Goal: Task Accomplishment & Management: Manage account settings

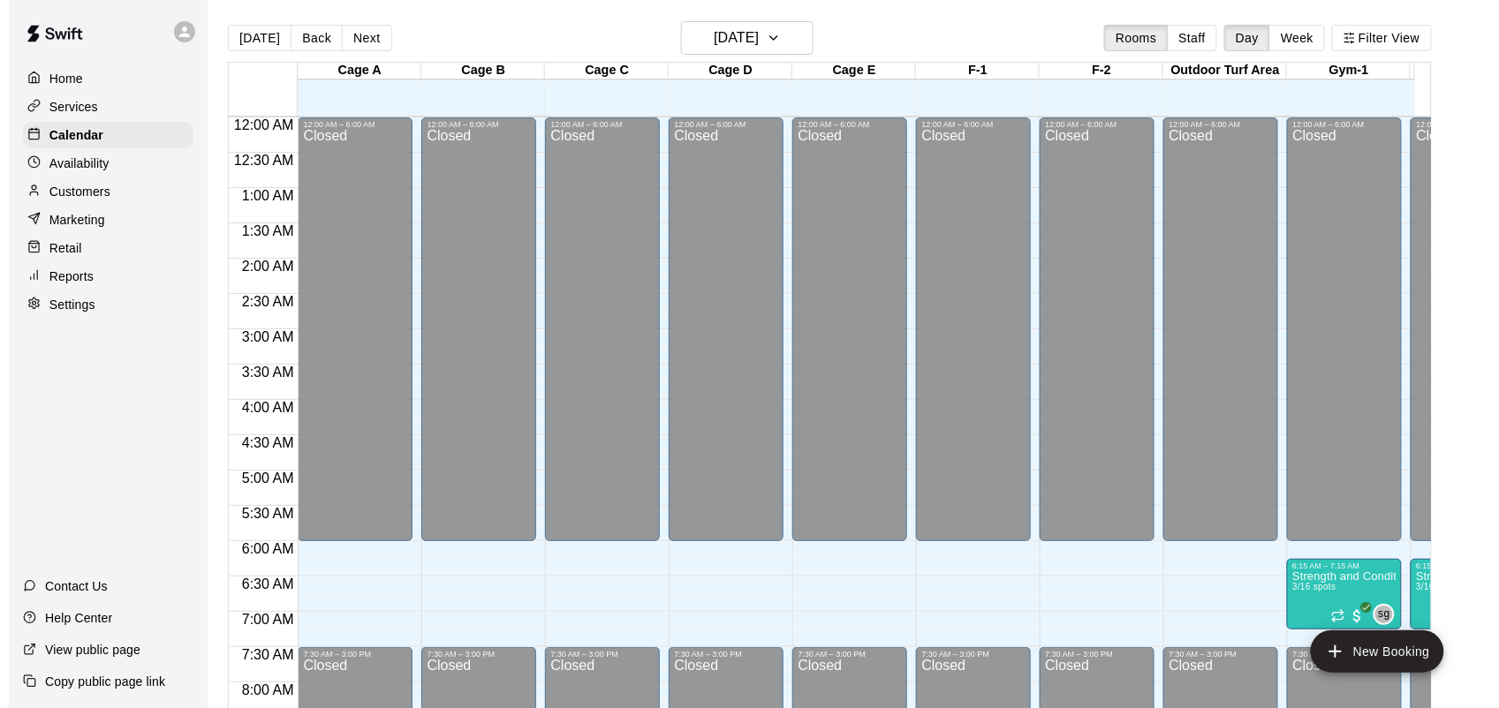
scroll to position [1040, 0]
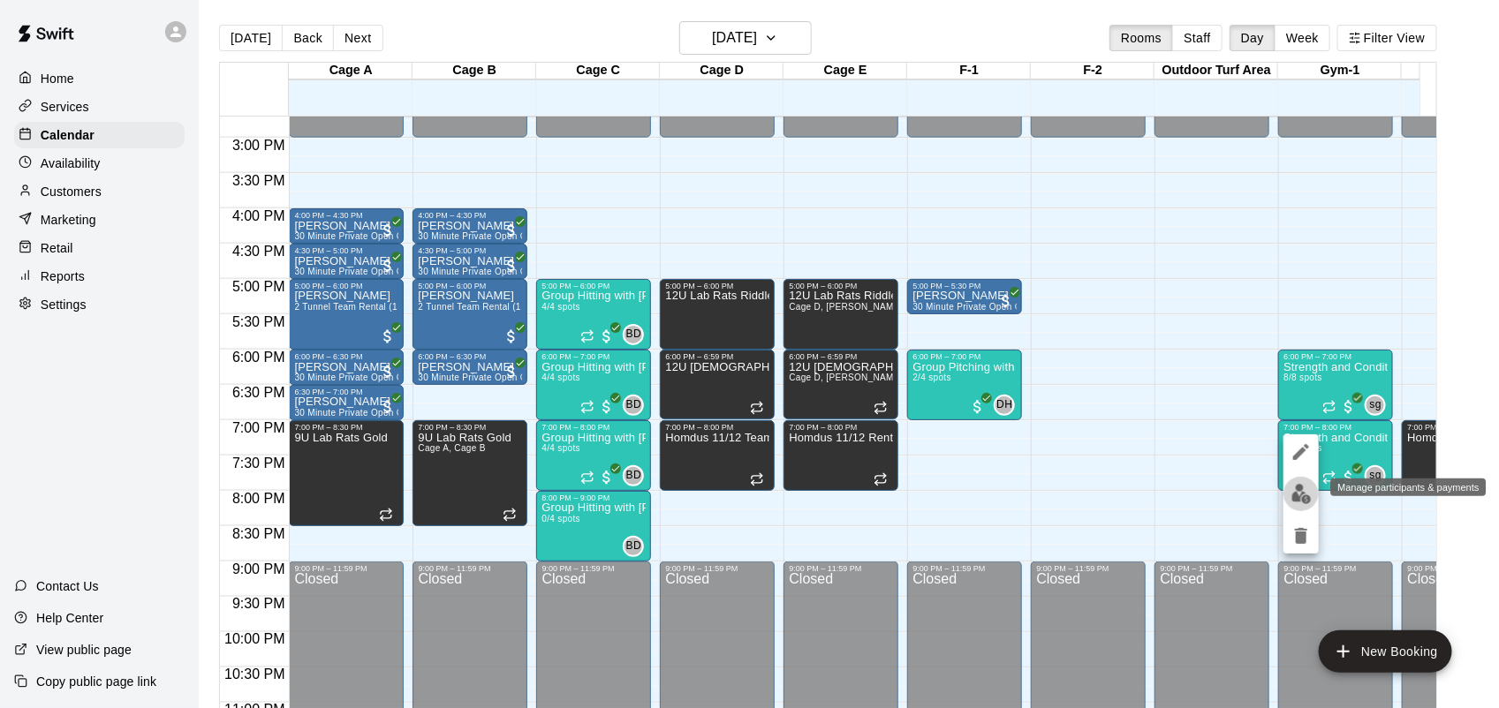
click at [1304, 487] on img "edit" at bounding box center [1301, 494] width 20 height 20
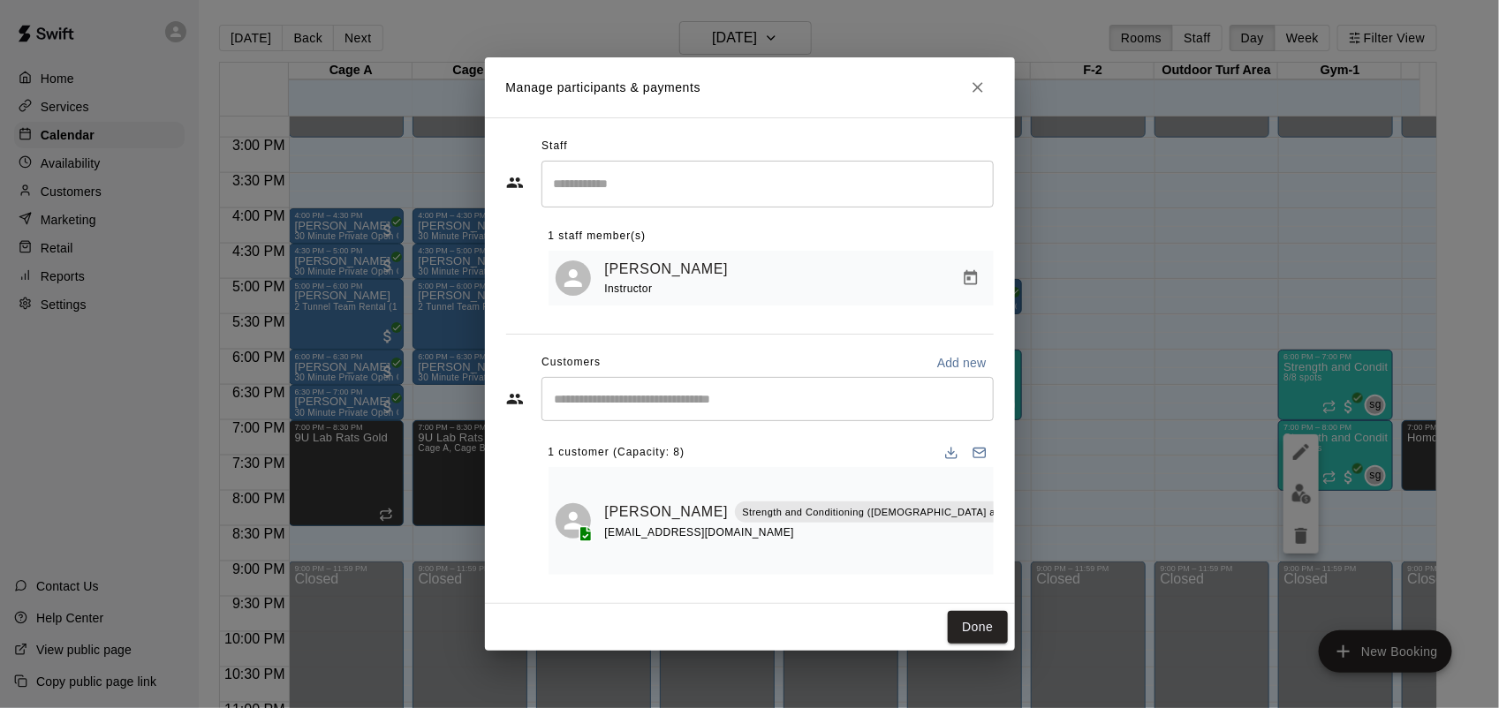
click at [835, 411] on div "​" at bounding box center [767, 399] width 452 height 44
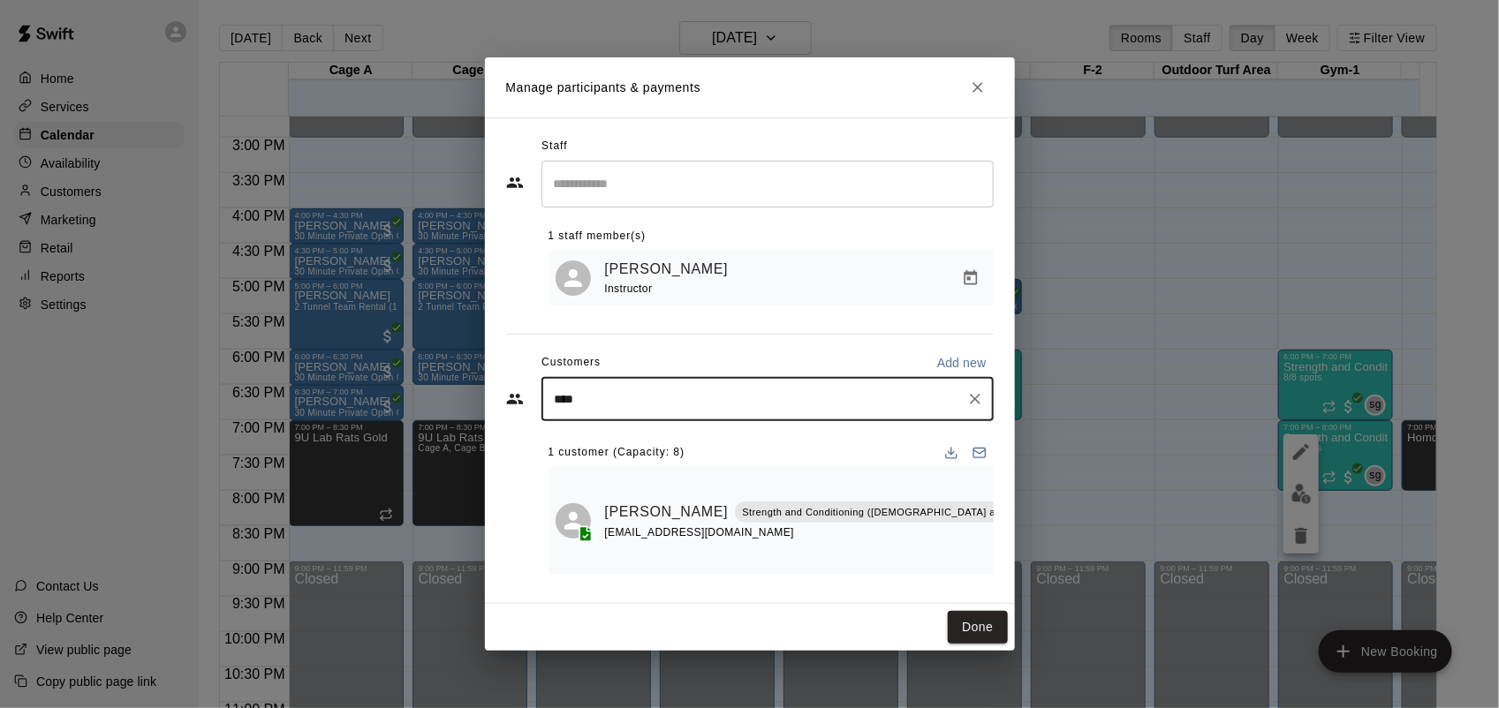
type input "*****"
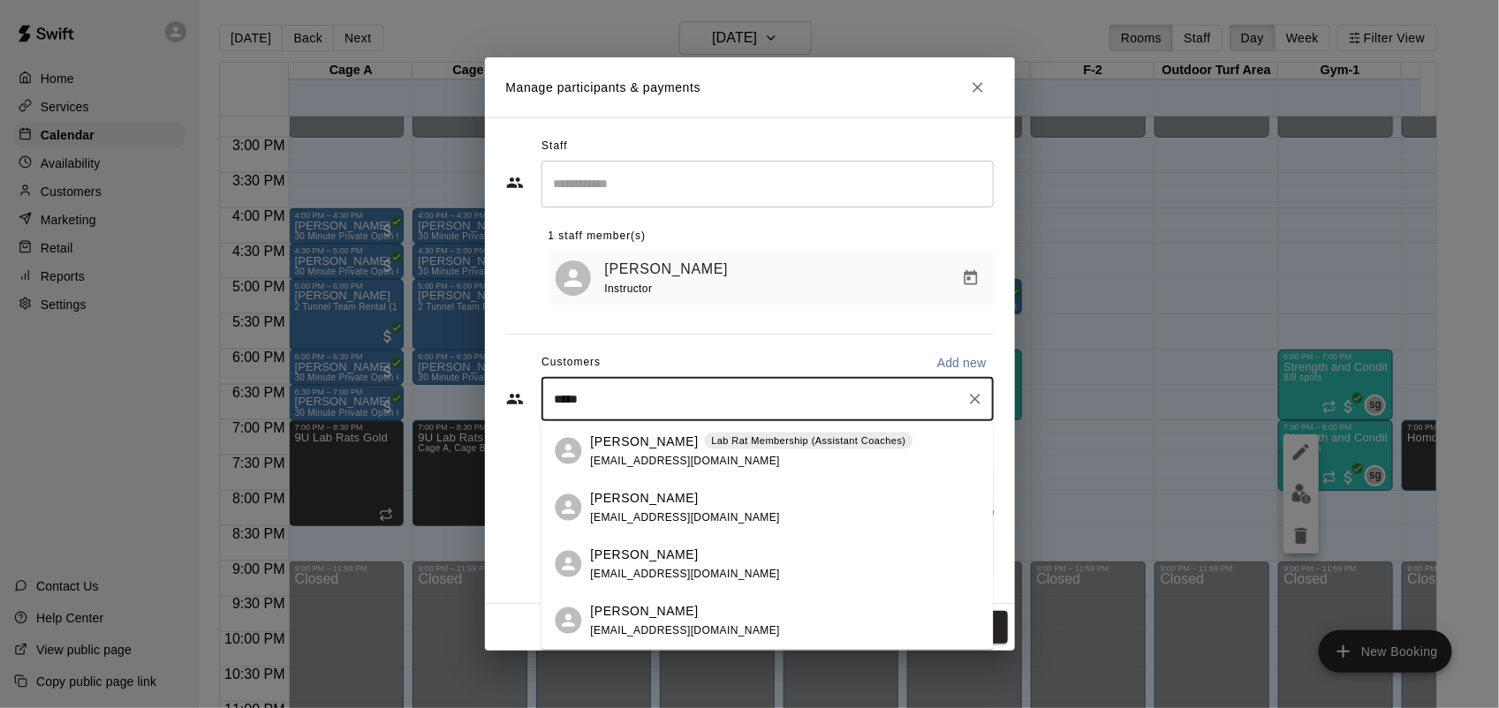
click at [716, 563] on div "[PERSON_NAME] [EMAIL_ADDRESS][DOMAIN_NAME]" at bounding box center [785, 564] width 389 height 38
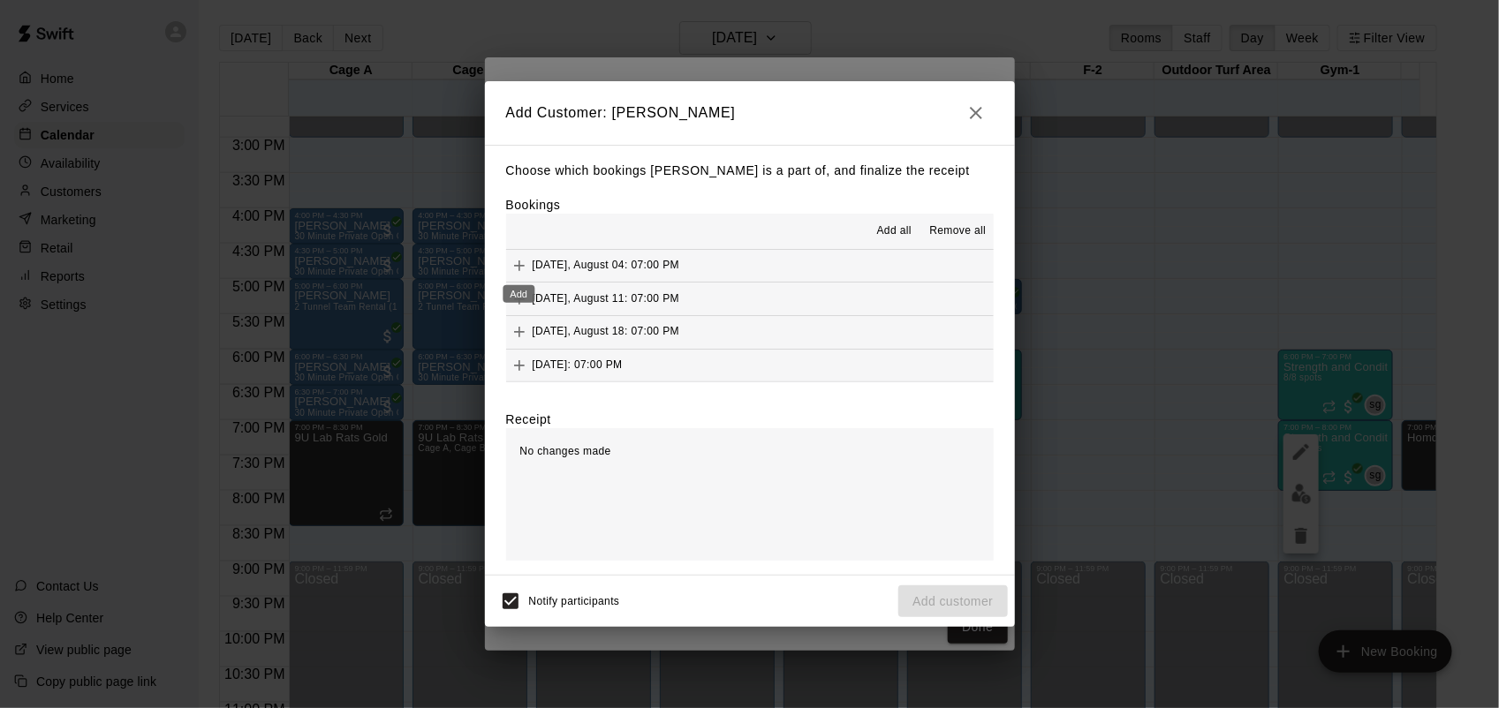
click at [515, 267] on icon "Add" at bounding box center [519, 266] width 11 height 11
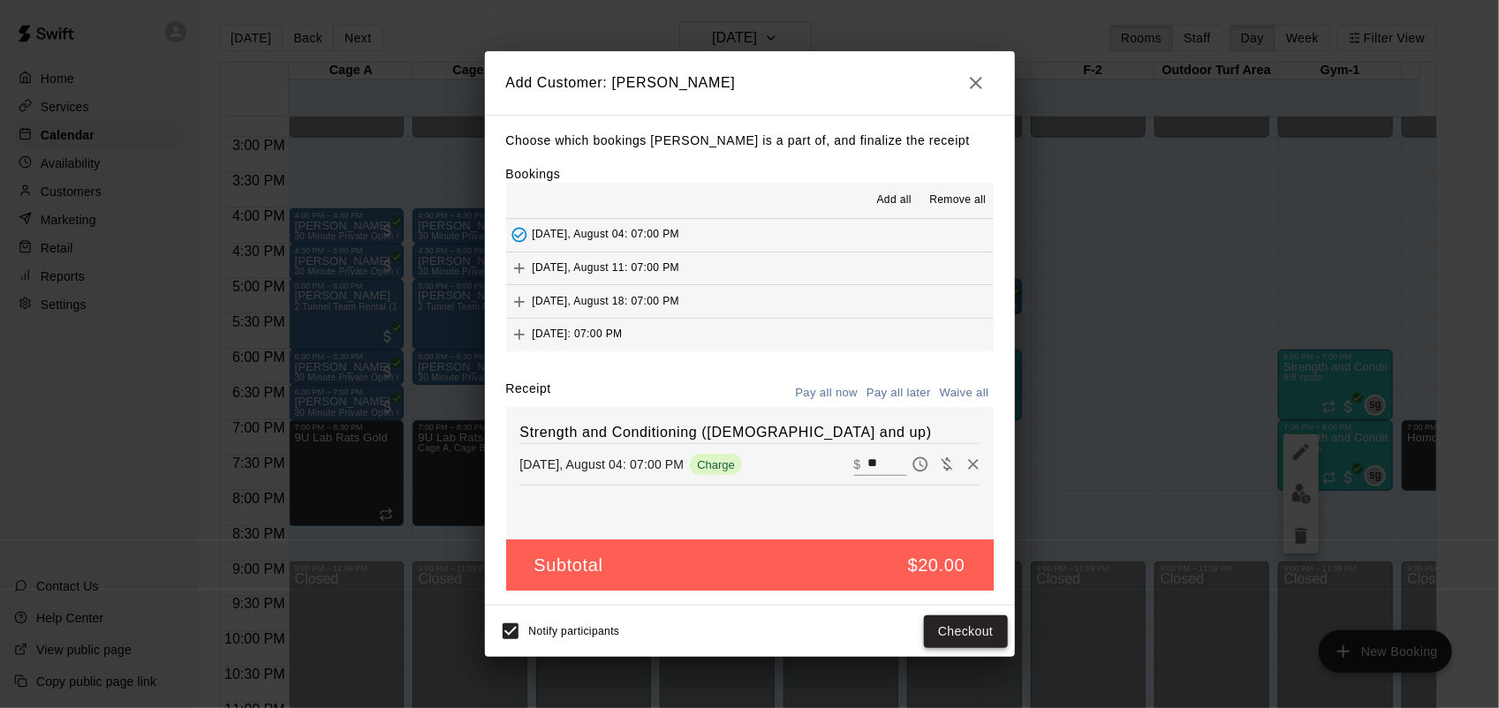
click at [959, 646] on button "Checkout" at bounding box center [965, 632] width 83 height 33
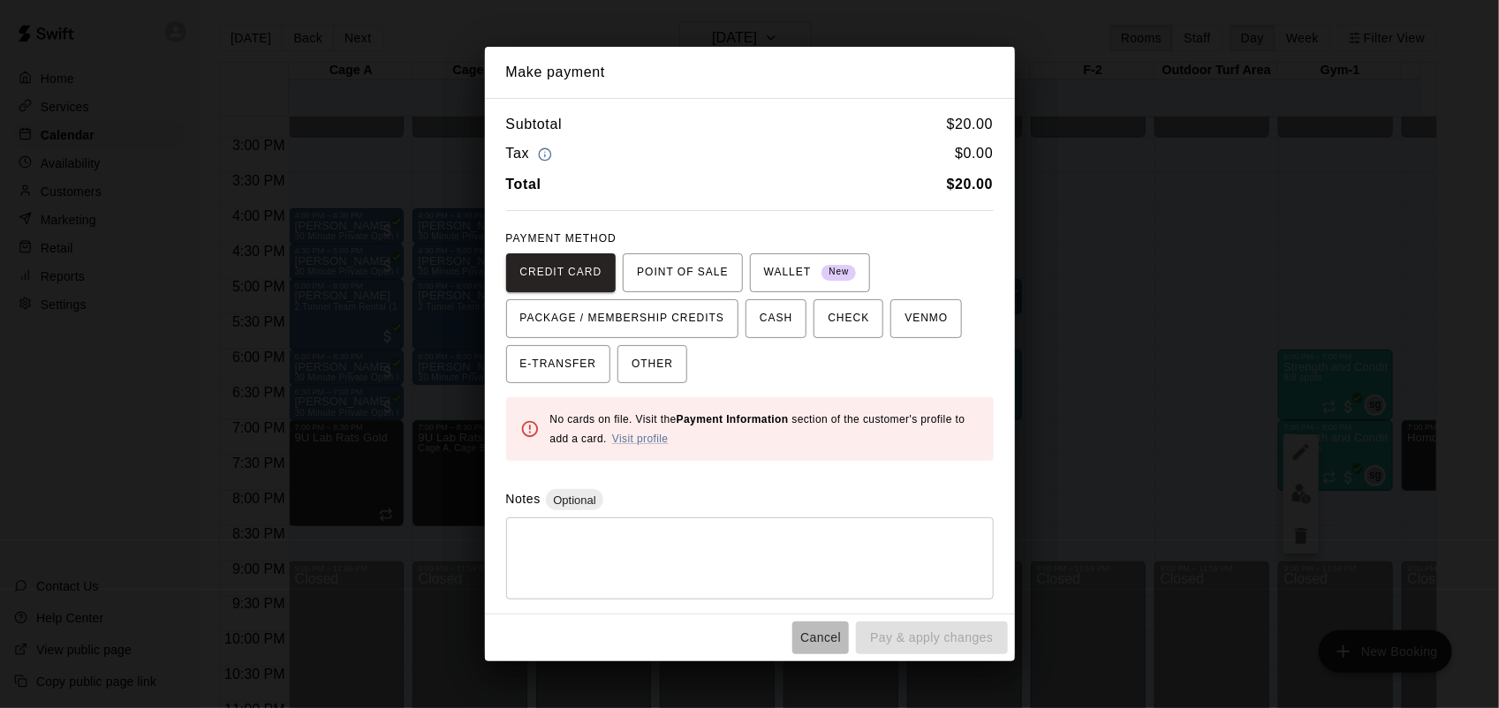
click at [815, 642] on button "Cancel" at bounding box center [820, 638] width 57 height 33
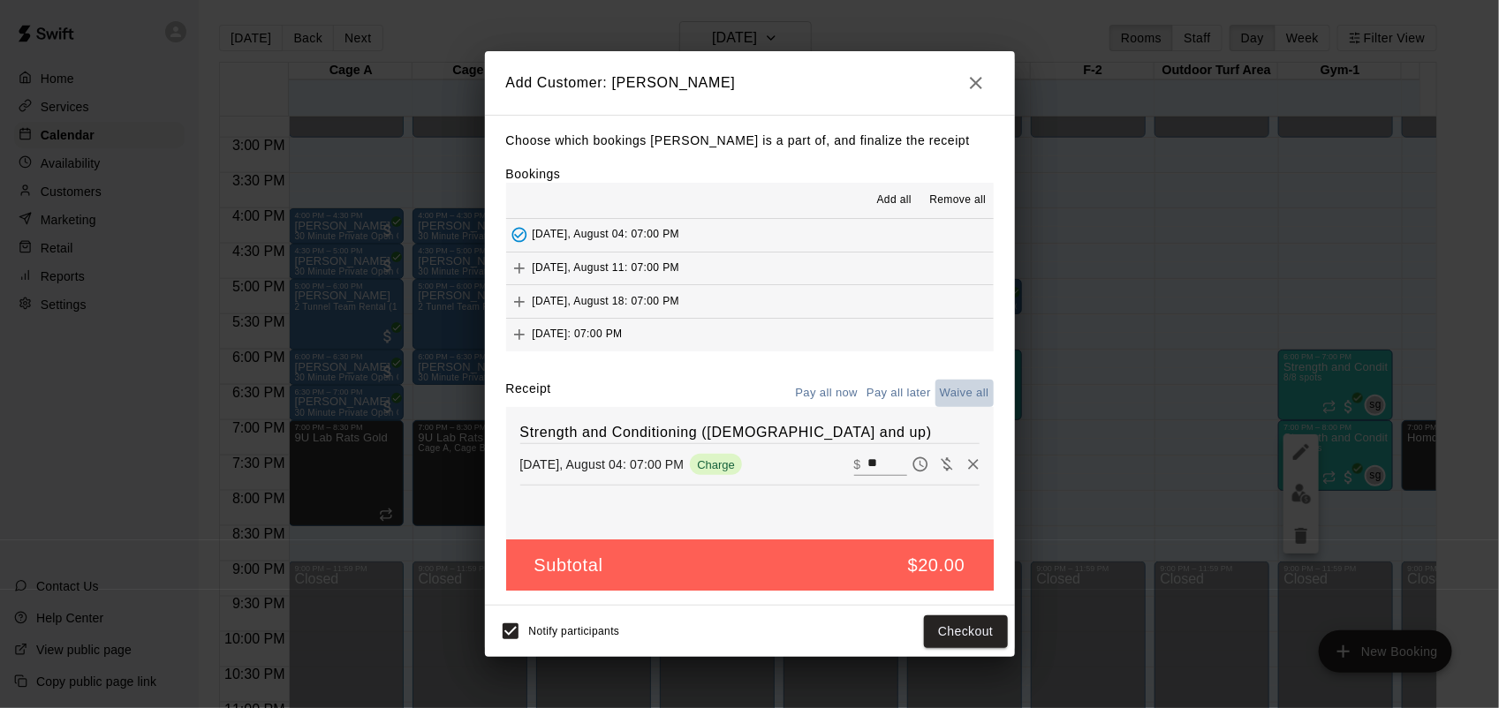
click at [963, 393] on button "Waive all" at bounding box center [964, 393] width 58 height 27
type input "*"
click at [963, 637] on button "Add customer" at bounding box center [952, 632] width 109 height 33
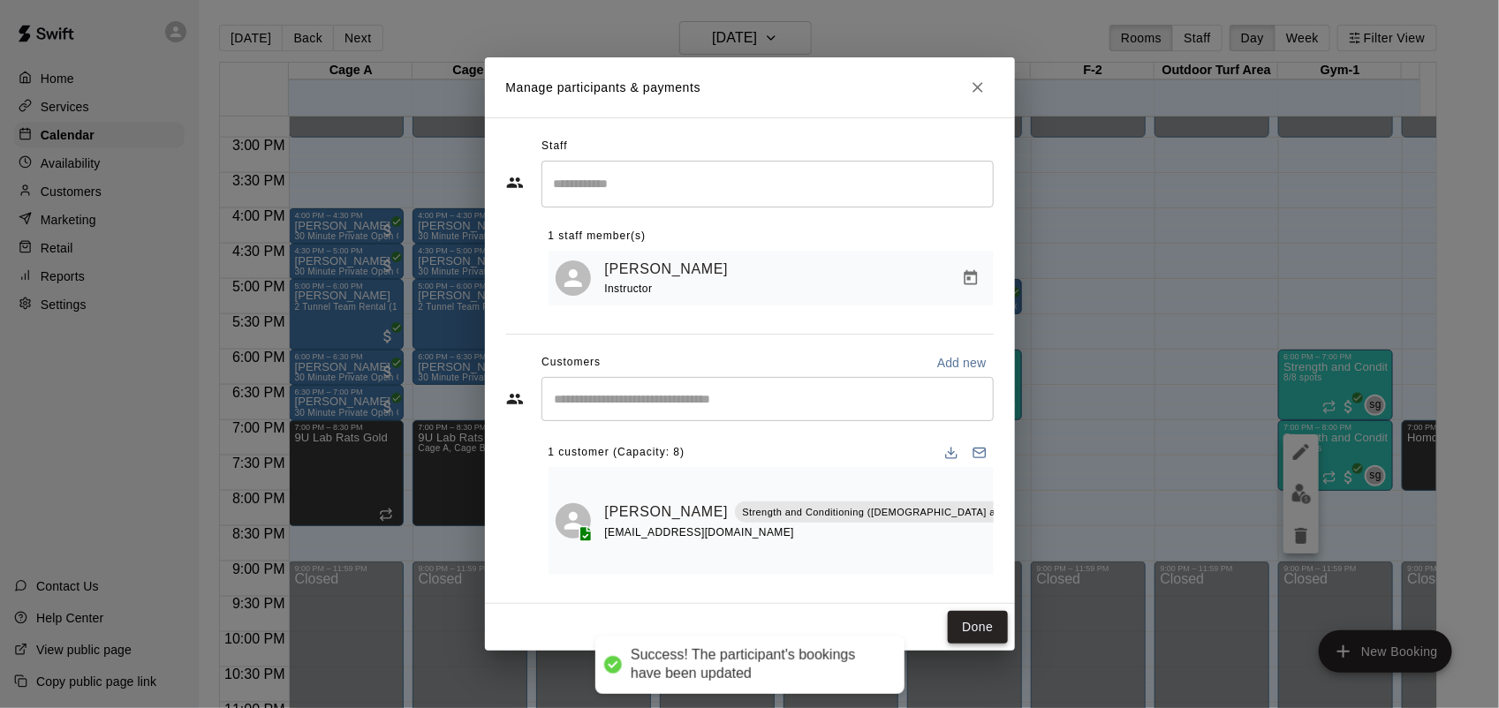
click at [979, 615] on button "Done" at bounding box center [977, 627] width 59 height 33
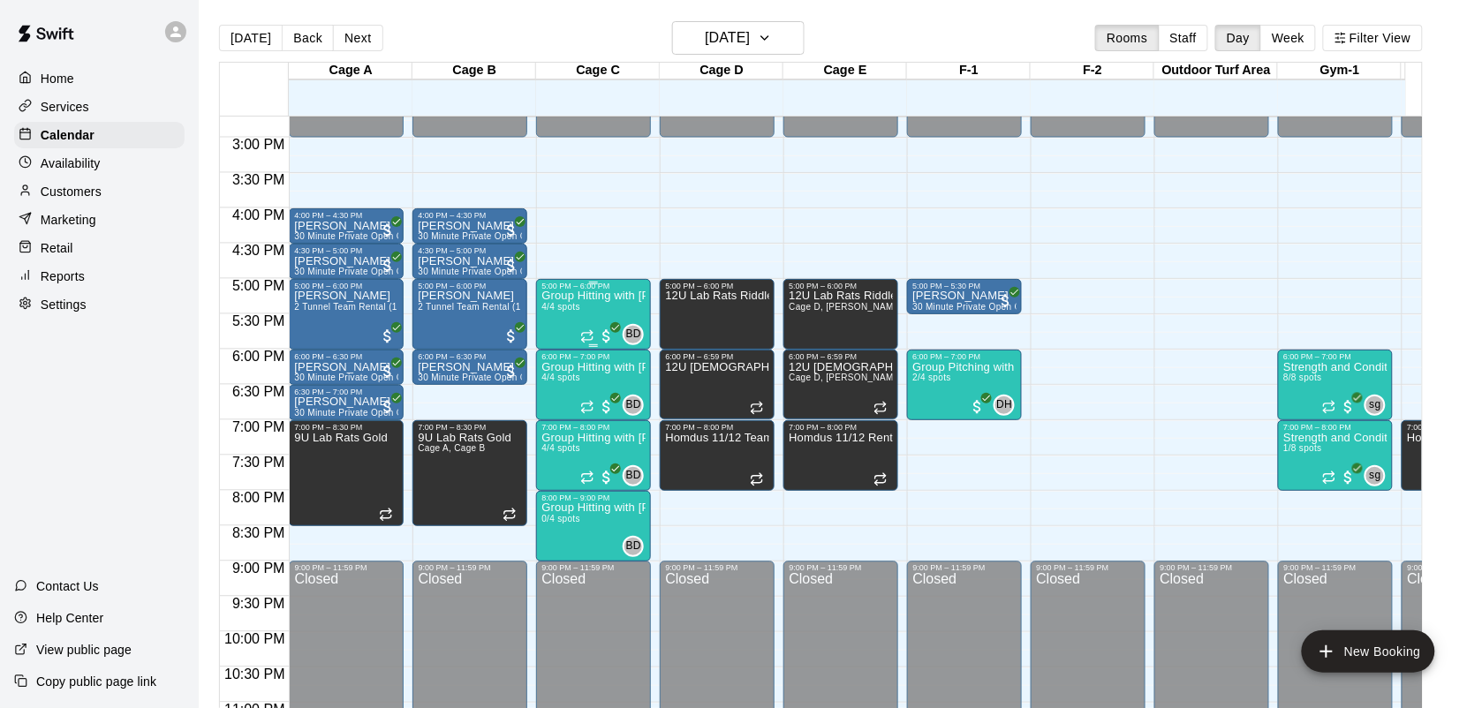
click at [580, 296] on p "Group Hitting with [PERSON_NAME] ([DEMOGRAPHIC_DATA])" at bounding box center [593, 296] width 104 height 0
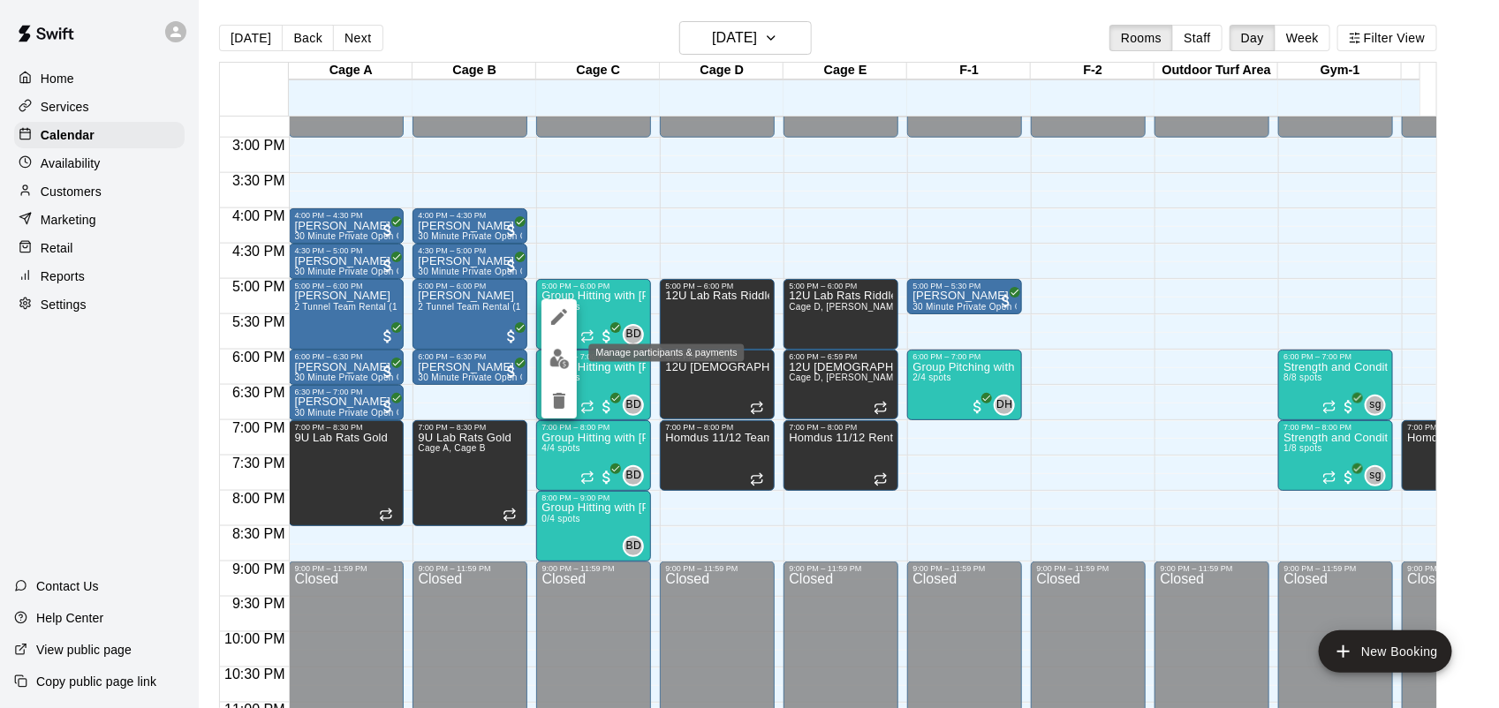
click at [563, 360] on img "edit" at bounding box center [559, 359] width 20 height 20
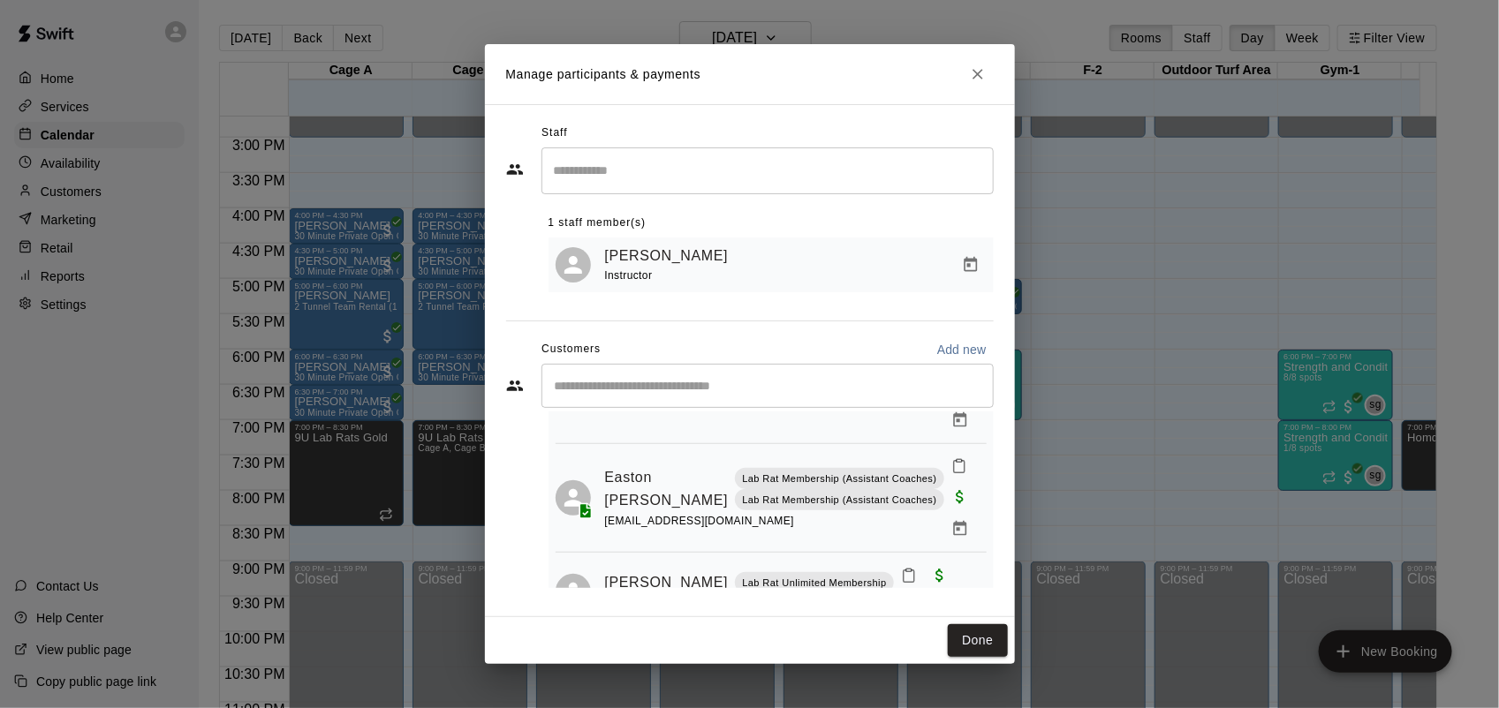
scroll to position [231, 0]
click at [981, 637] on button "Done" at bounding box center [977, 640] width 59 height 33
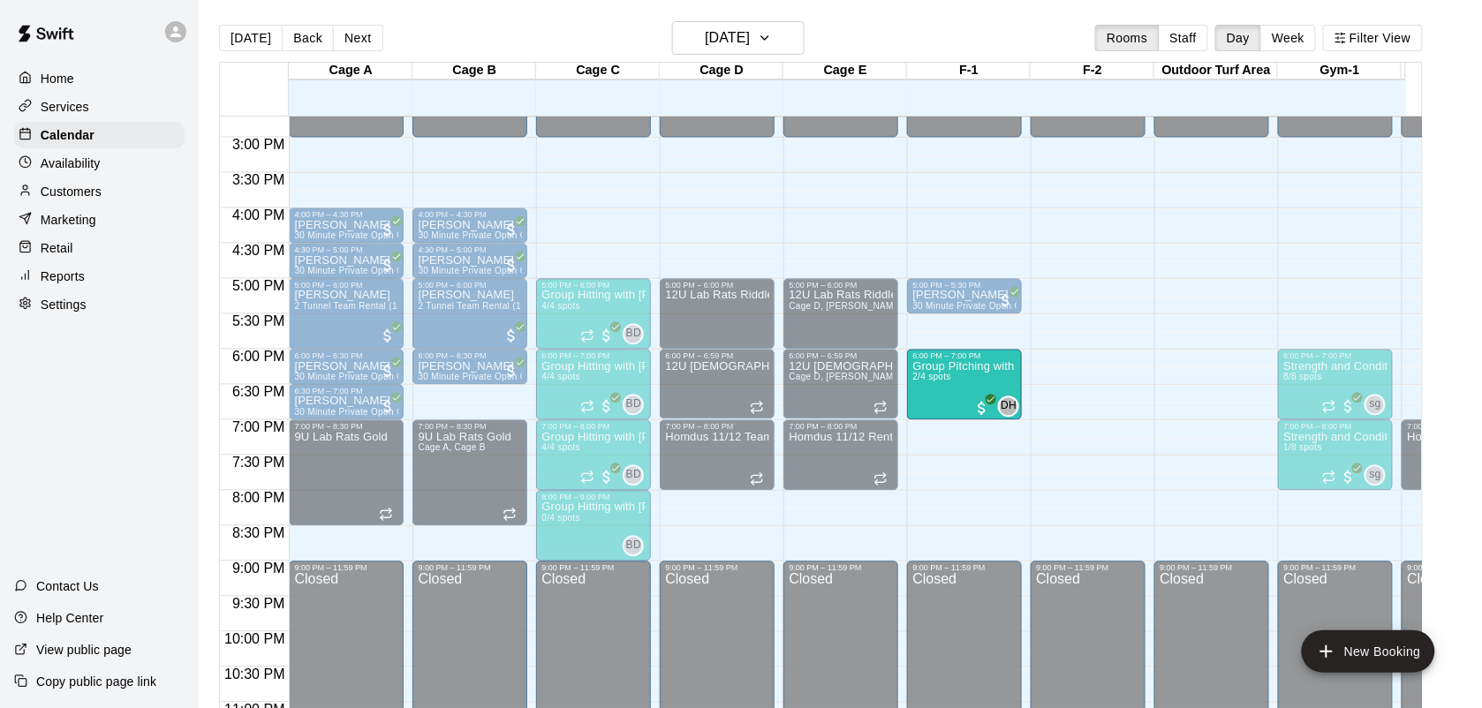
drag, startPoint x: 960, startPoint y: 381, endPoint x: 951, endPoint y: 395, distance: 16.7
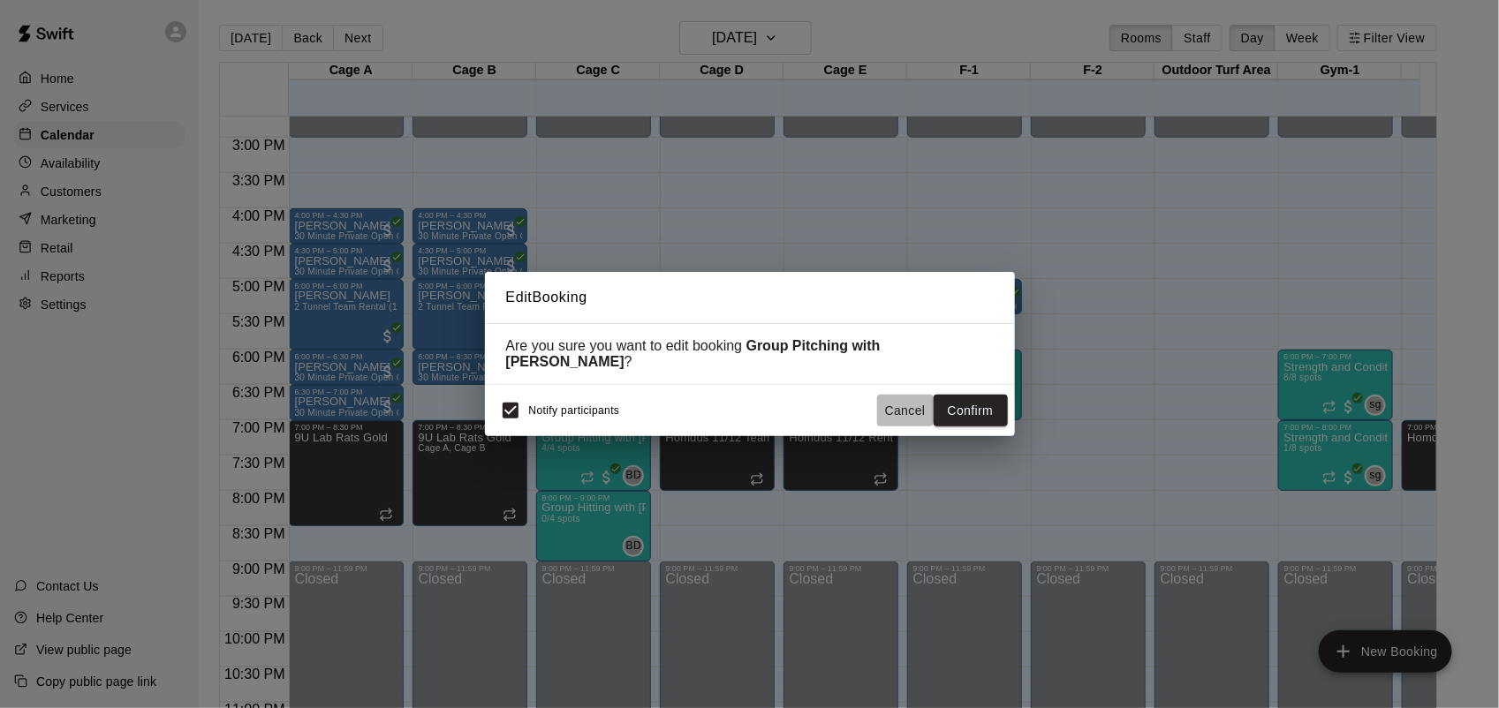
click at [881, 415] on button "Cancel" at bounding box center [905, 411] width 57 height 33
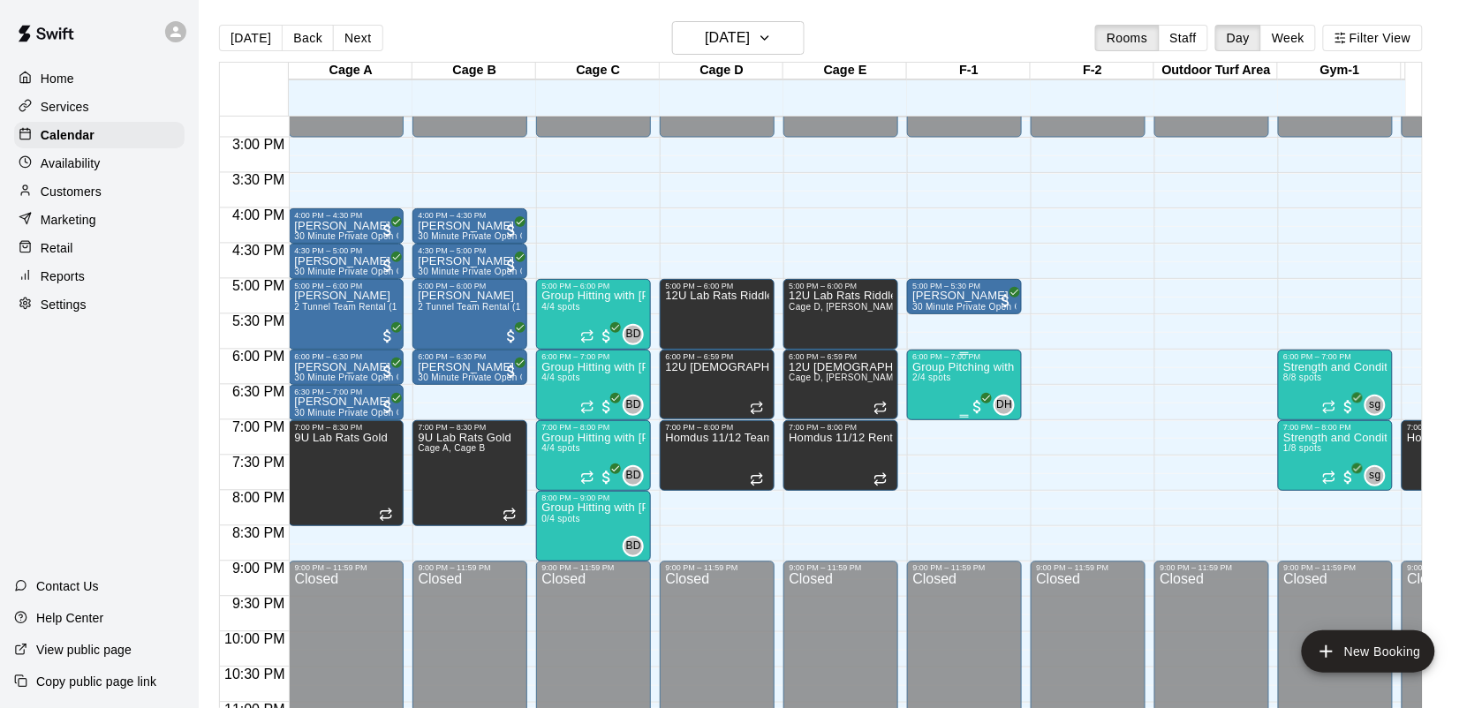
click at [945, 386] on div "Group Pitching with [PERSON_NAME] 2/4 spots" at bounding box center [964, 715] width 104 height 708
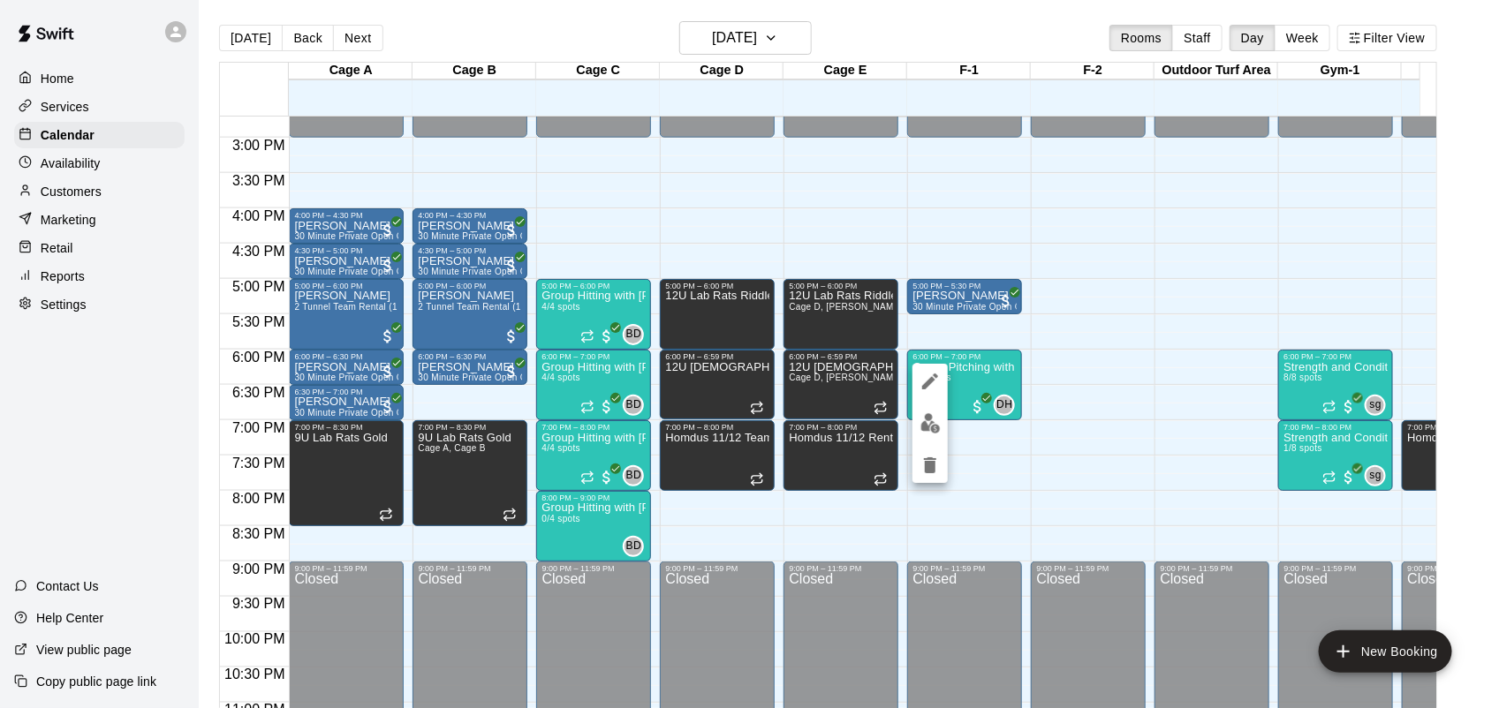
click at [964, 385] on div at bounding box center [749, 354] width 1499 height 708
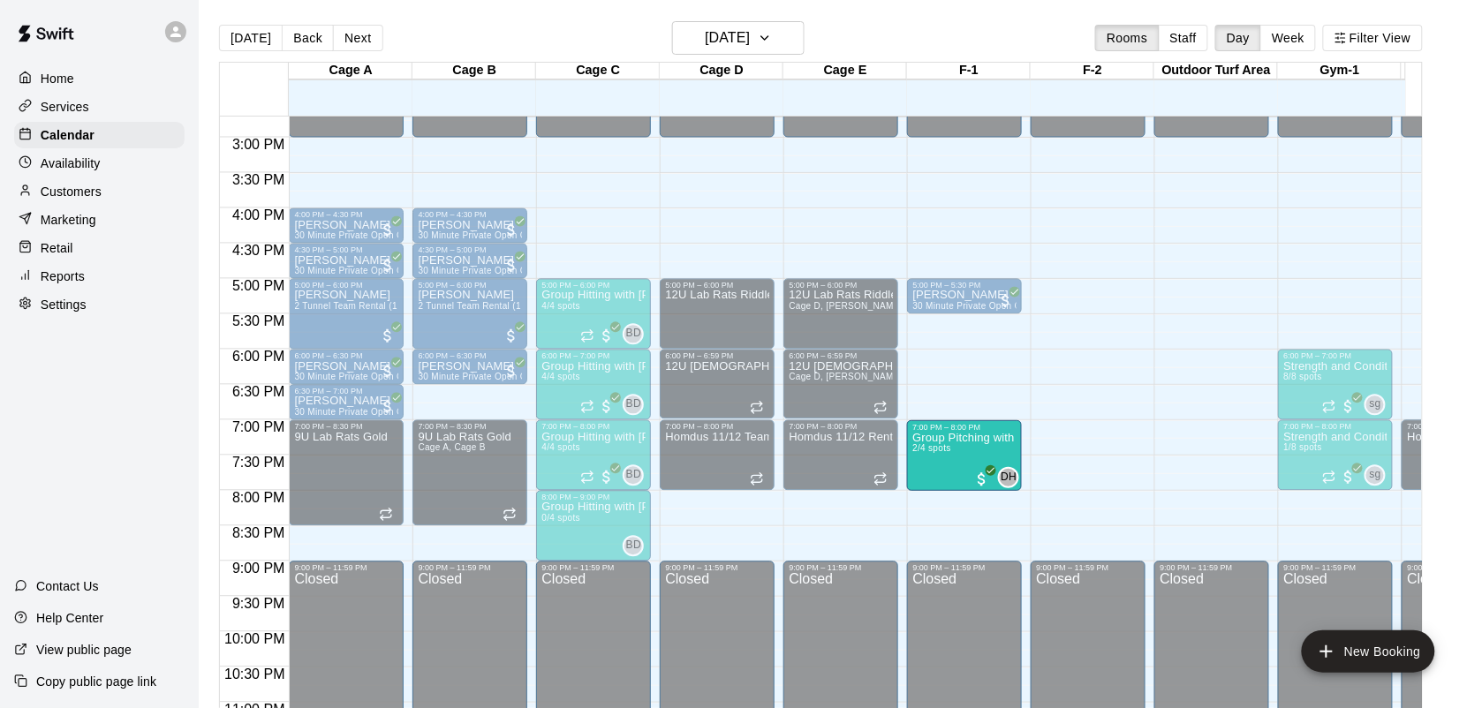
drag, startPoint x: 964, startPoint y: 385, endPoint x: 955, endPoint y: 465, distance: 80.1
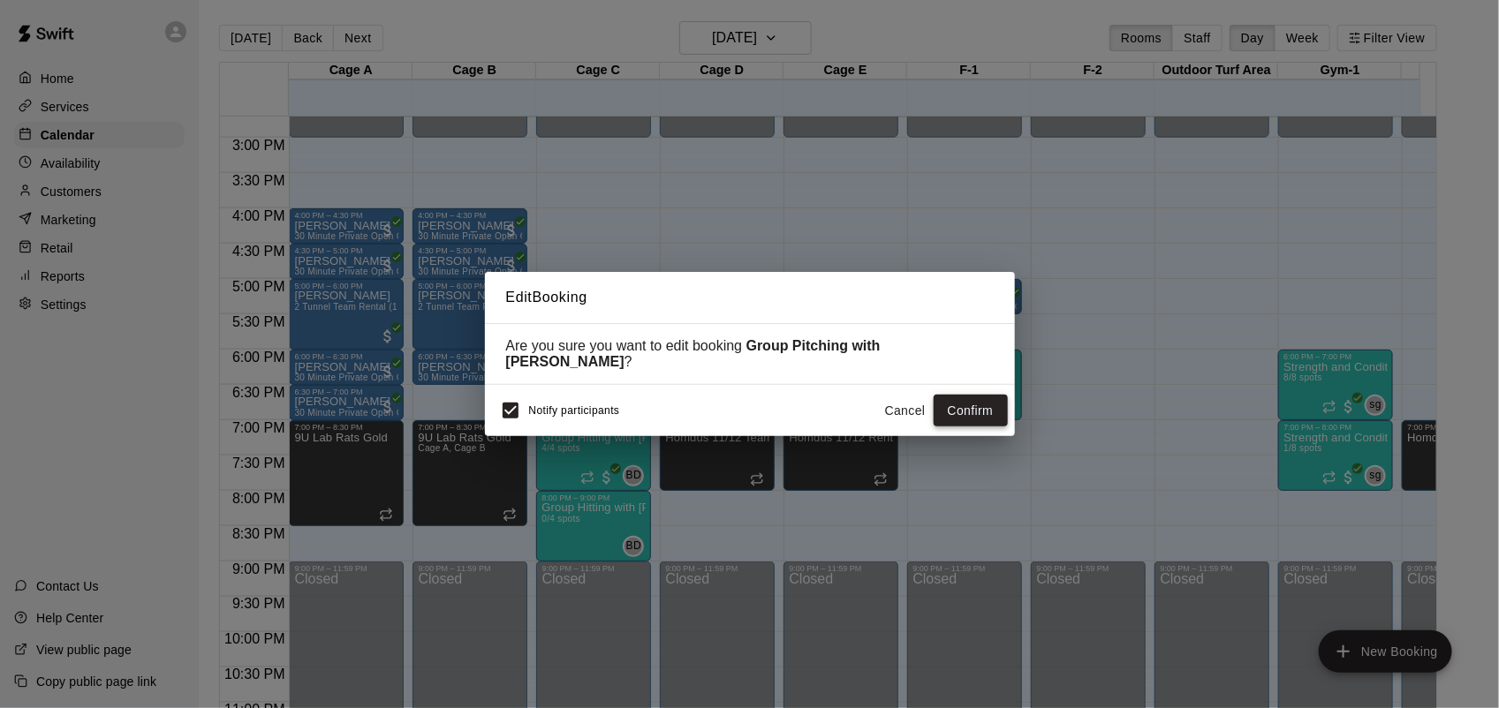
click at [963, 403] on button "Confirm" at bounding box center [971, 411] width 74 height 33
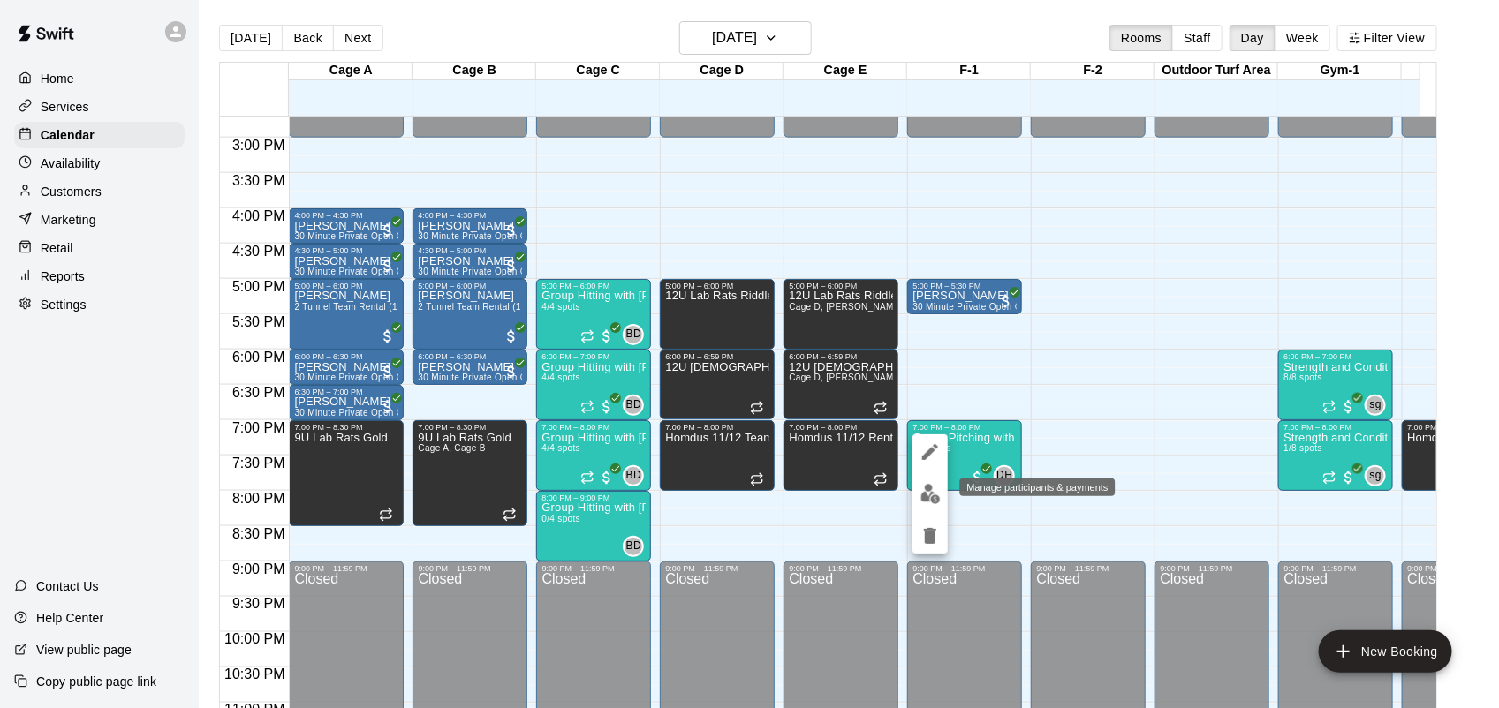
click at [925, 490] on img "edit" at bounding box center [930, 494] width 20 height 20
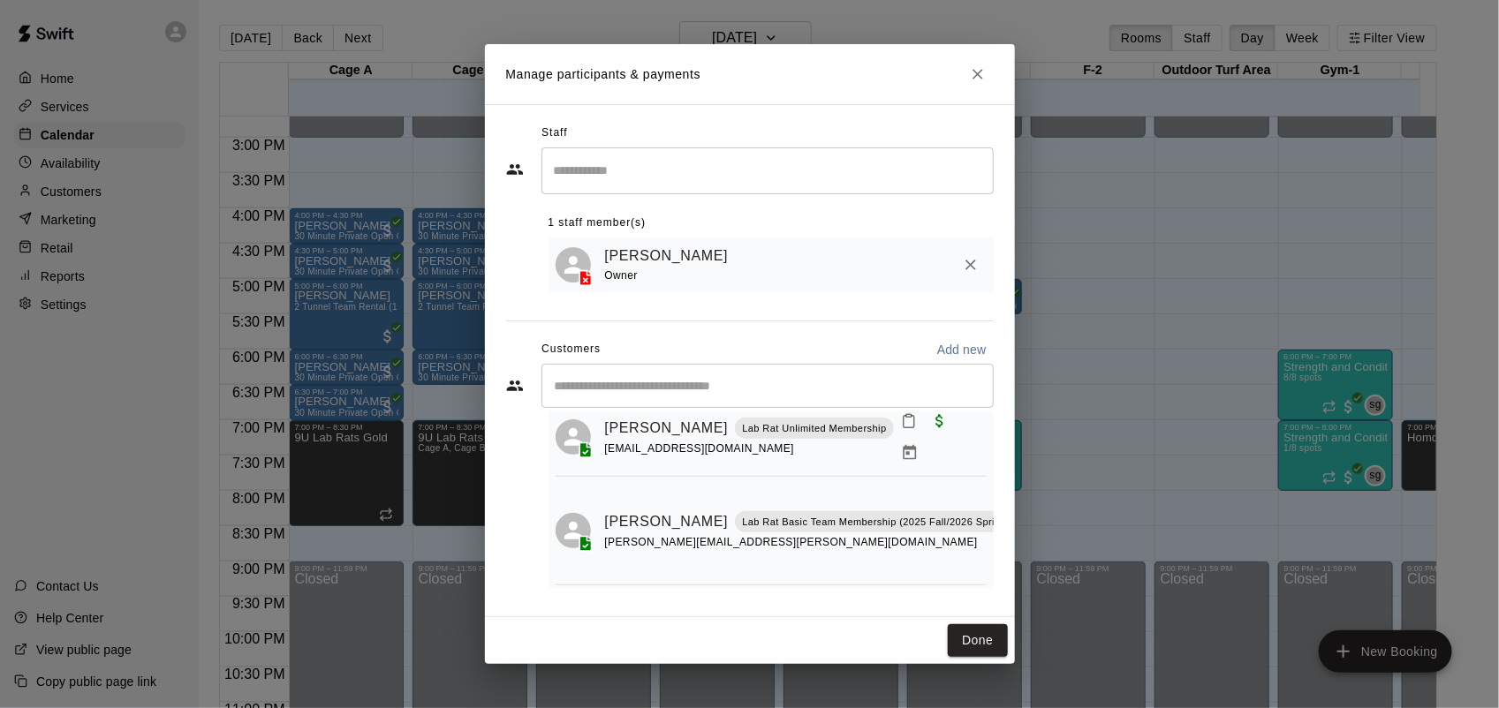
scroll to position [56, 6]
click at [1018, 553] on icon "Manage bookings & payment" at bounding box center [1027, 562] width 18 height 18
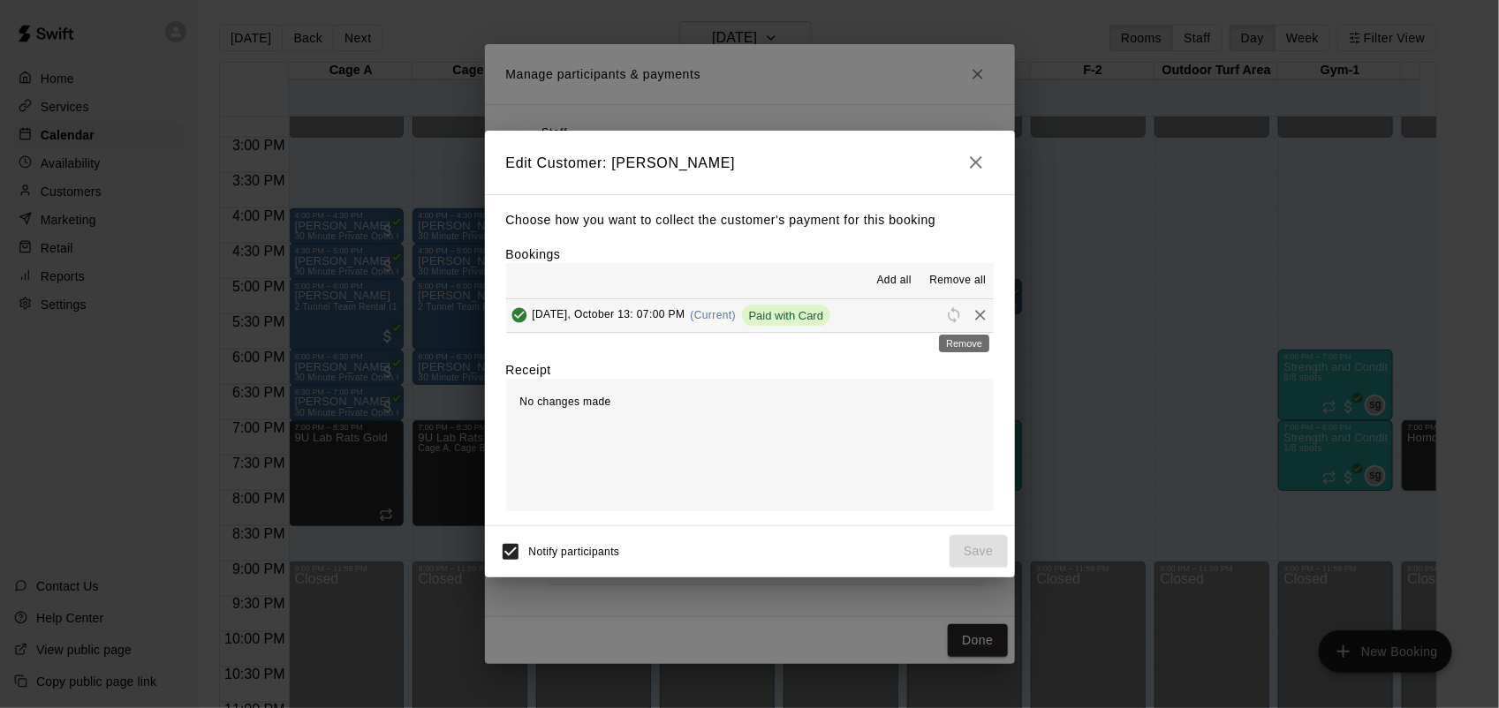
click at [972, 311] on icon "Remove" at bounding box center [981, 315] width 18 height 18
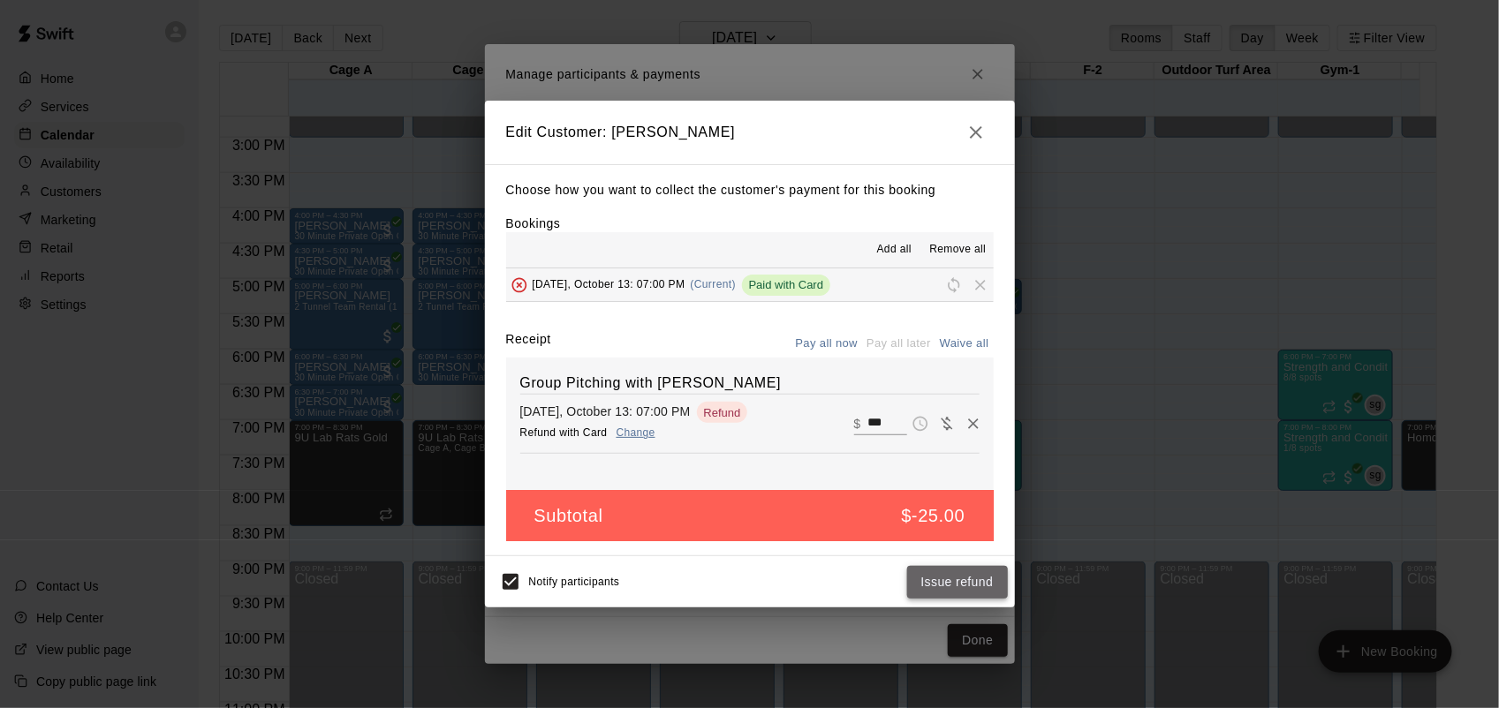
click at [946, 579] on button "Issue refund" at bounding box center [957, 582] width 101 height 33
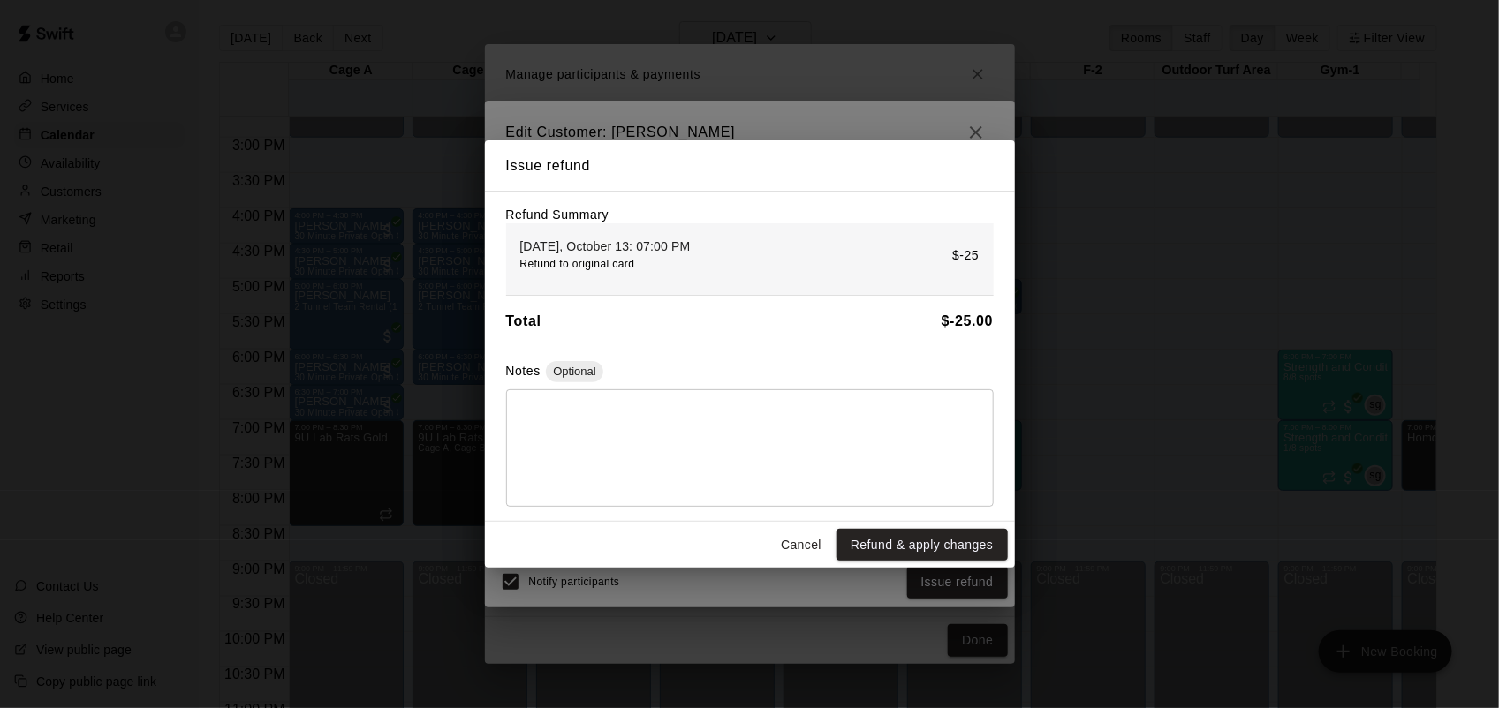
click at [895, 426] on textarea at bounding box center [749, 448] width 463 height 88
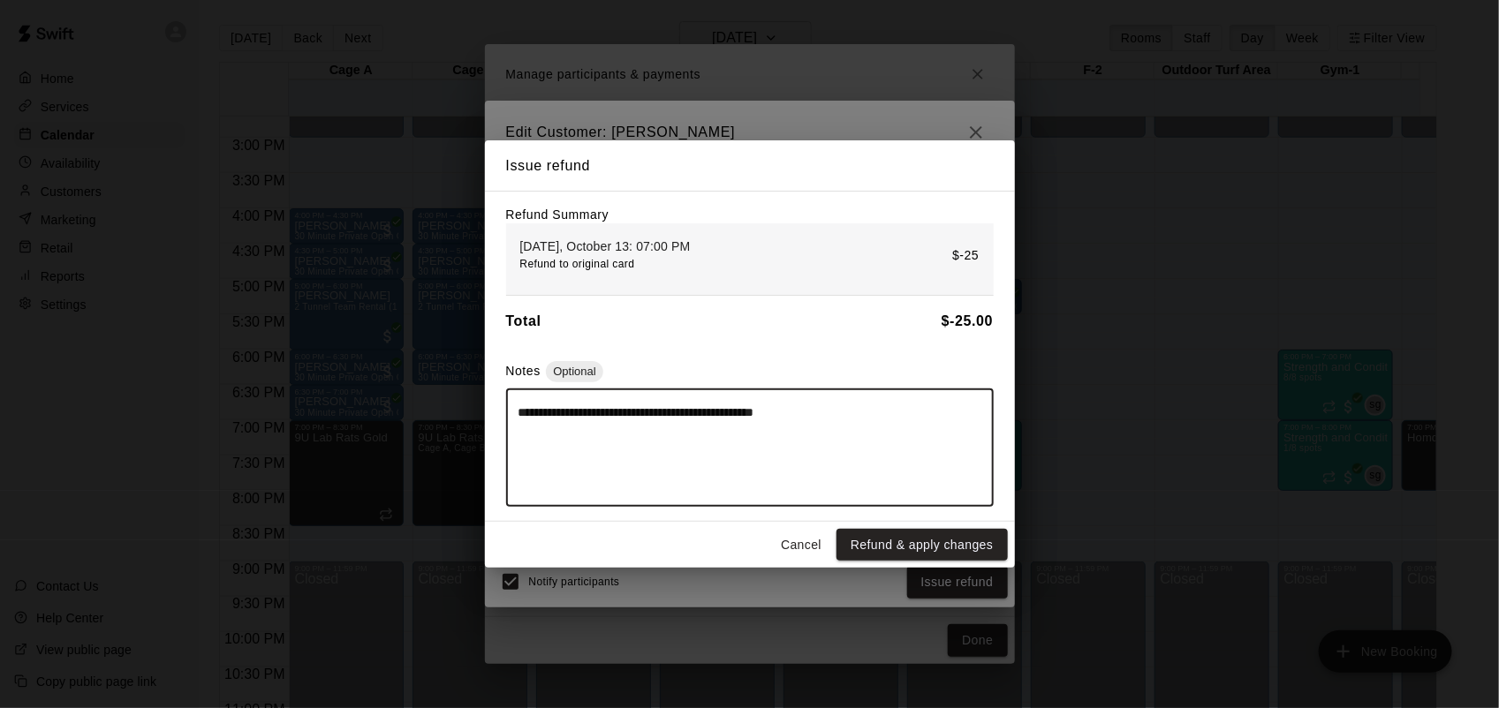
click at [713, 417] on textarea "**********" at bounding box center [749, 448] width 463 height 88
click at [871, 431] on textarea "**********" at bounding box center [749, 448] width 463 height 88
type textarea "**********"
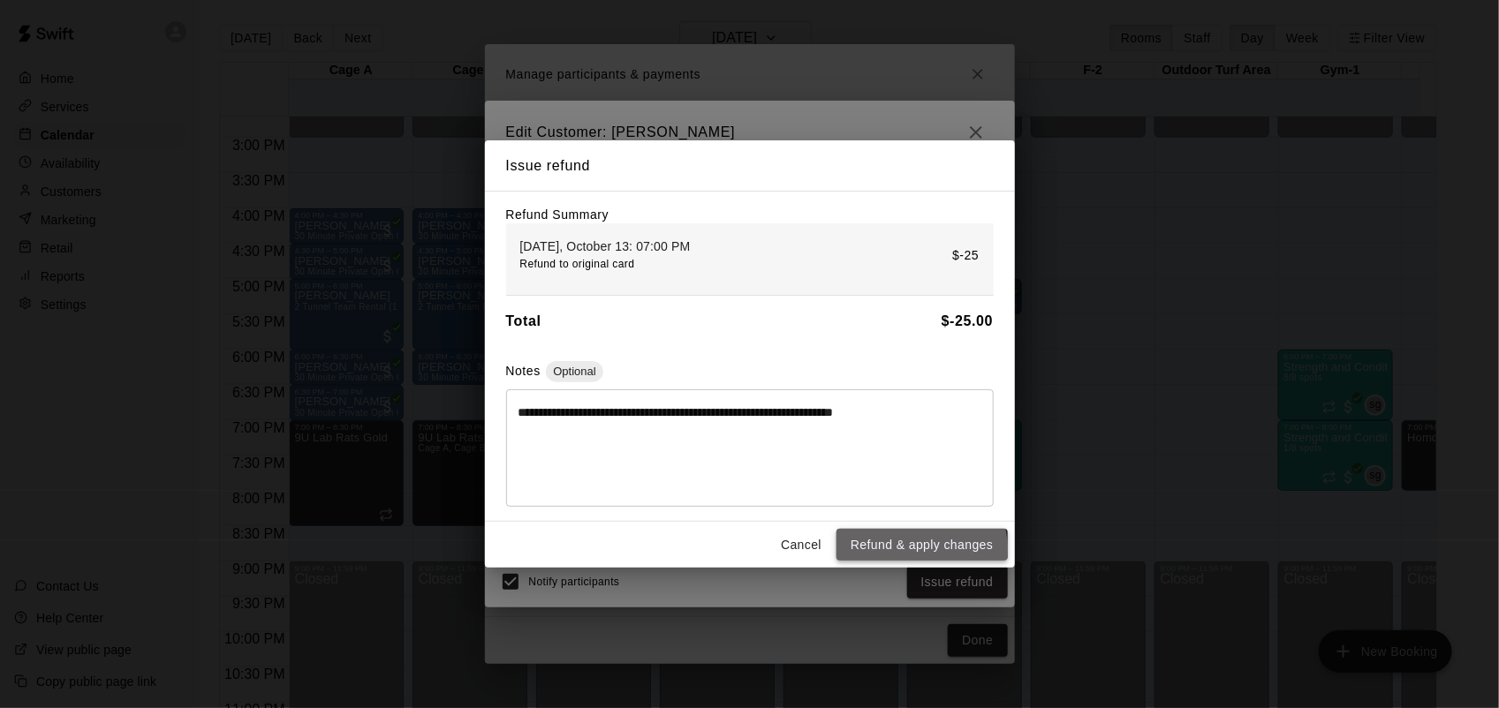
click at [908, 553] on button "Refund & apply changes" at bounding box center [921, 545] width 170 height 33
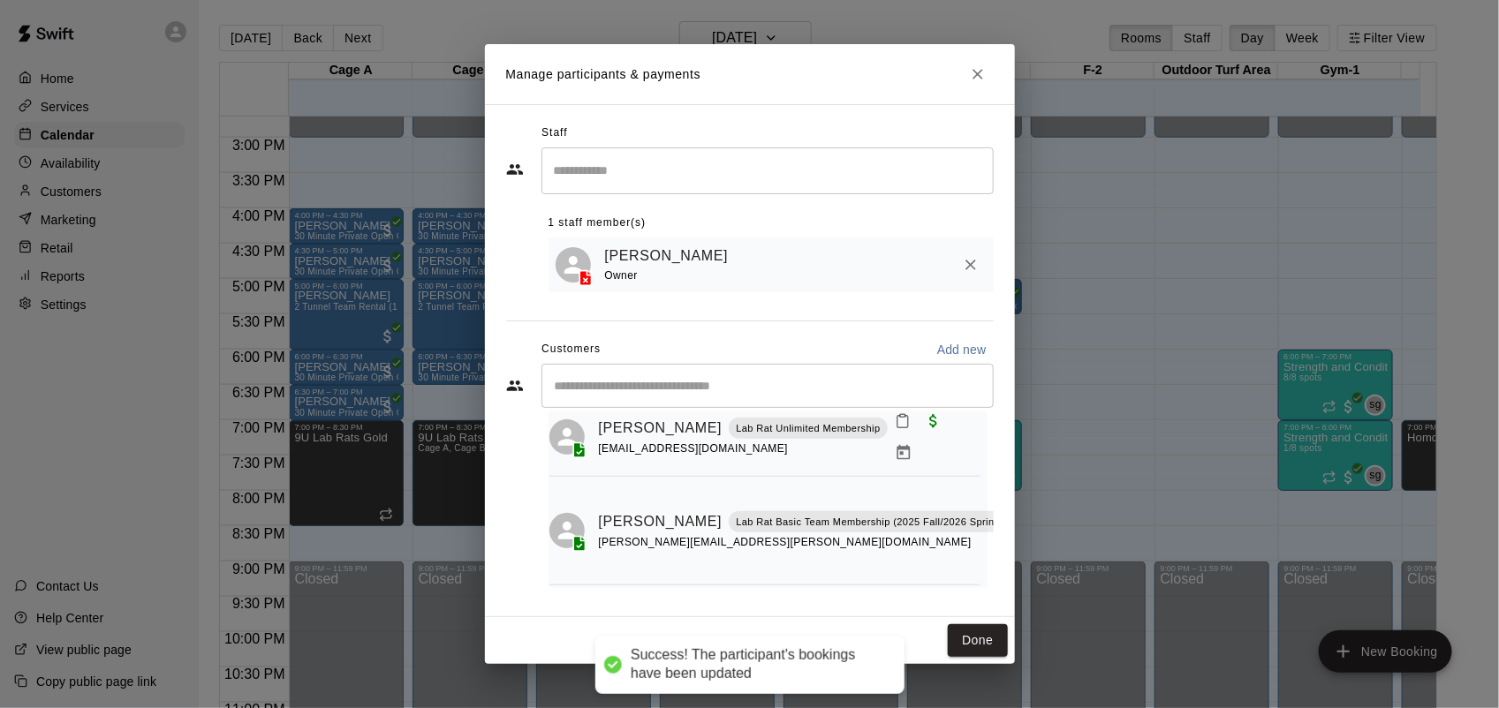
scroll to position [0, 0]
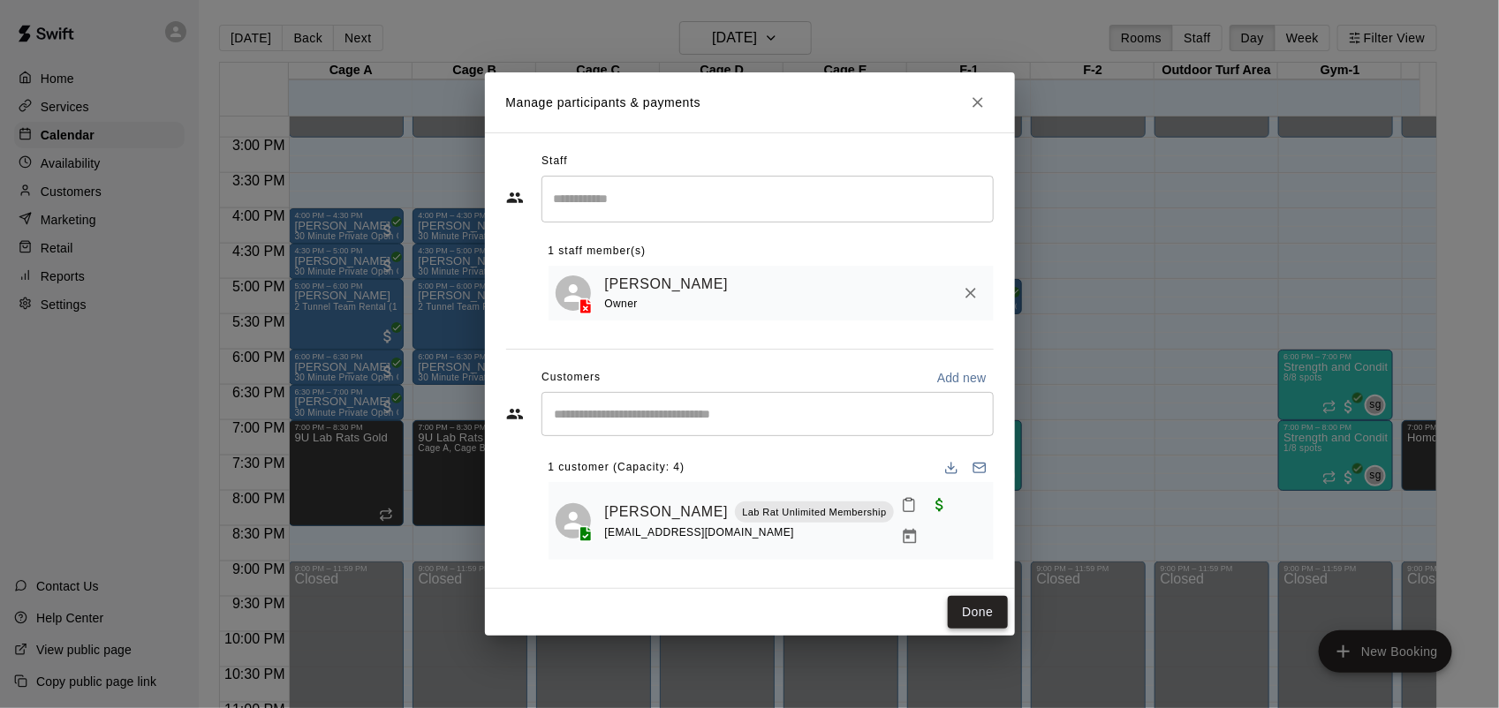
click at [977, 596] on button "Done" at bounding box center [977, 612] width 59 height 33
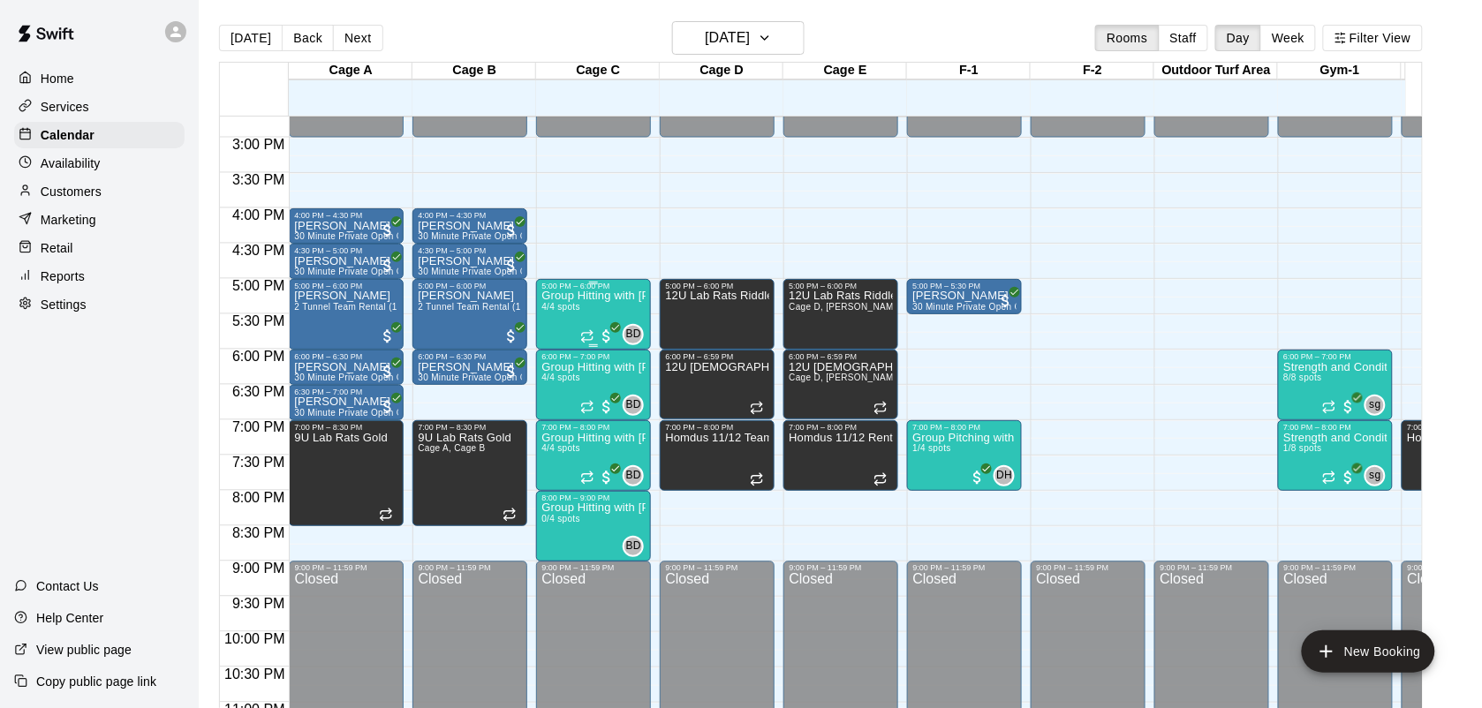
click at [603, 316] on div "Group Hitting with [PERSON_NAME] ([DEMOGRAPHIC_DATA]) 4/4 spots" at bounding box center [593, 645] width 104 height 708
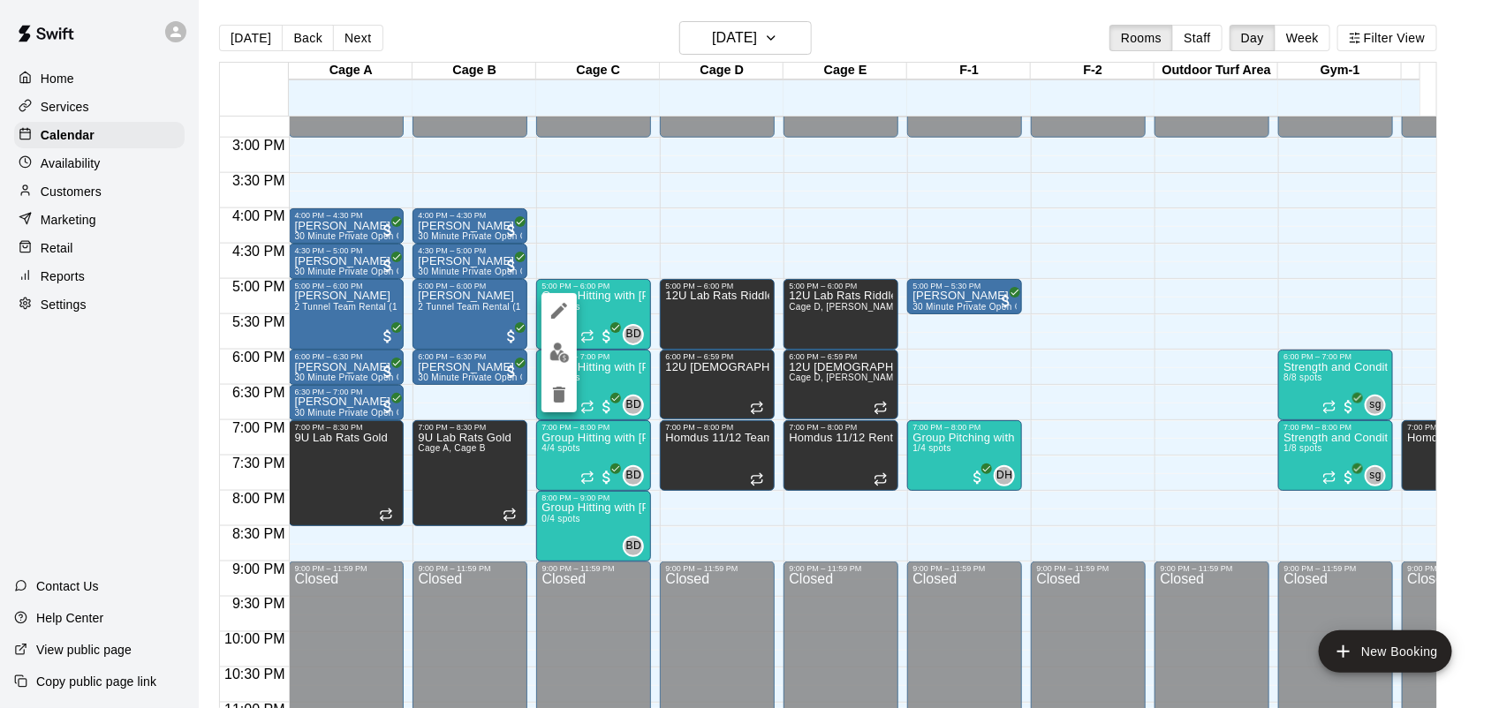
click at [565, 359] on img "edit" at bounding box center [559, 353] width 20 height 20
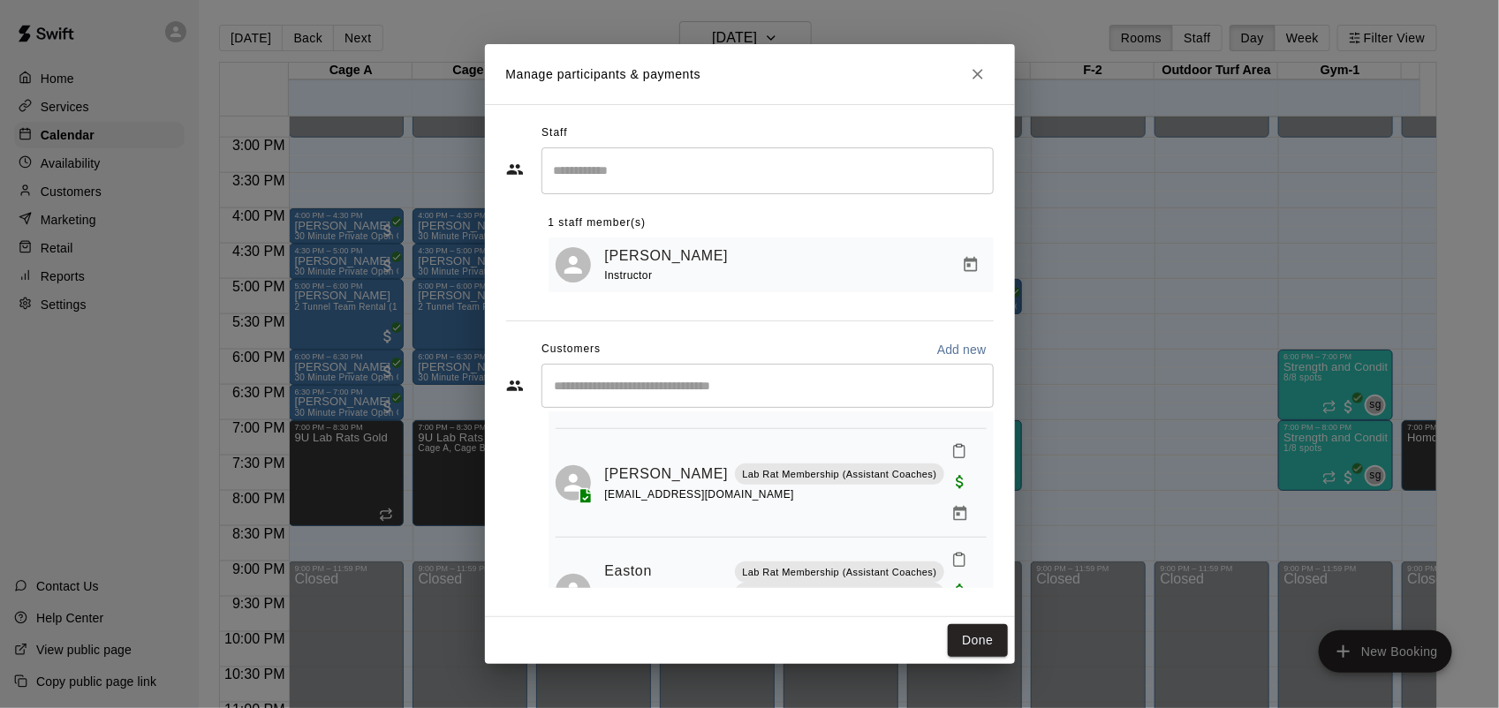
scroll to position [231, 0]
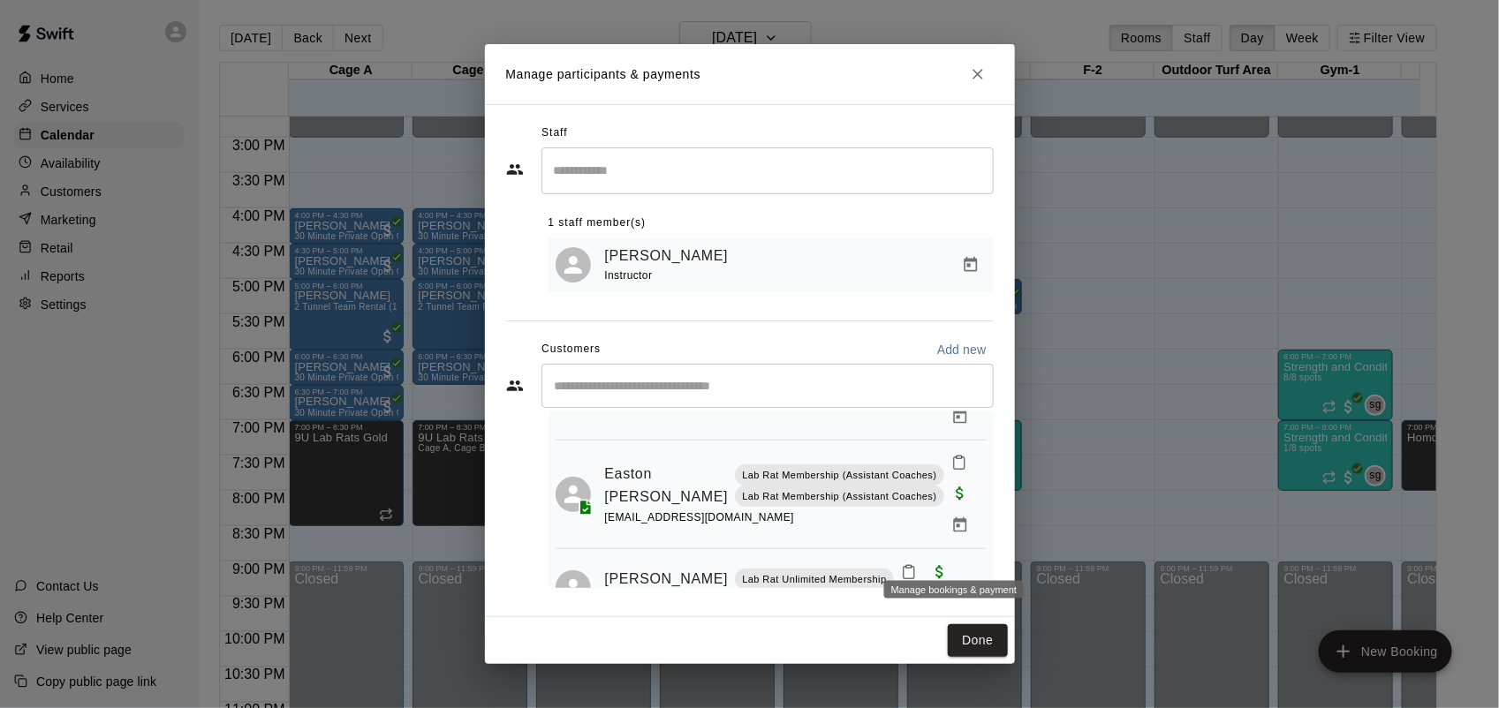
click at [919, 595] on icon "Manage bookings & payment" at bounding box center [910, 604] width 18 height 18
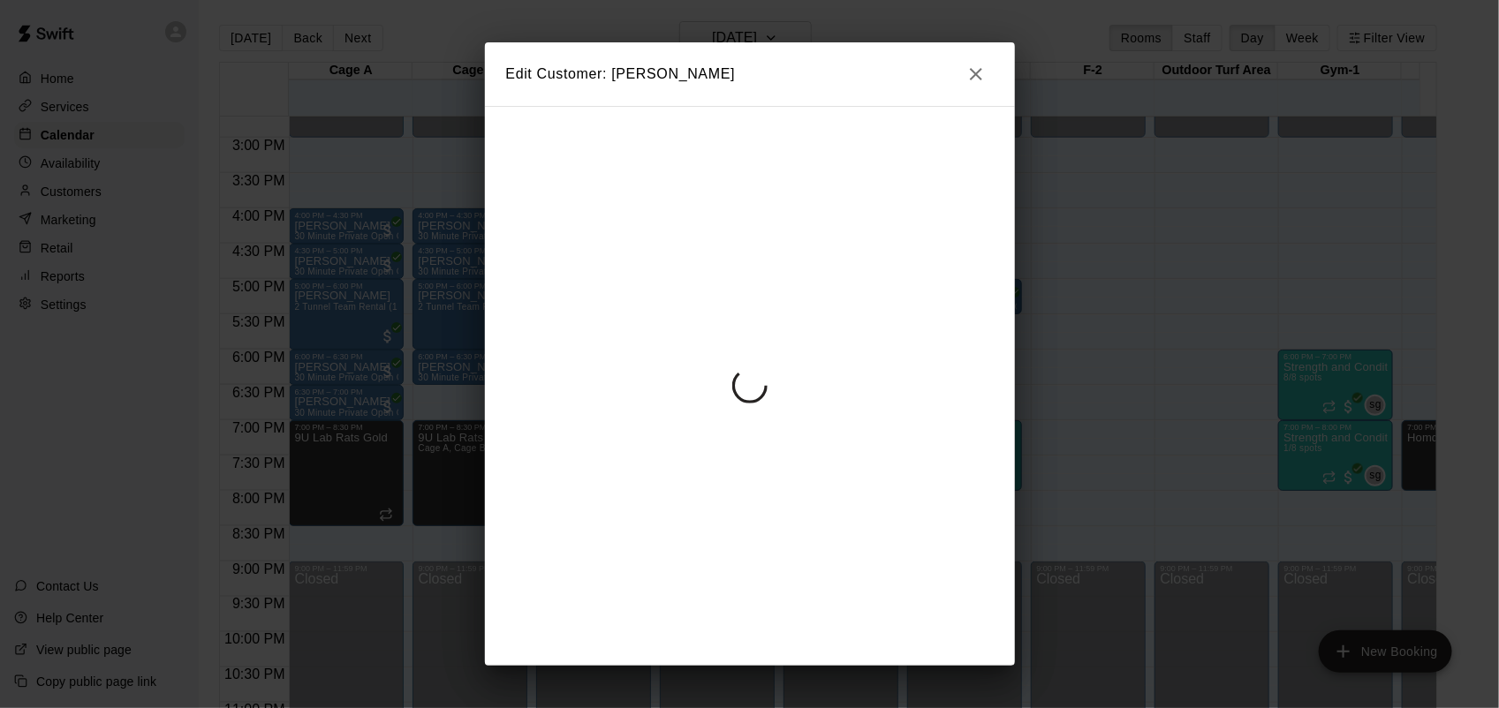
drag, startPoint x: 950, startPoint y: 556, endPoint x: 721, endPoint y: 291, distance: 350.6
click at [721, 291] on div at bounding box center [750, 386] width 530 height 560
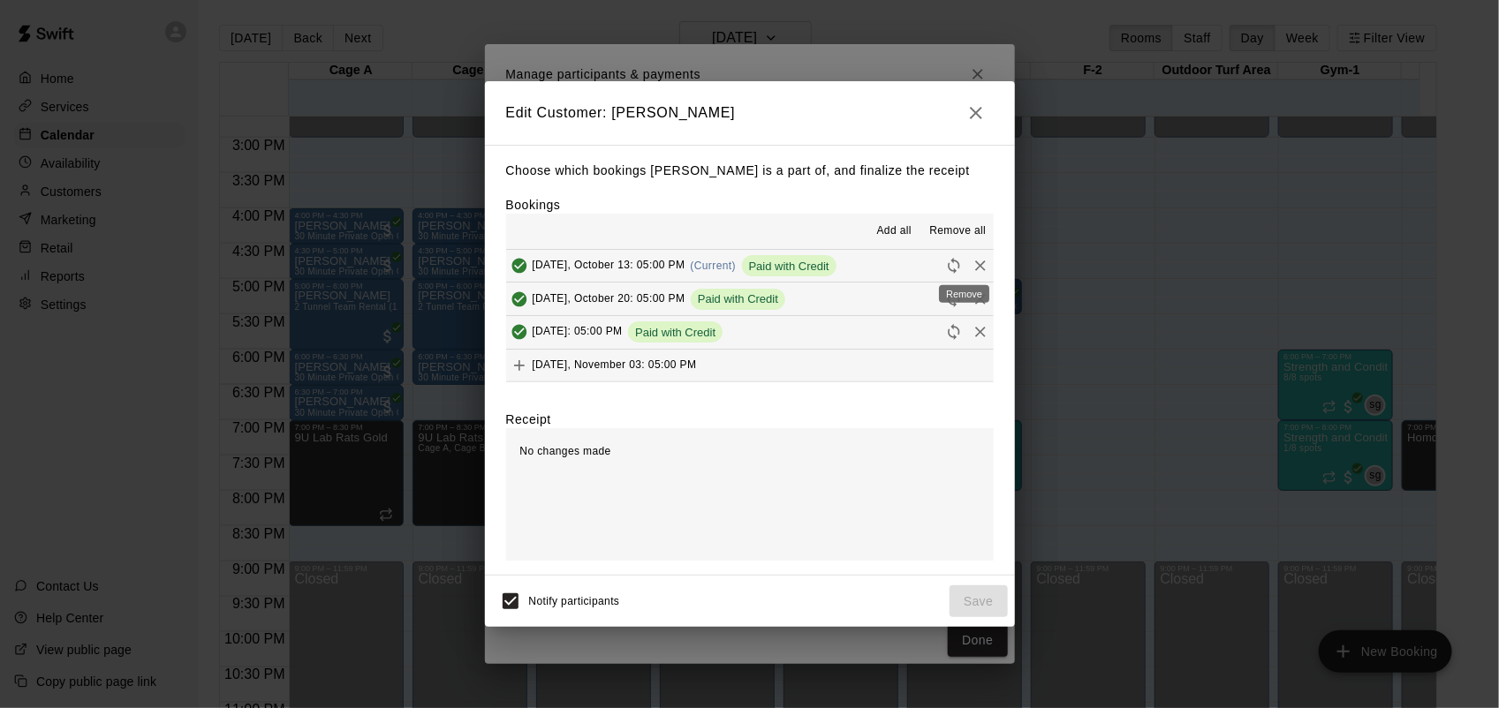
click at [972, 263] on icon "Remove" at bounding box center [981, 266] width 18 height 18
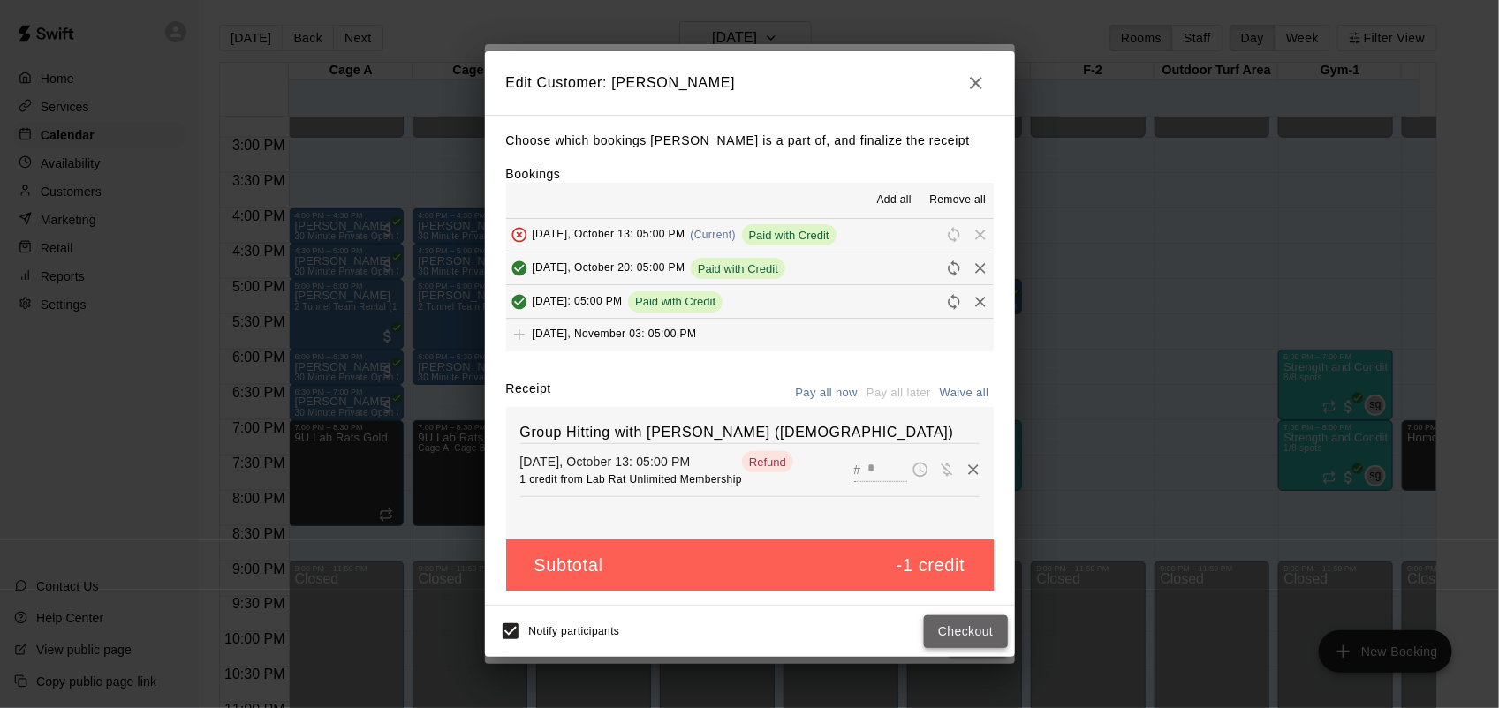
click at [961, 630] on button "Checkout" at bounding box center [965, 632] width 83 height 33
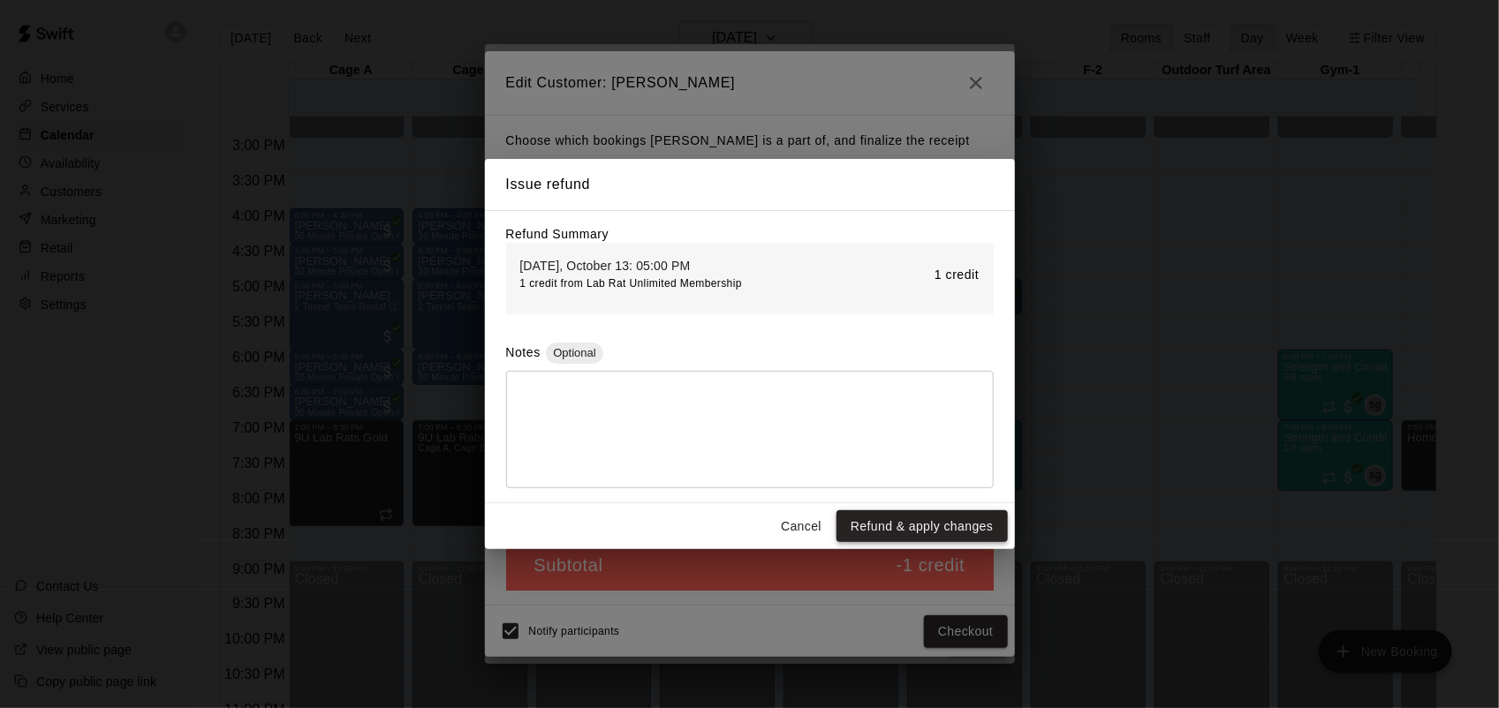
click at [911, 523] on button "Refund & apply changes" at bounding box center [921, 526] width 170 height 33
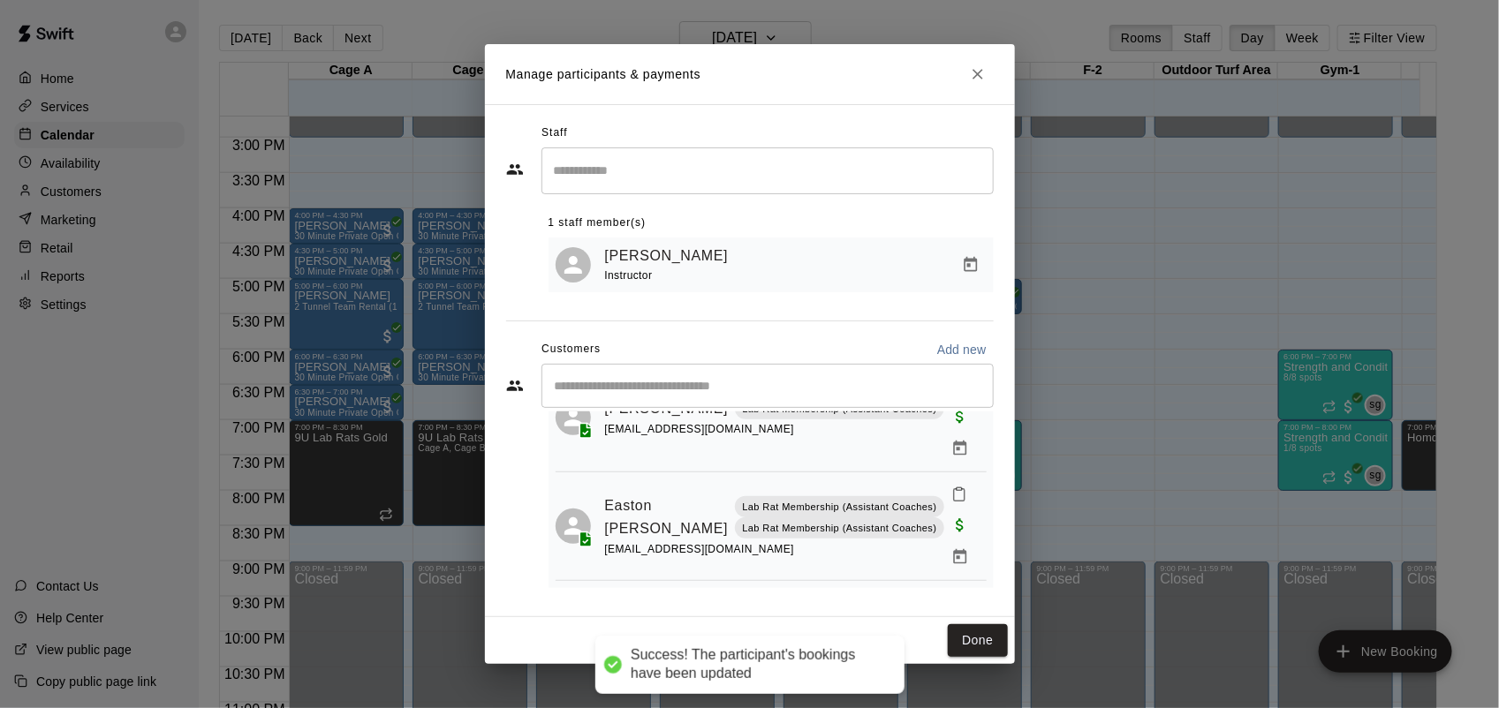
scroll to position [170, 0]
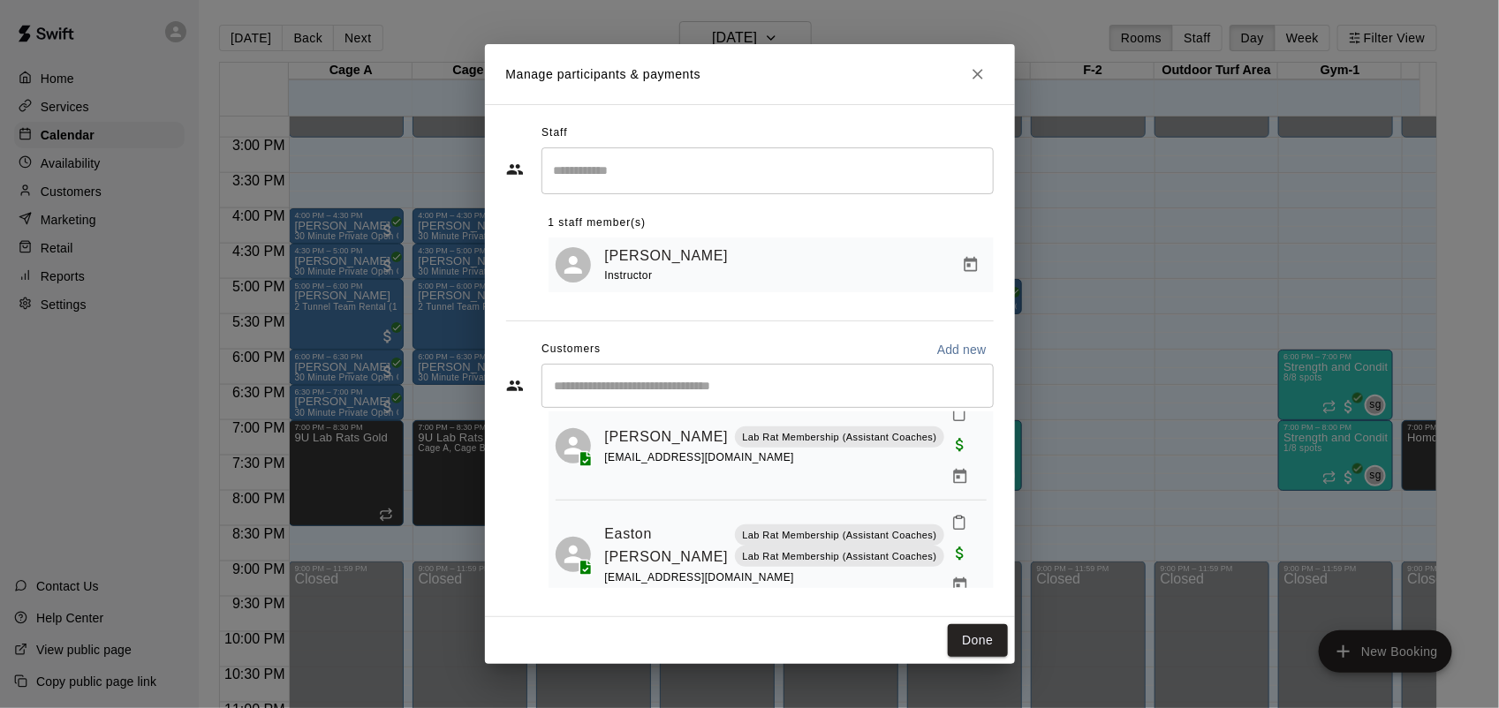
click at [724, 384] on input "Start typing to search customers..." at bounding box center [767, 386] width 436 height 18
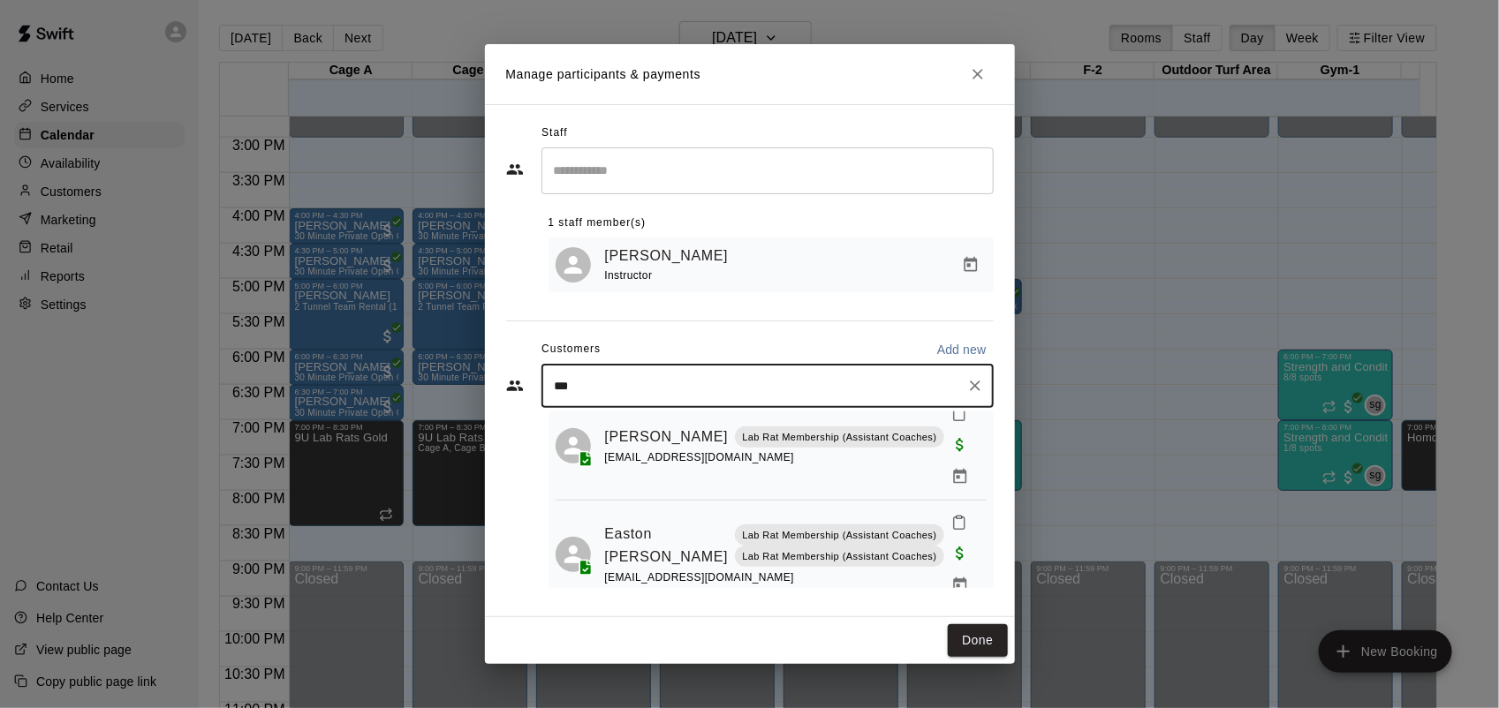
type input "****"
click at [711, 430] on p "Lab Rat Unlimited Membership" at bounding box center [783, 427] width 144 height 15
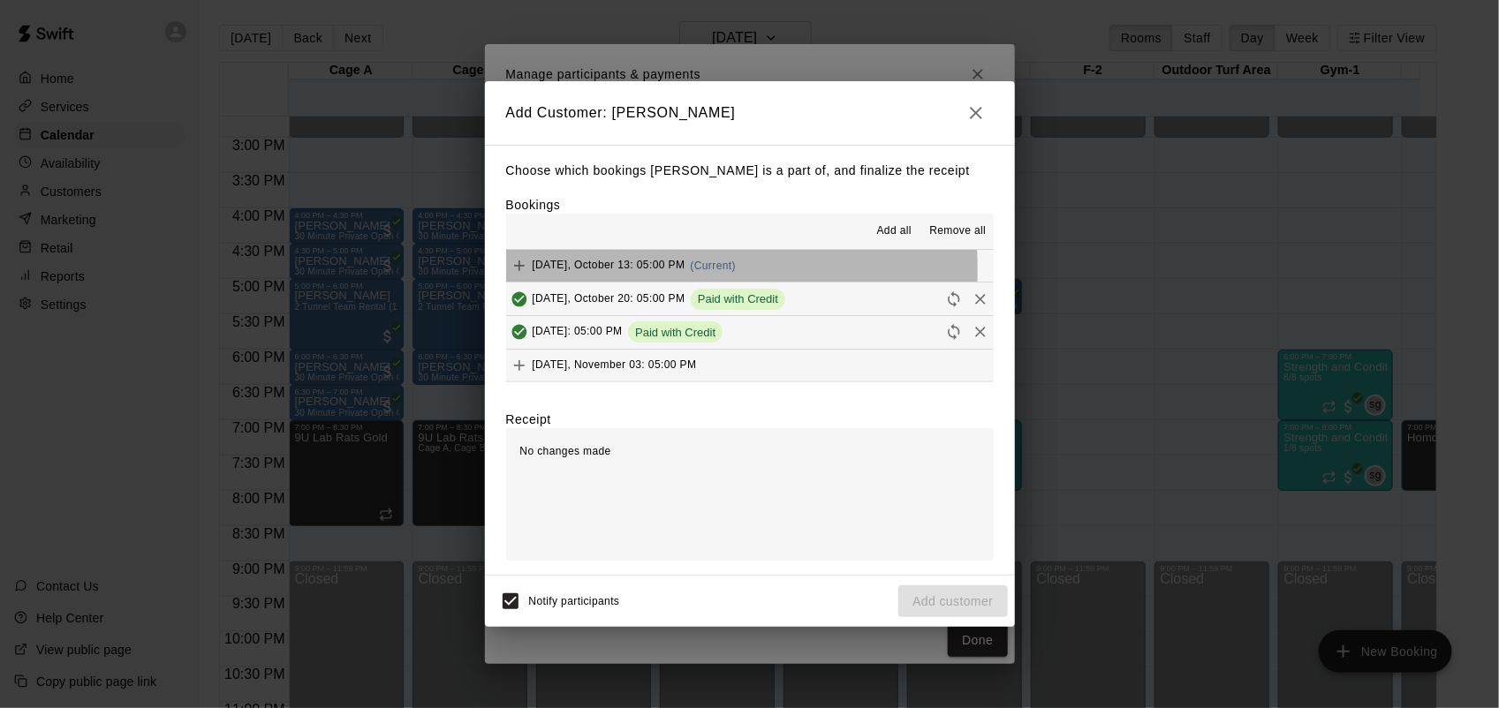
click at [554, 271] on span "[DATE], October 13: 05:00 PM" at bounding box center [609, 266] width 153 height 12
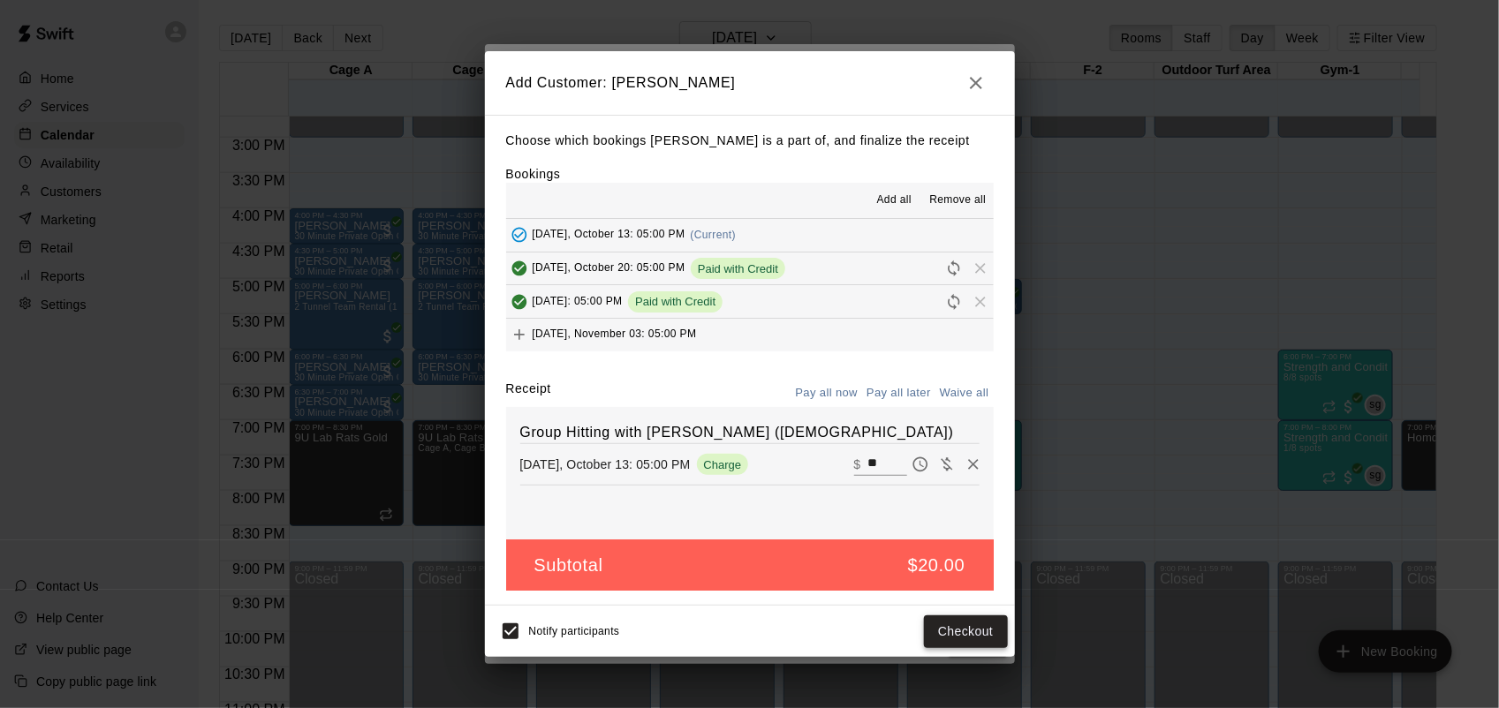
click at [990, 634] on button "Checkout" at bounding box center [965, 632] width 83 height 33
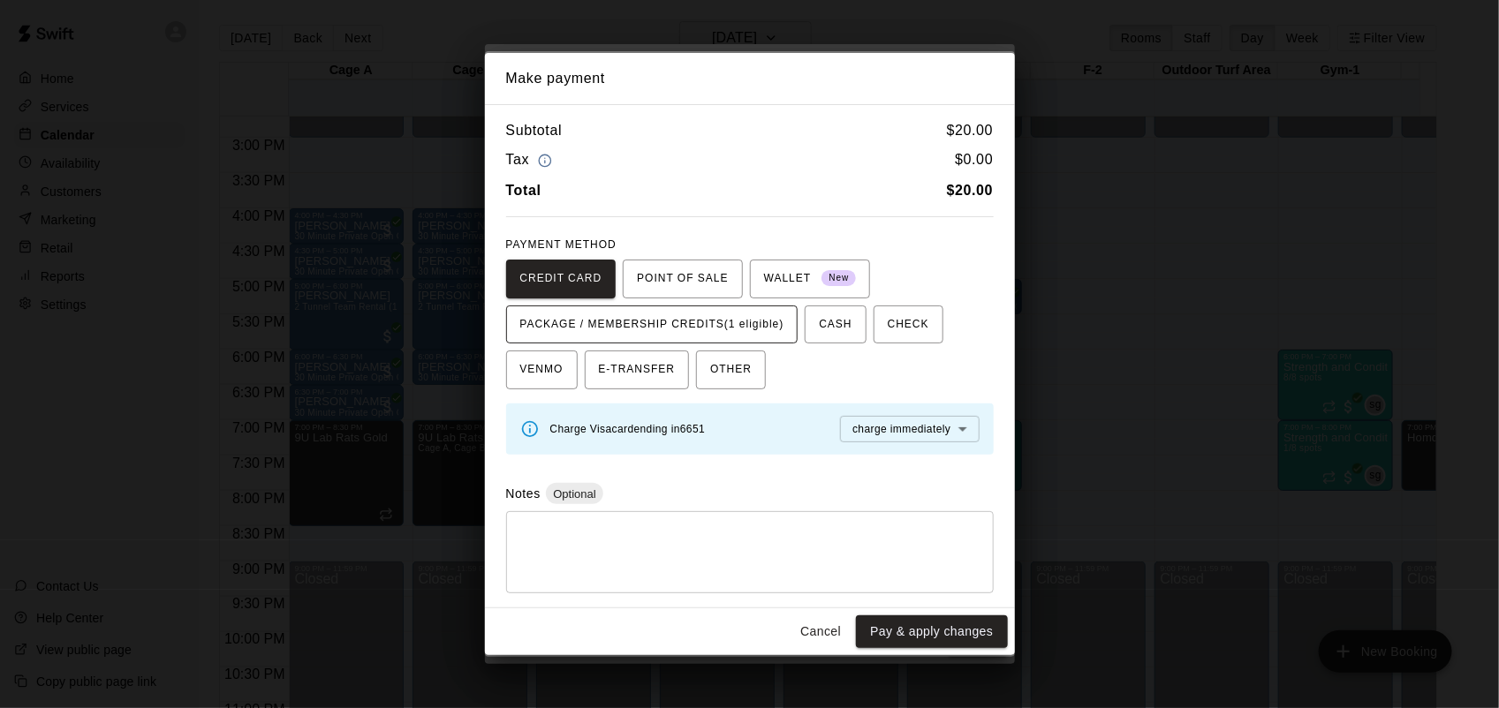
click at [731, 316] on span "PACKAGE / MEMBERSHIP CREDITS (1 eligible)" at bounding box center [652, 325] width 264 height 28
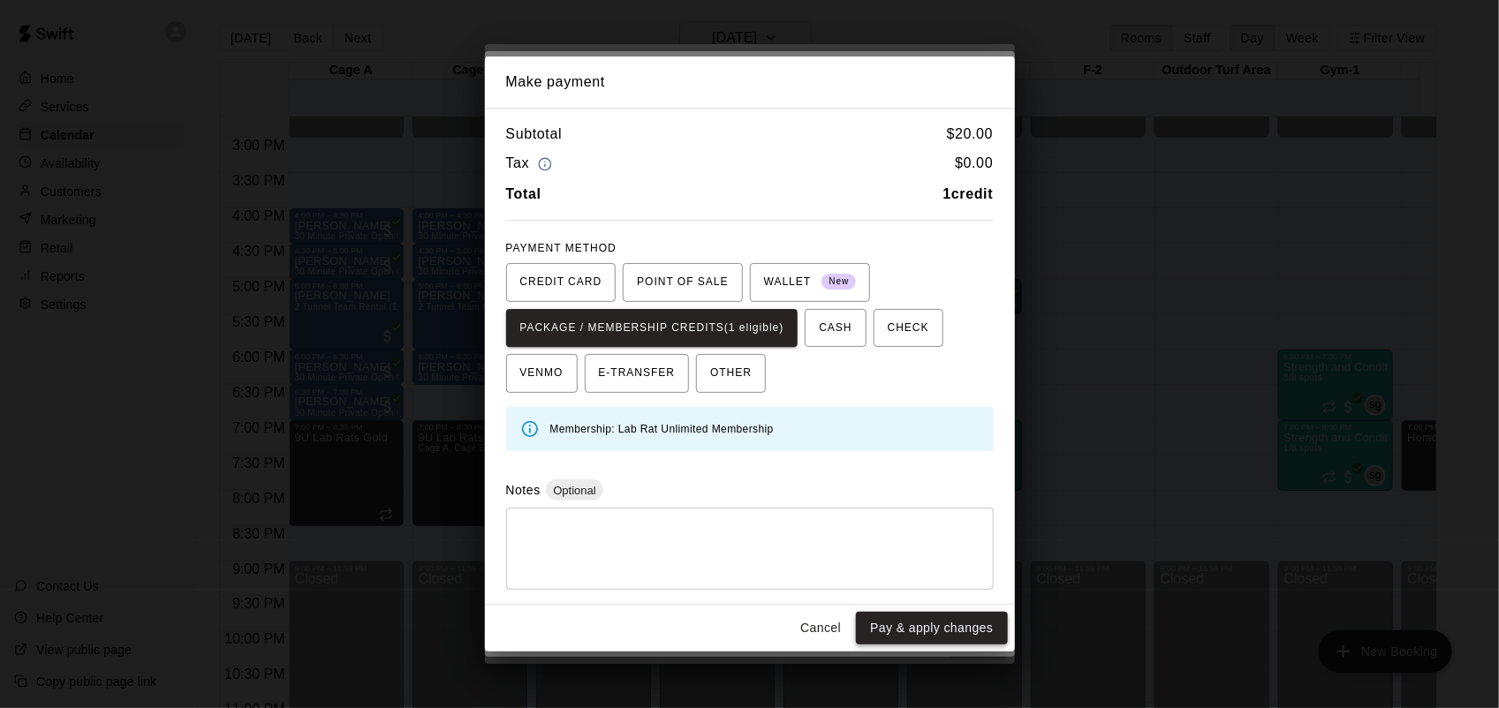
click at [930, 637] on button "Pay & apply changes" at bounding box center [931, 628] width 151 height 33
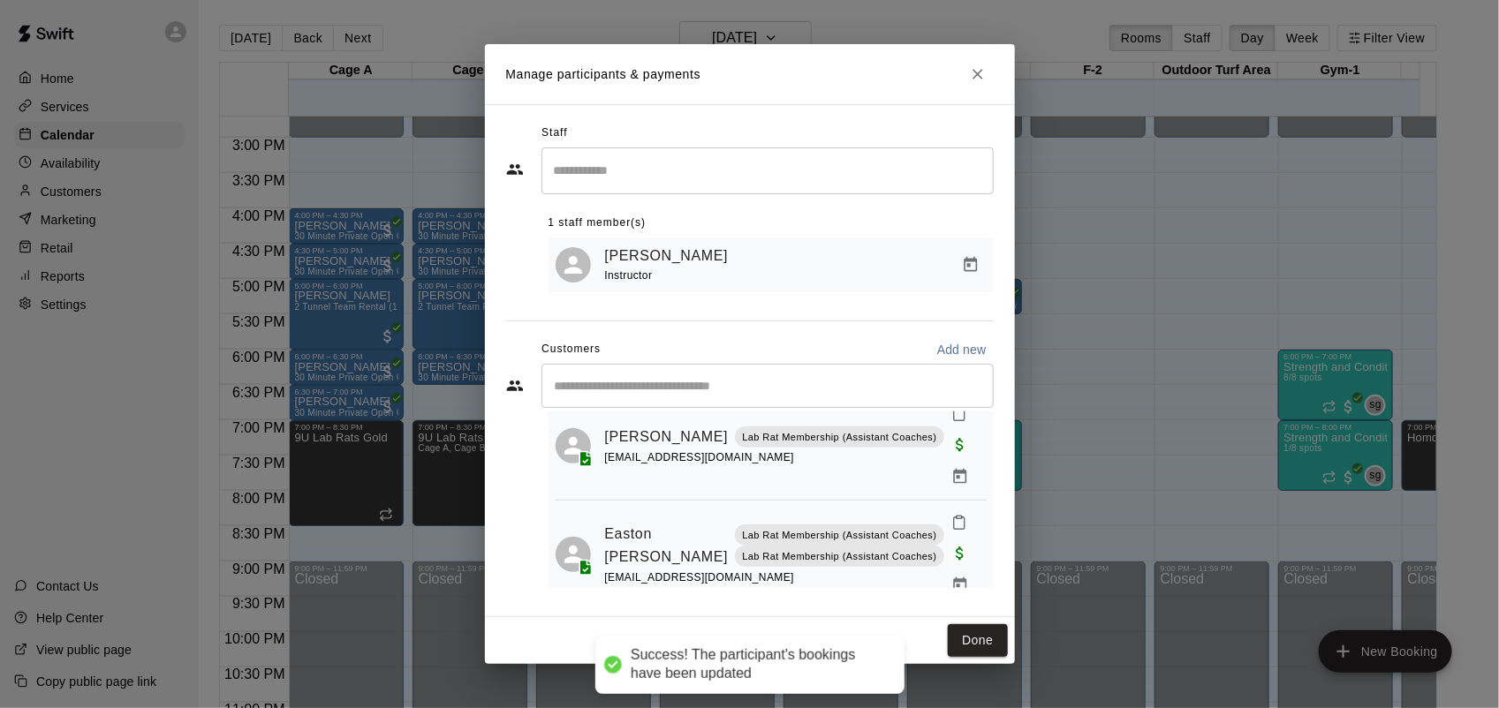
scroll to position [231, 0]
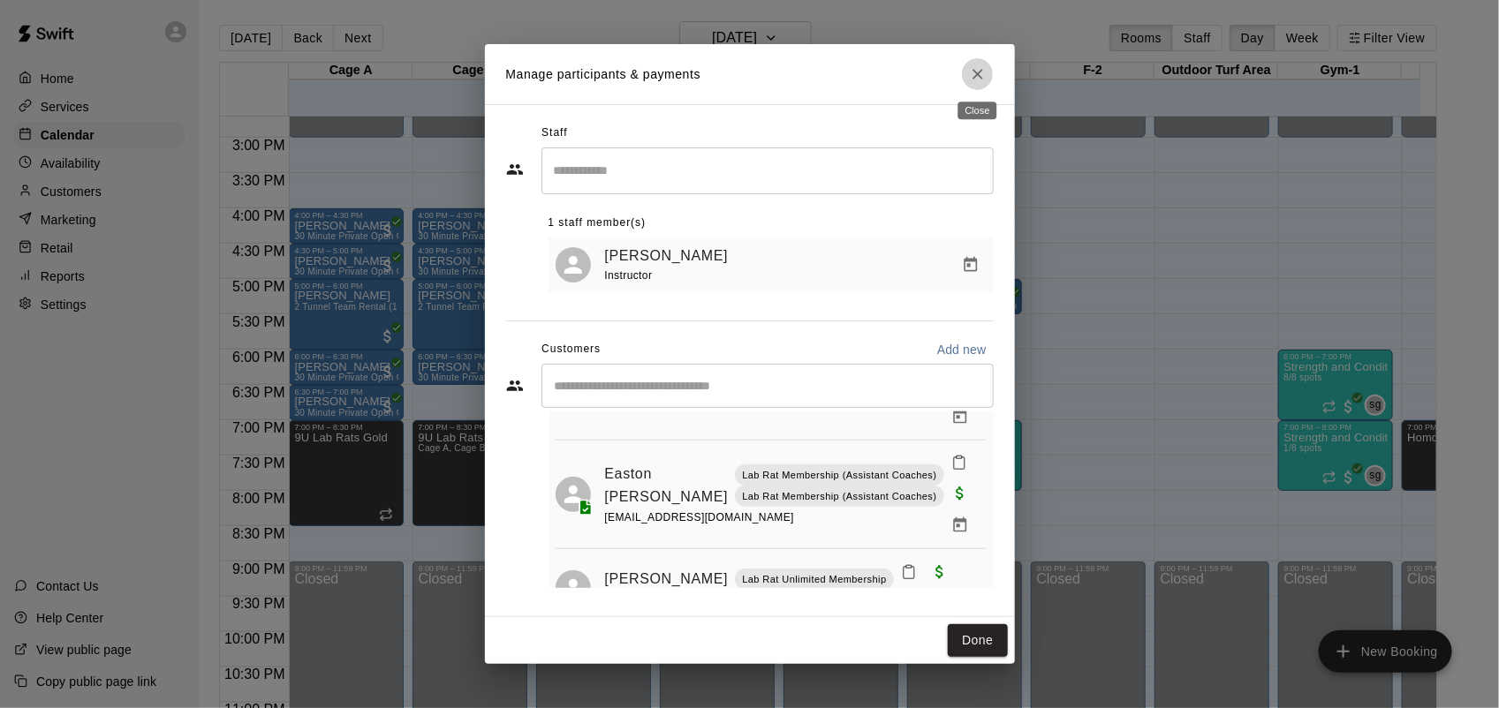
click at [983, 78] on icon "Close" at bounding box center [978, 74] width 18 height 18
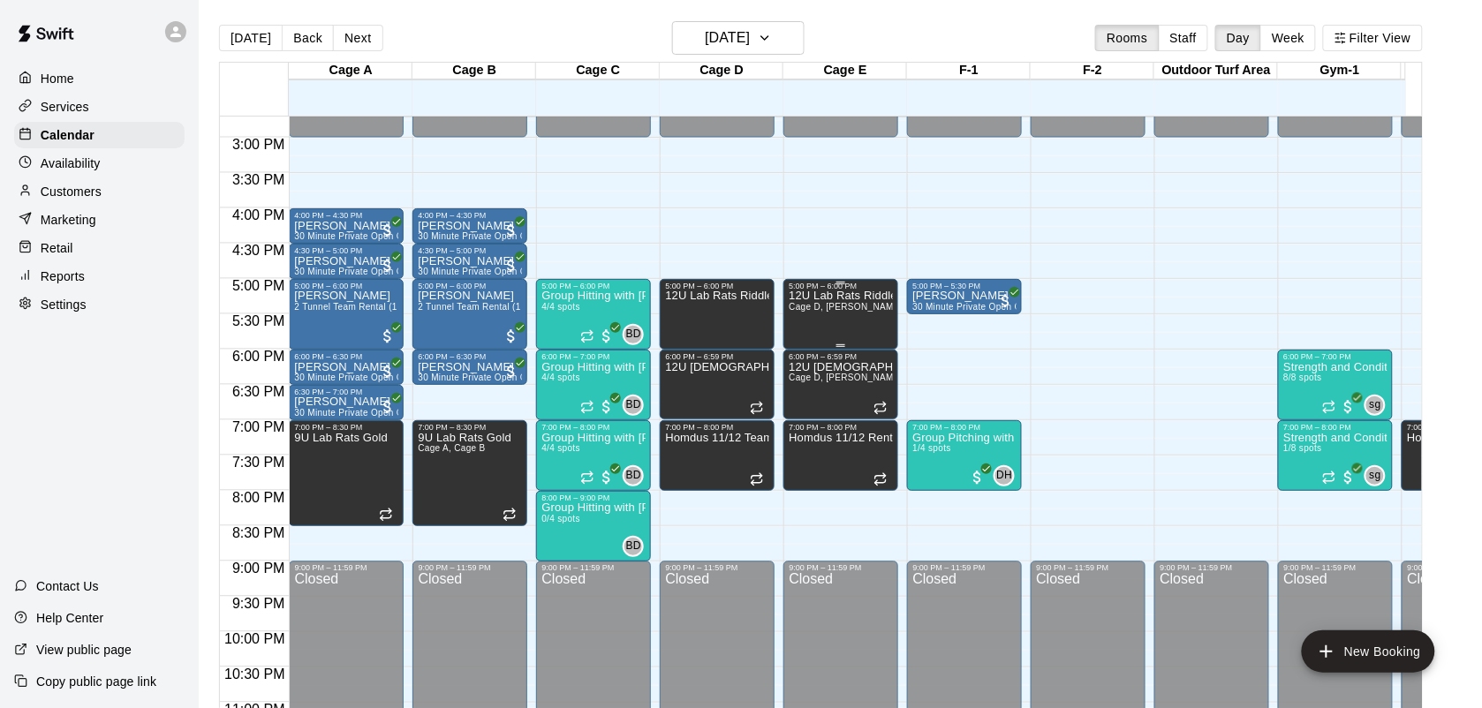
click at [801, 333] on div "12U Lab Rats Riddles Cage D, [PERSON_NAME] E" at bounding box center [841, 645] width 104 height 708
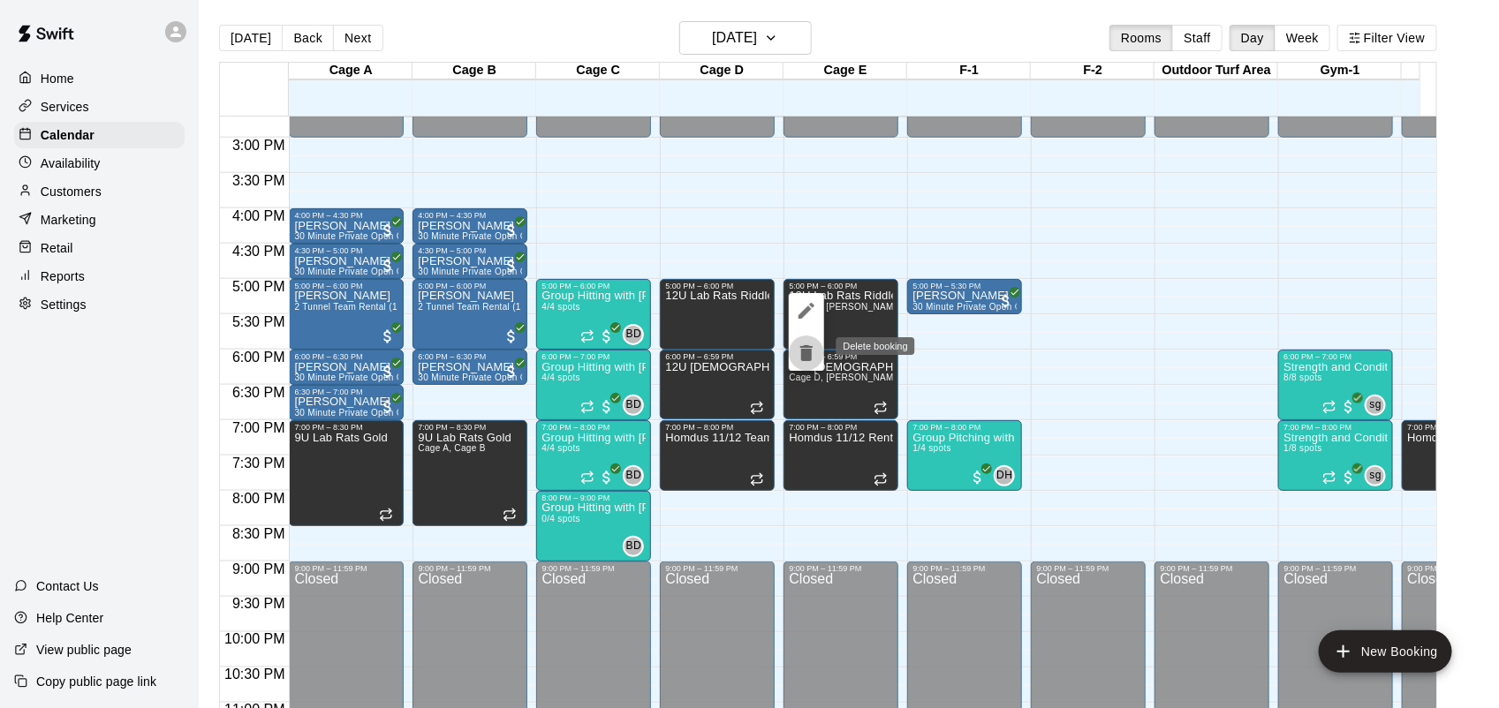
click at [804, 352] on icon "delete" at bounding box center [806, 353] width 12 height 16
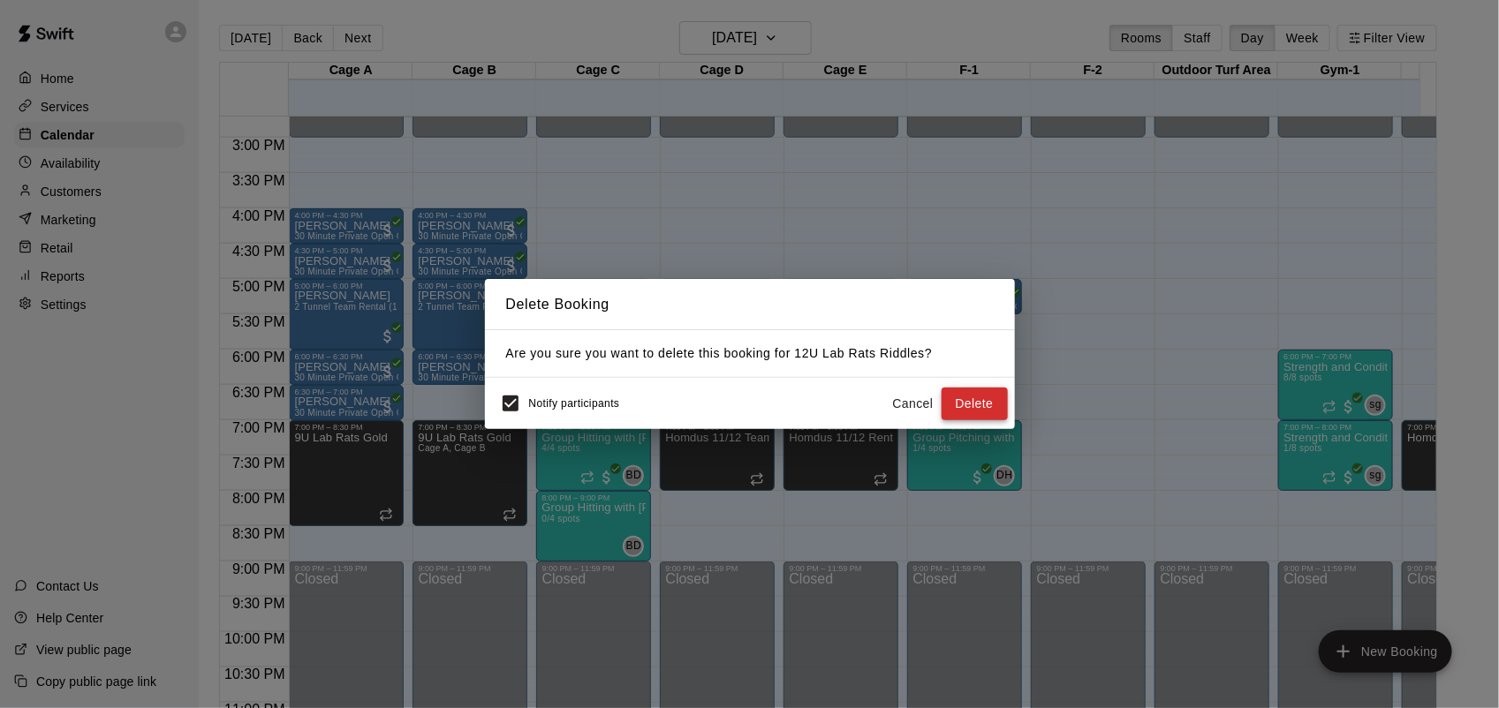
click at [956, 396] on button "Delete" at bounding box center [974, 404] width 66 height 33
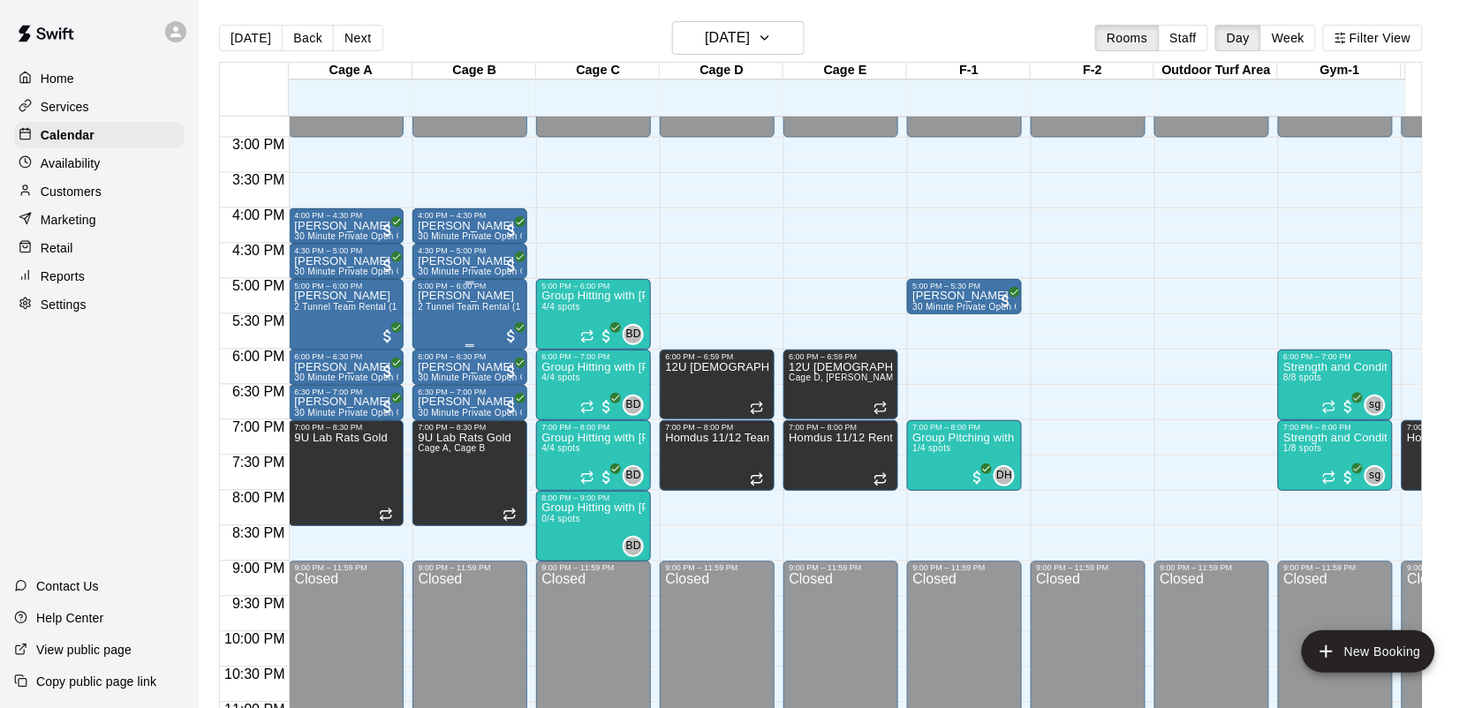
click at [464, 312] on span "2 Tunnel Team Rental (1 hour)" at bounding box center [482, 307] width 128 height 10
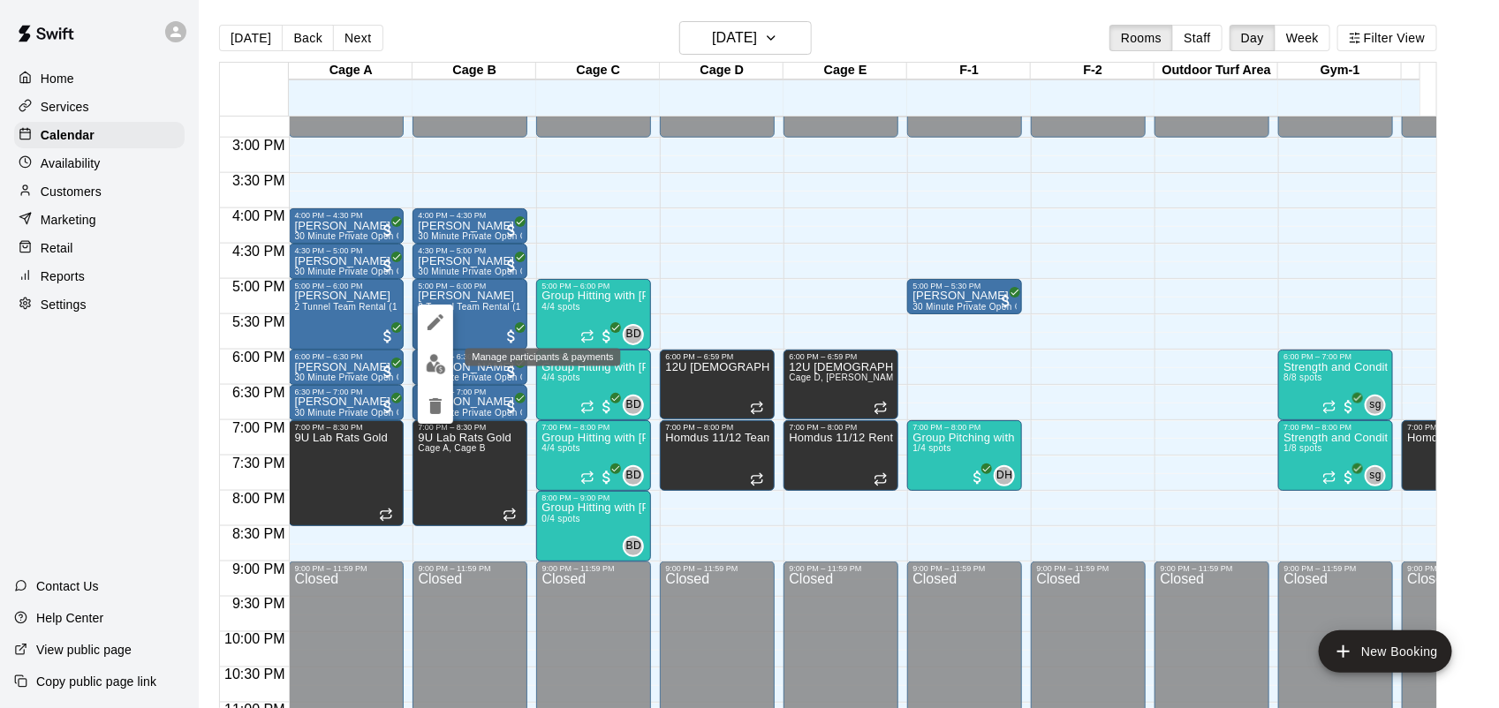
click at [443, 369] on img "edit" at bounding box center [436, 364] width 20 height 20
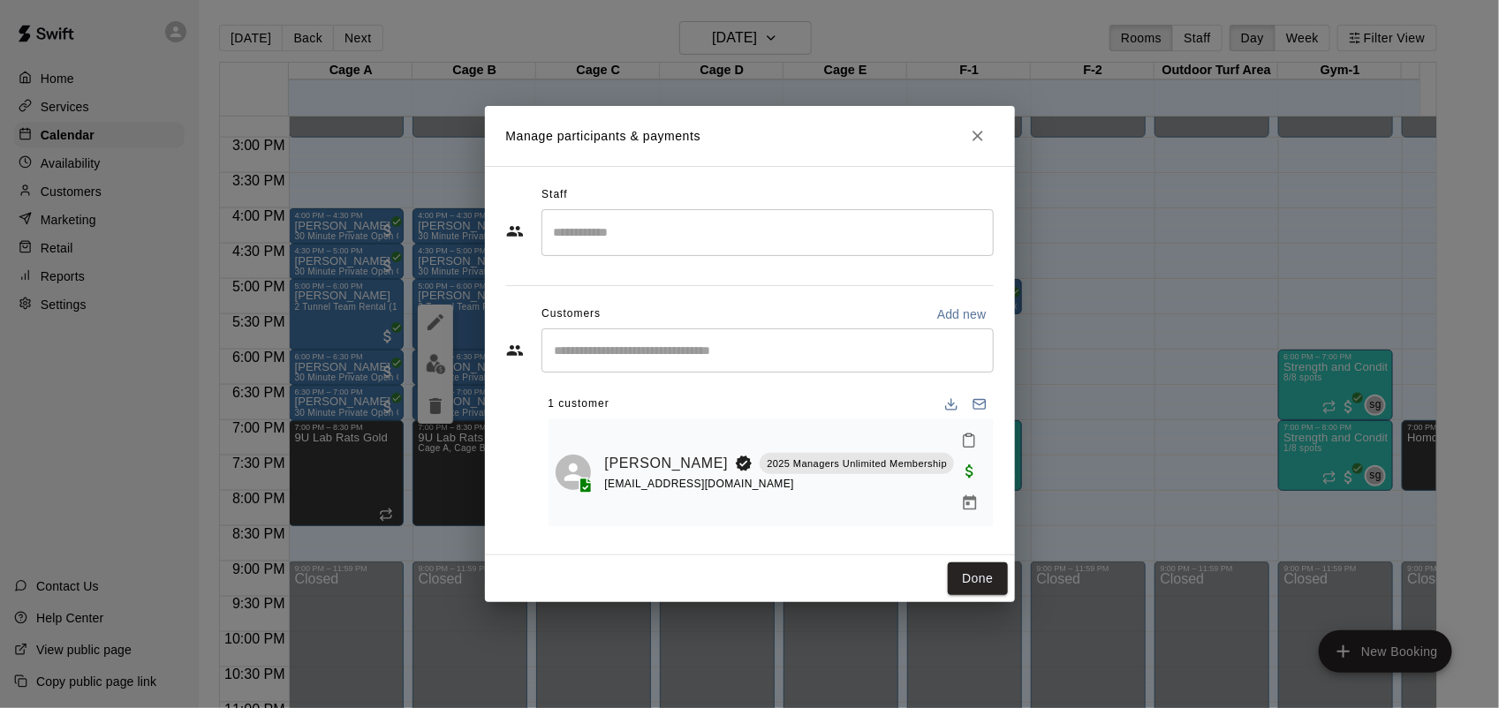
click at [982, 144] on icon "Close" at bounding box center [978, 136] width 18 height 18
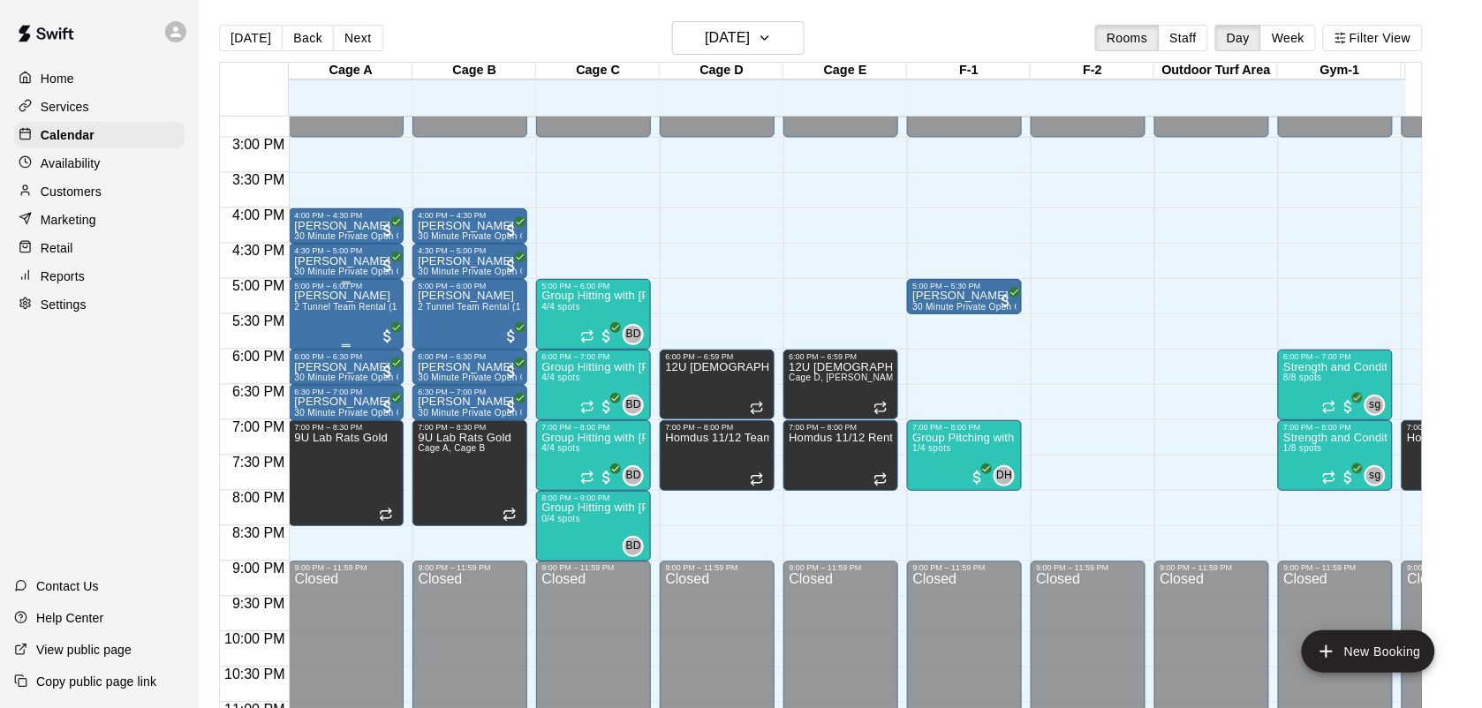
click at [332, 323] on div "[PERSON_NAME] 2 Tunnel Team Rental (1 hour)" at bounding box center [346, 645] width 104 height 708
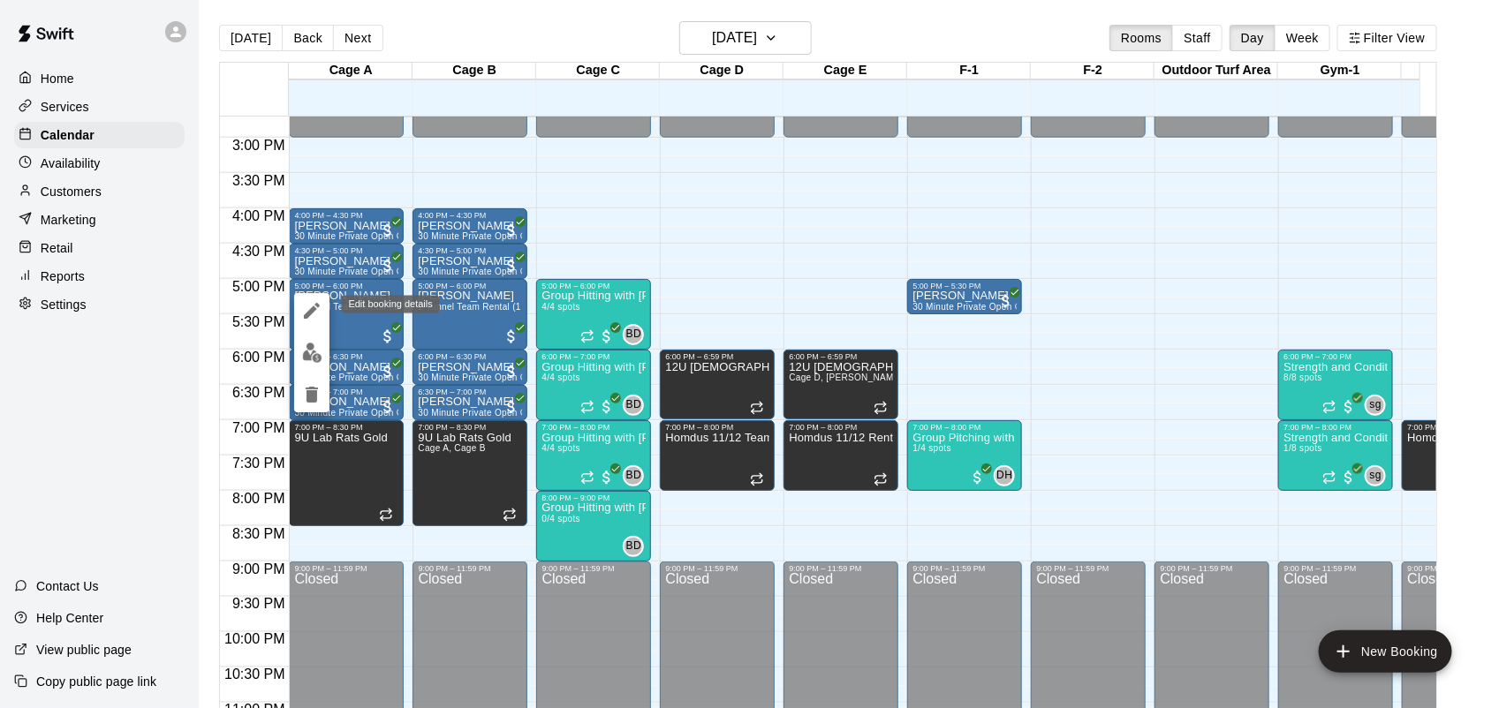
click at [305, 306] on icon "edit" at bounding box center [311, 310] width 21 height 21
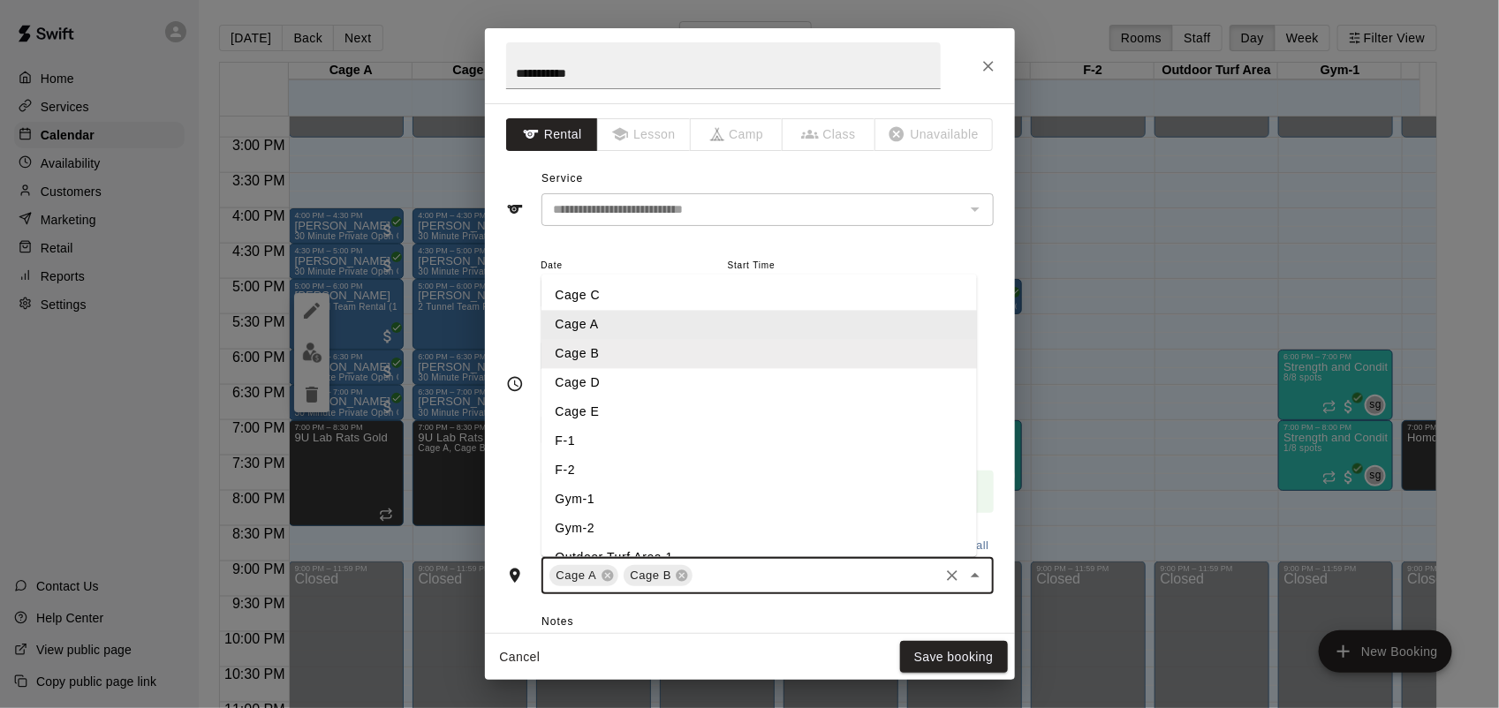
click at [738, 583] on input "text" at bounding box center [815, 576] width 240 height 22
click at [607, 384] on li "Cage D" at bounding box center [758, 382] width 435 height 29
click at [795, 574] on input "text" at bounding box center [853, 576] width 165 height 22
click at [671, 415] on li "Cage E" at bounding box center [758, 411] width 435 height 29
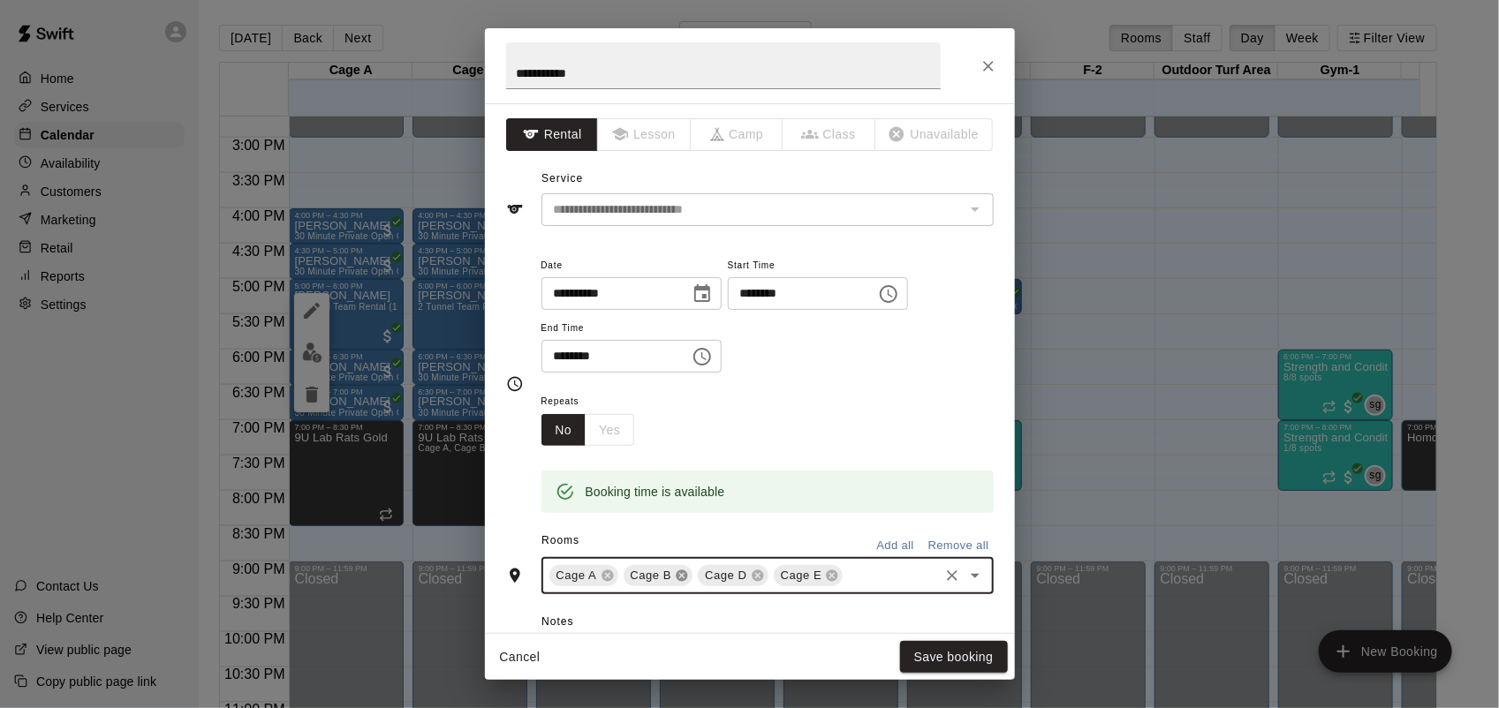
click at [677, 576] on icon at bounding box center [682, 576] width 14 height 14
click at [608, 575] on icon at bounding box center [608, 576] width 14 height 14
click at [950, 650] on button "Save booking" at bounding box center [954, 657] width 108 height 33
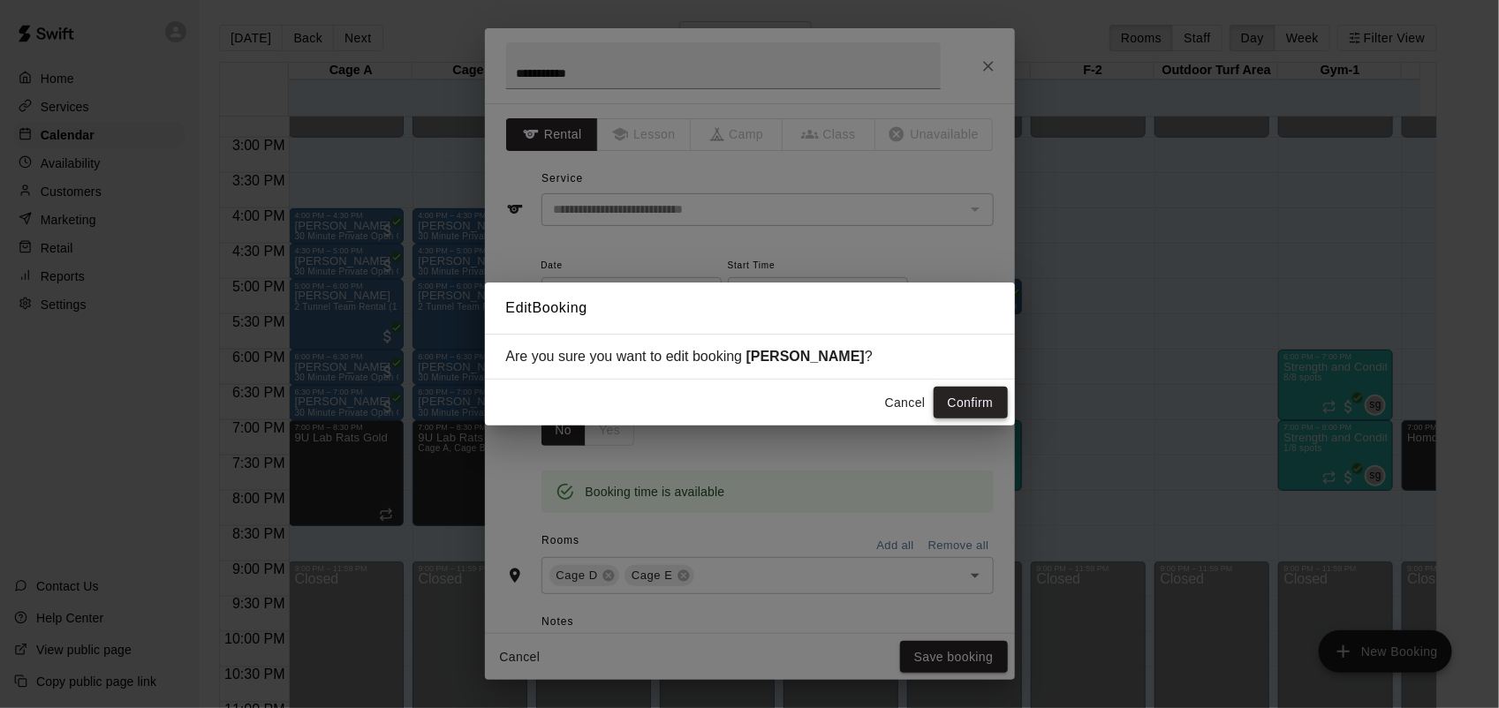
click at [936, 397] on button "Confirm" at bounding box center [971, 403] width 74 height 33
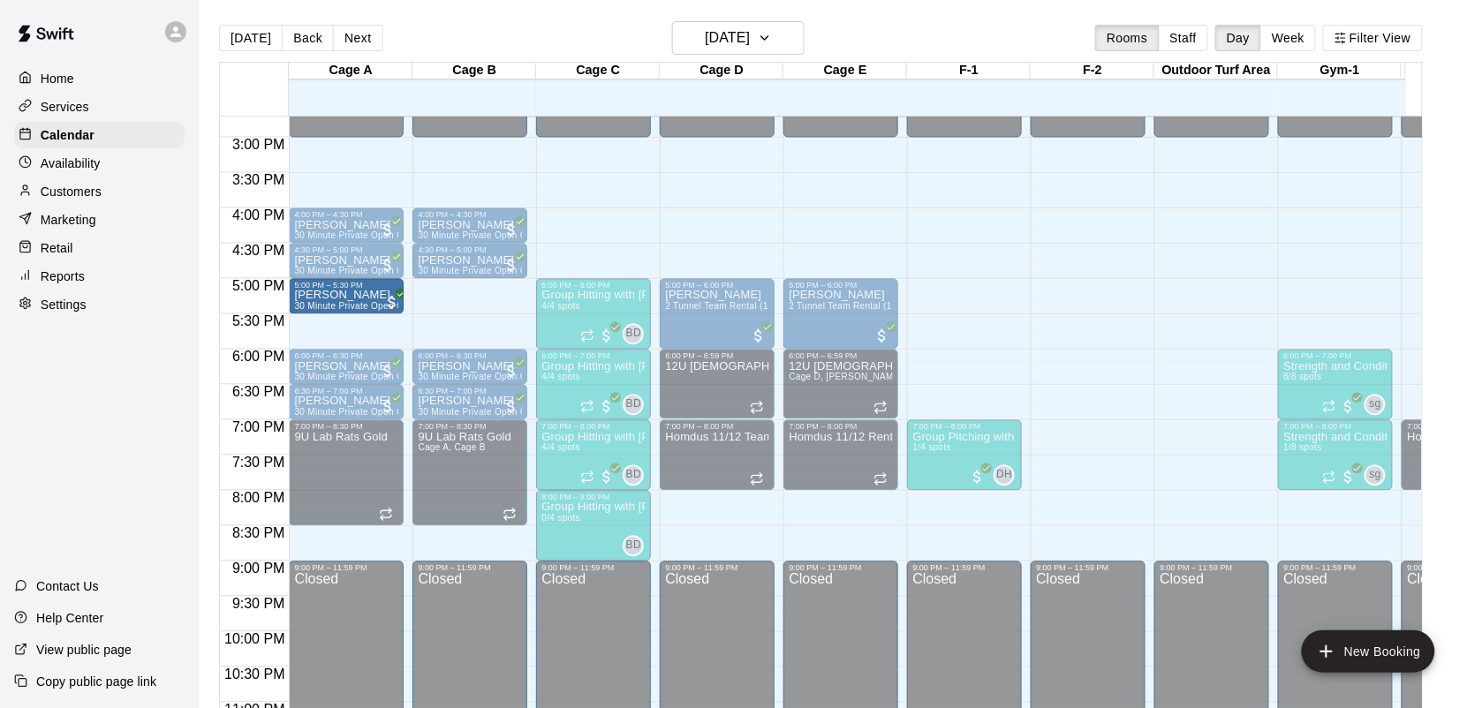
drag, startPoint x: 945, startPoint y: 294, endPoint x: 349, endPoint y: 297, distance: 596.2
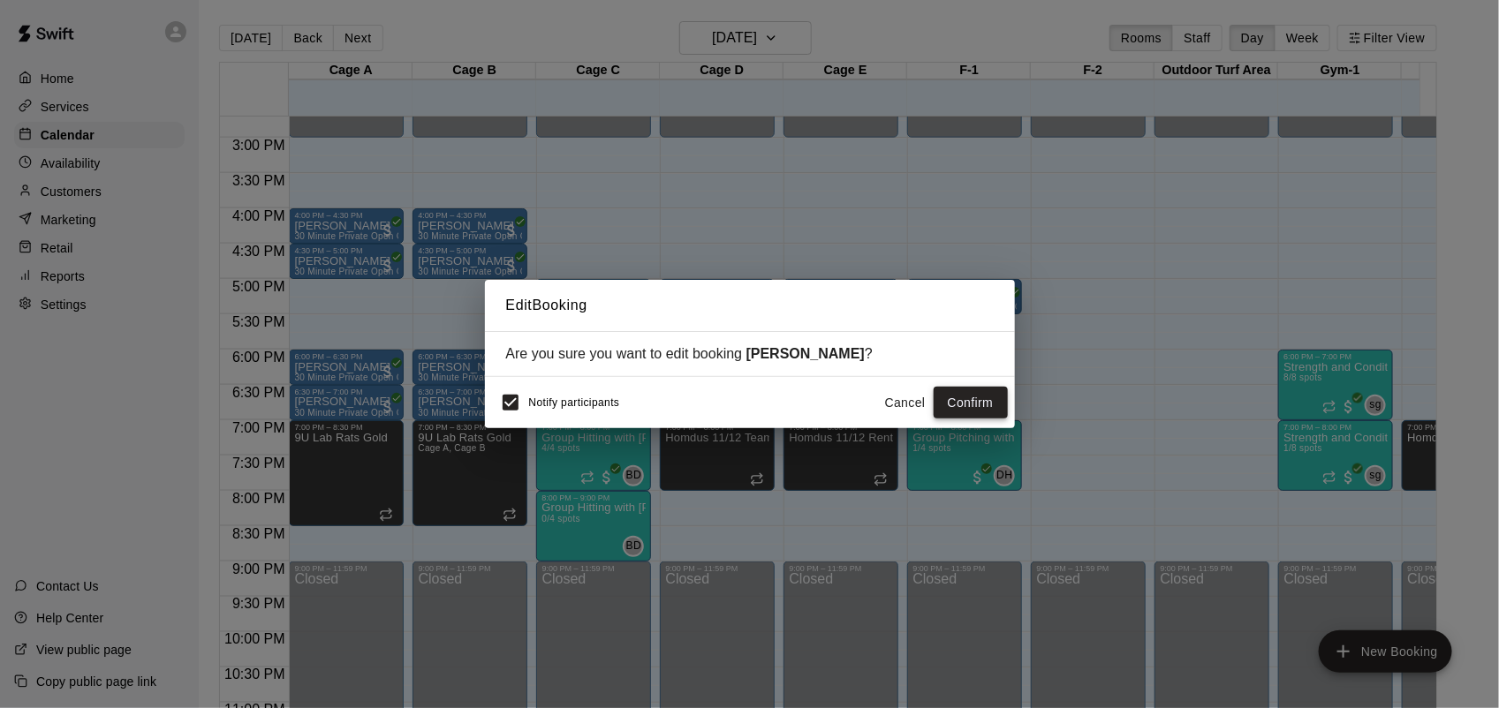
click at [958, 391] on button "Confirm" at bounding box center [971, 403] width 74 height 33
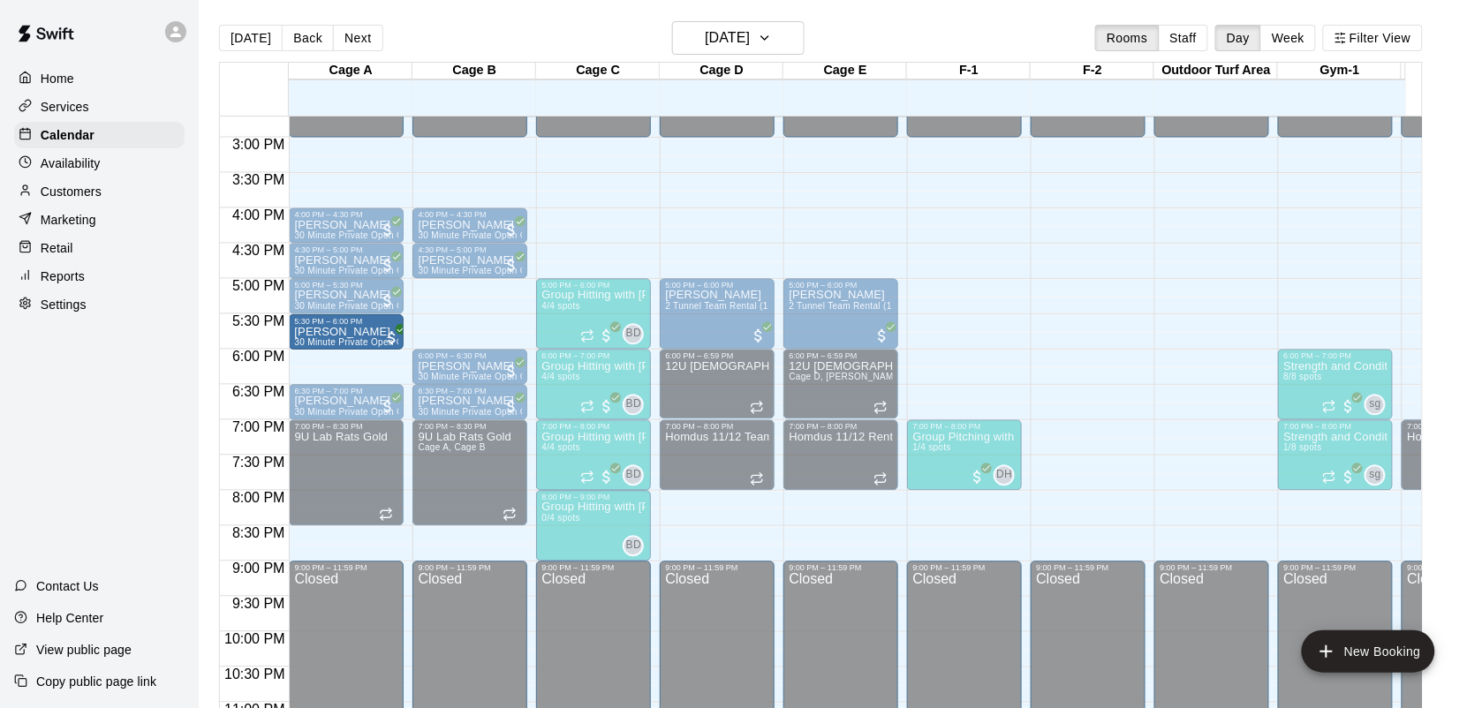
drag, startPoint x: 336, startPoint y: 362, endPoint x: 332, endPoint y: 327, distance: 35.6
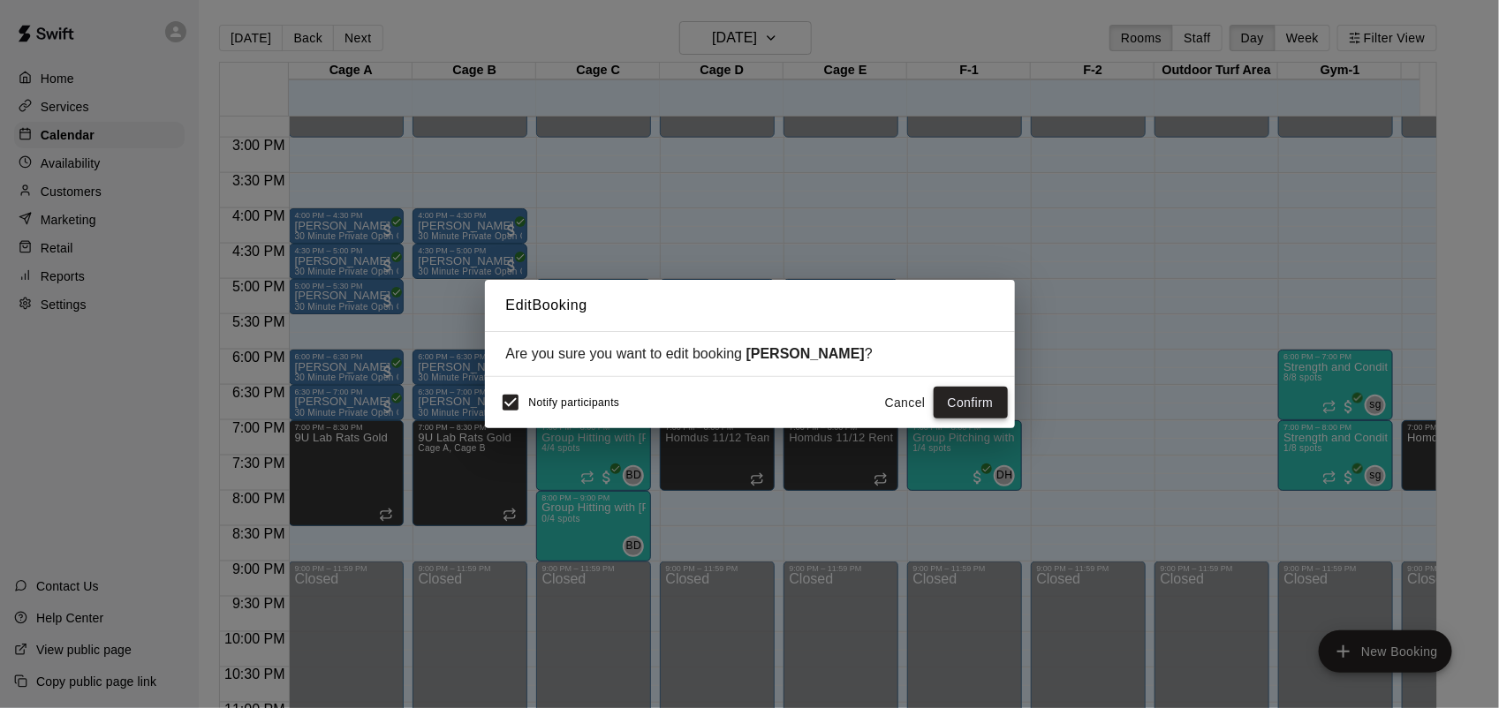
click at [978, 403] on button "Confirm" at bounding box center [971, 403] width 74 height 33
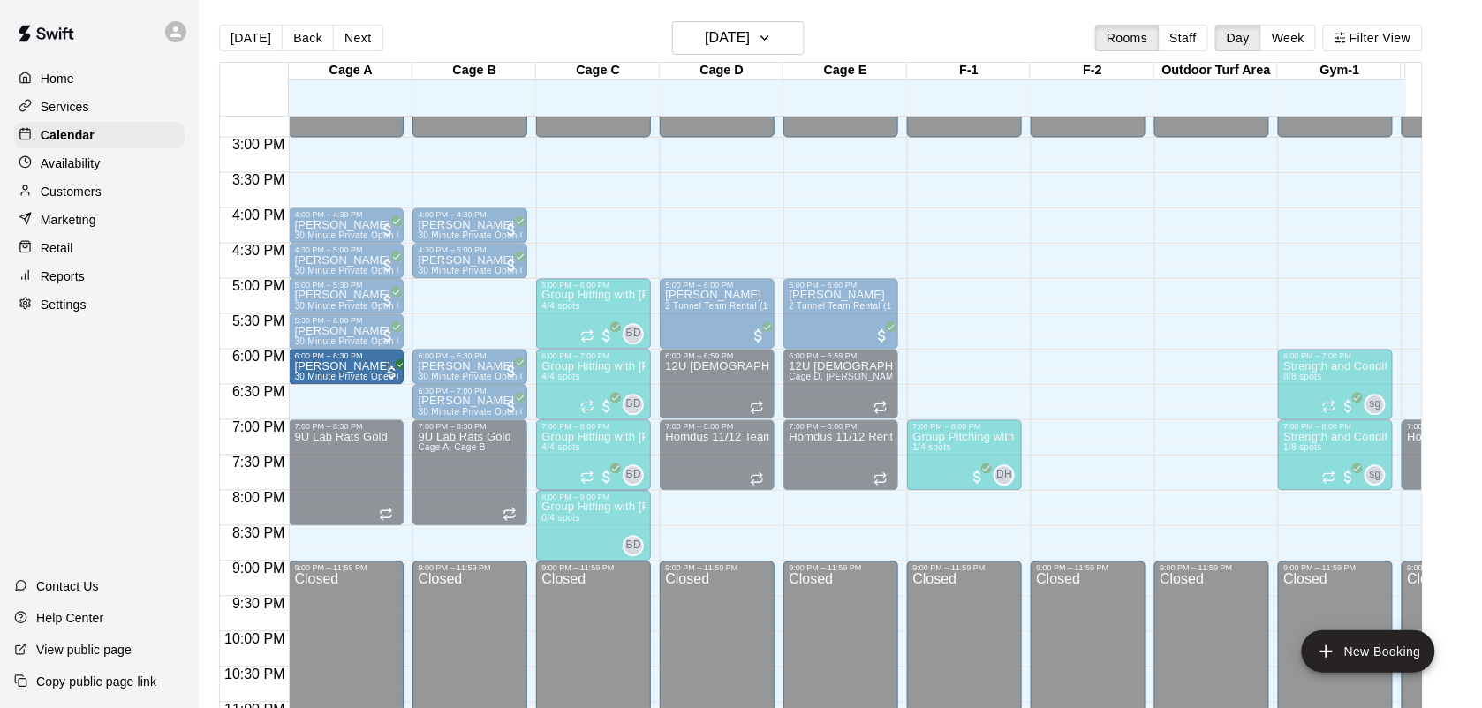
drag, startPoint x: 333, startPoint y: 397, endPoint x: 329, endPoint y: 365, distance: 33.0
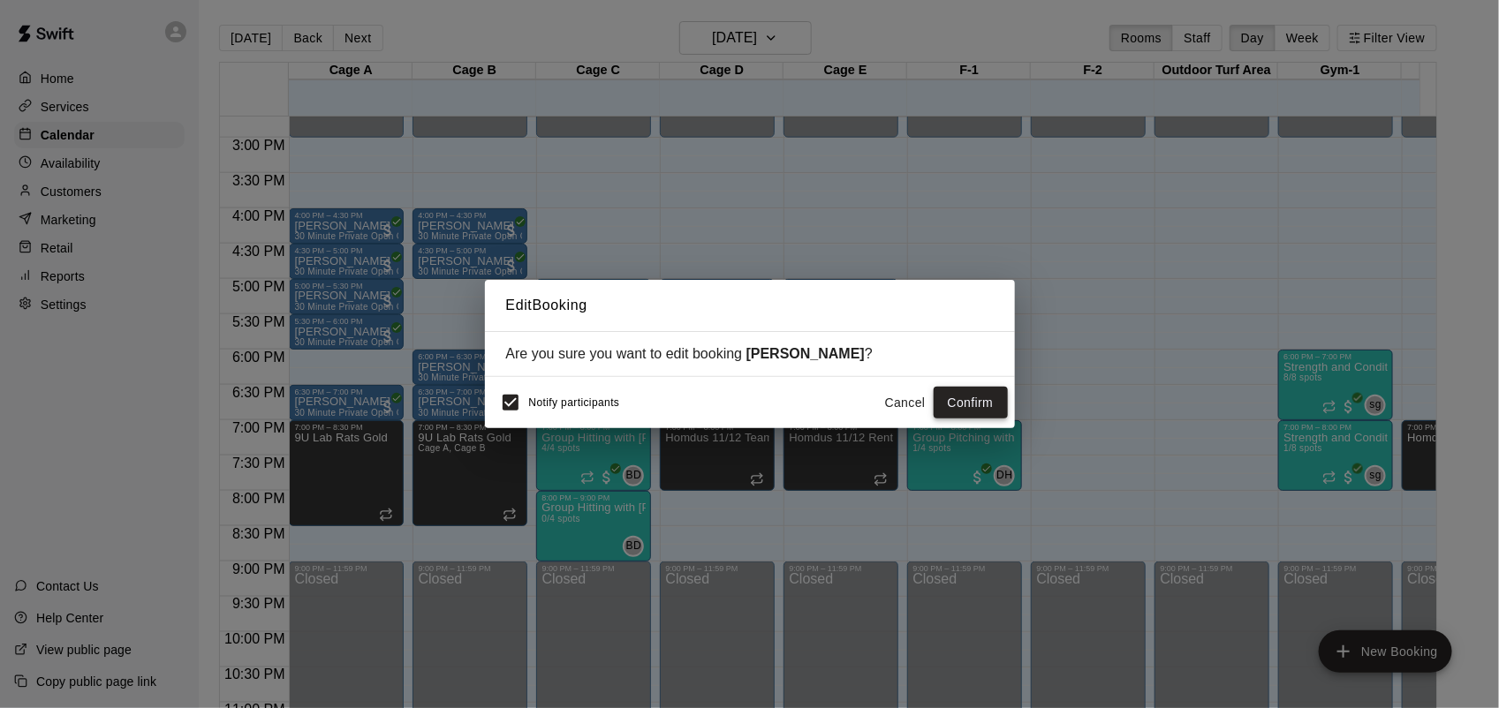
click at [955, 397] on button "Confirm" at bounding box center [971, 403] width 74 height 33
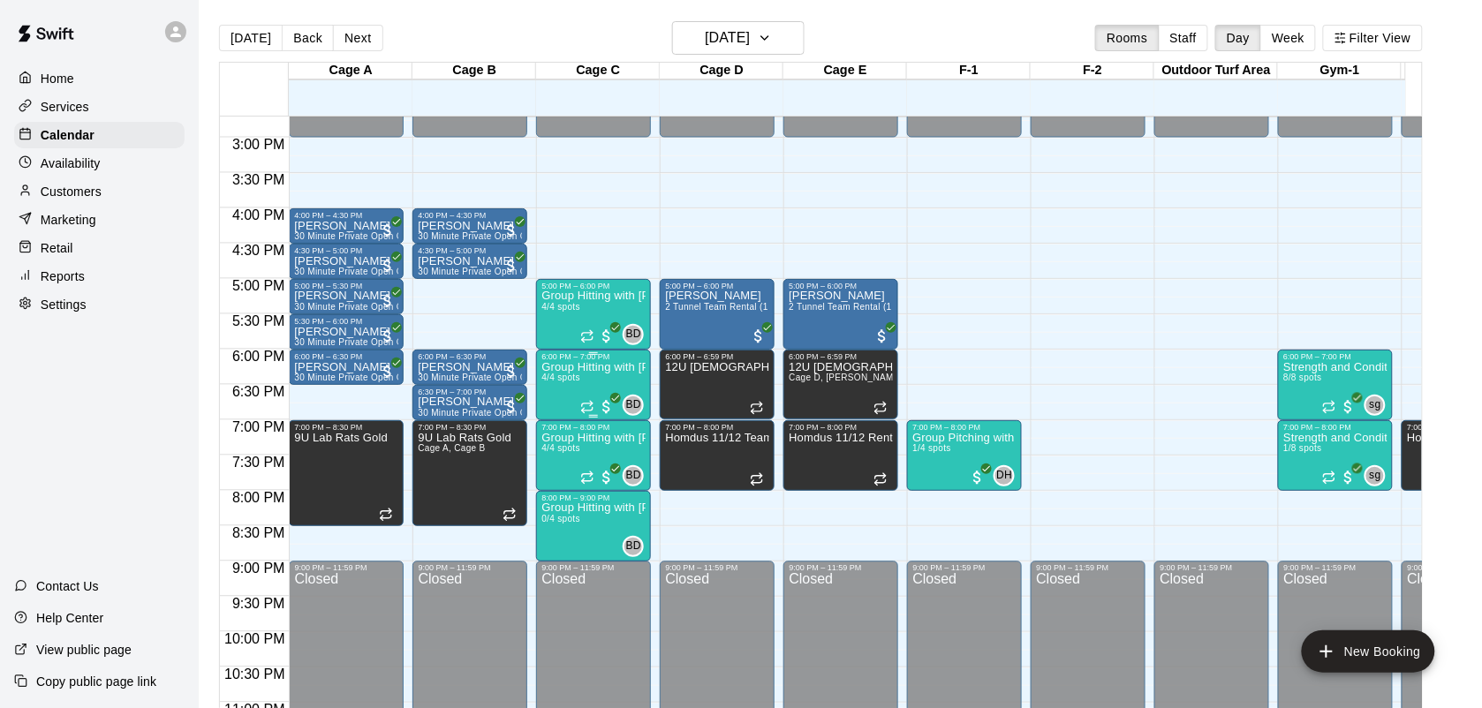
click at [575, 390] on div "Group Hitting with [PERSON_NAME] ([DEMOGRAPHIC_DATA]) 4/4 spots" at bounding box center [593, 715] width 104 height 708
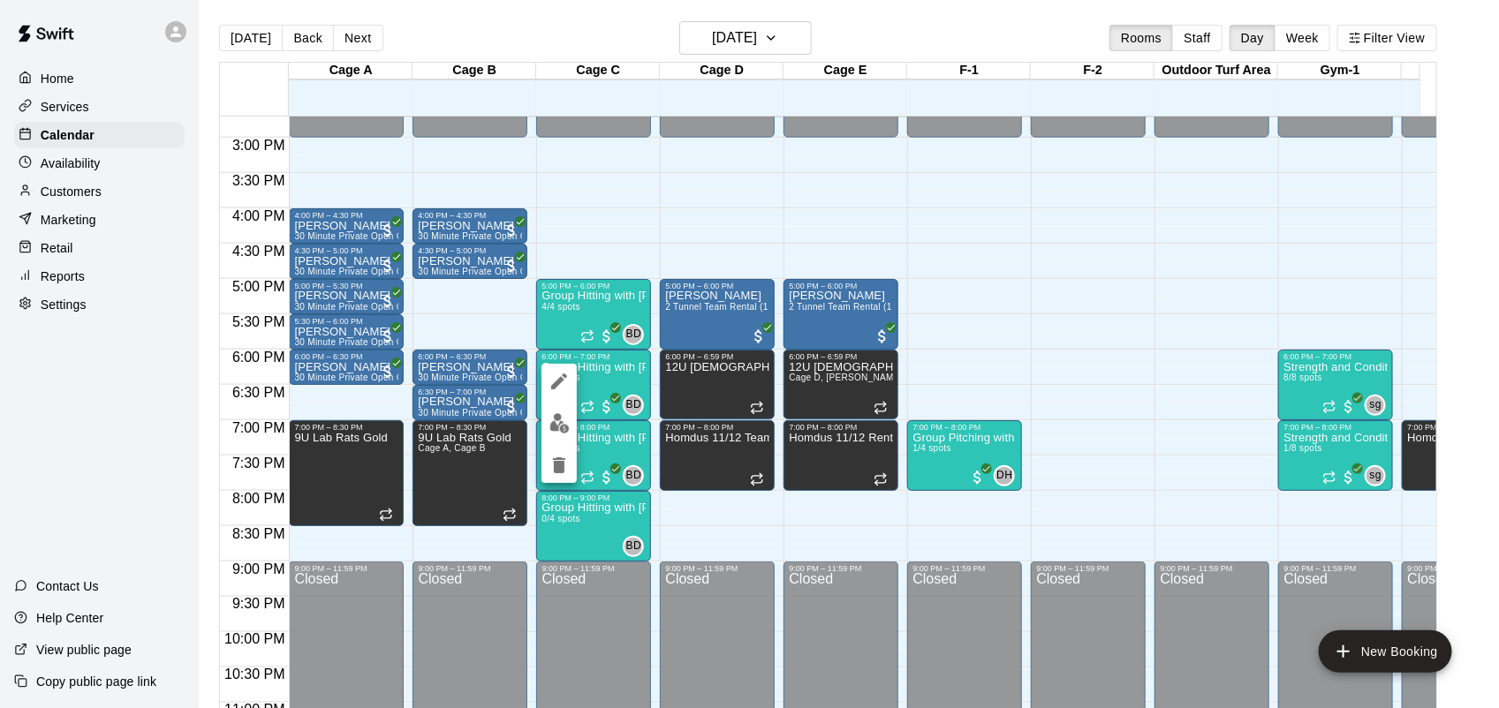
click at [556, 424] on img "edit" at bounding box center [559, 423] width 20 height 20
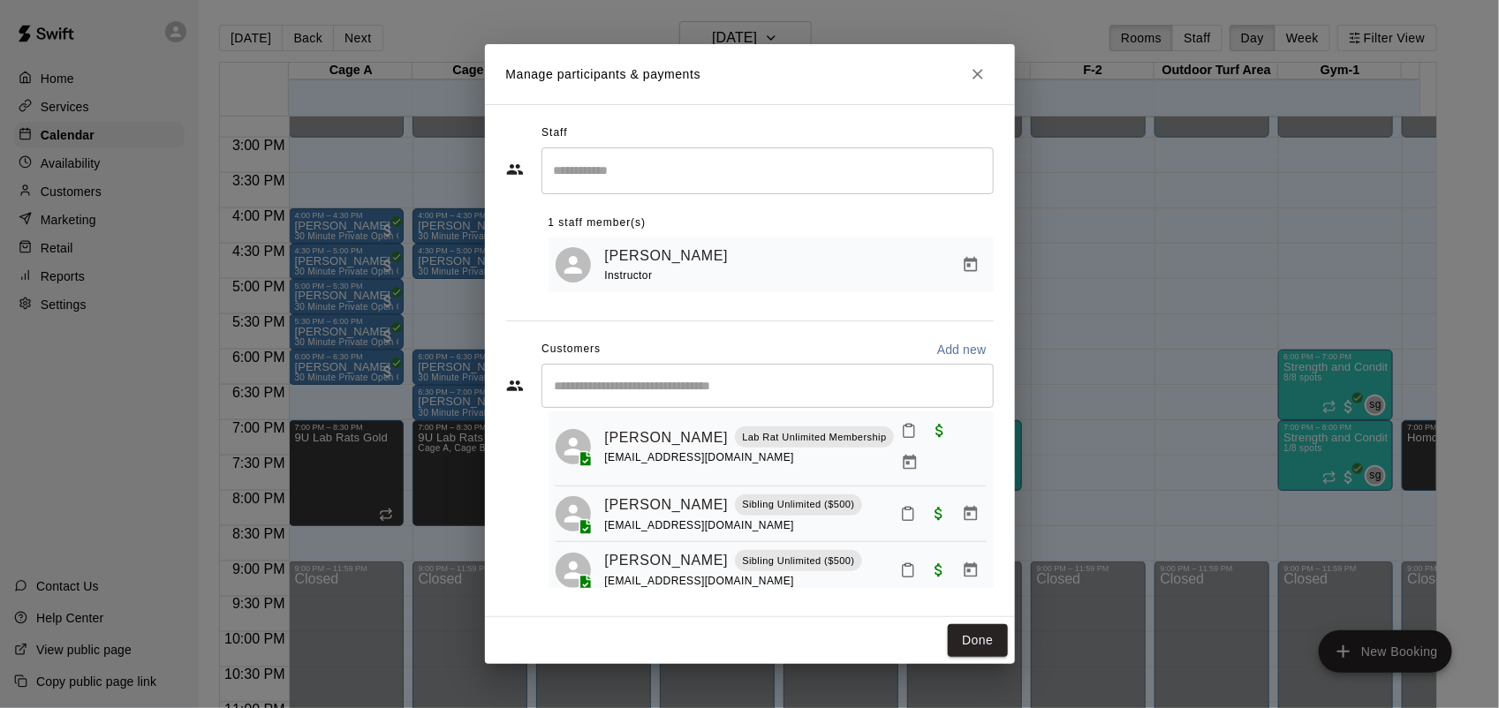
scroll to position [107, 0]
click at [987, 72] on button "Close" at bounding box center [978, 74] width 32 height 32
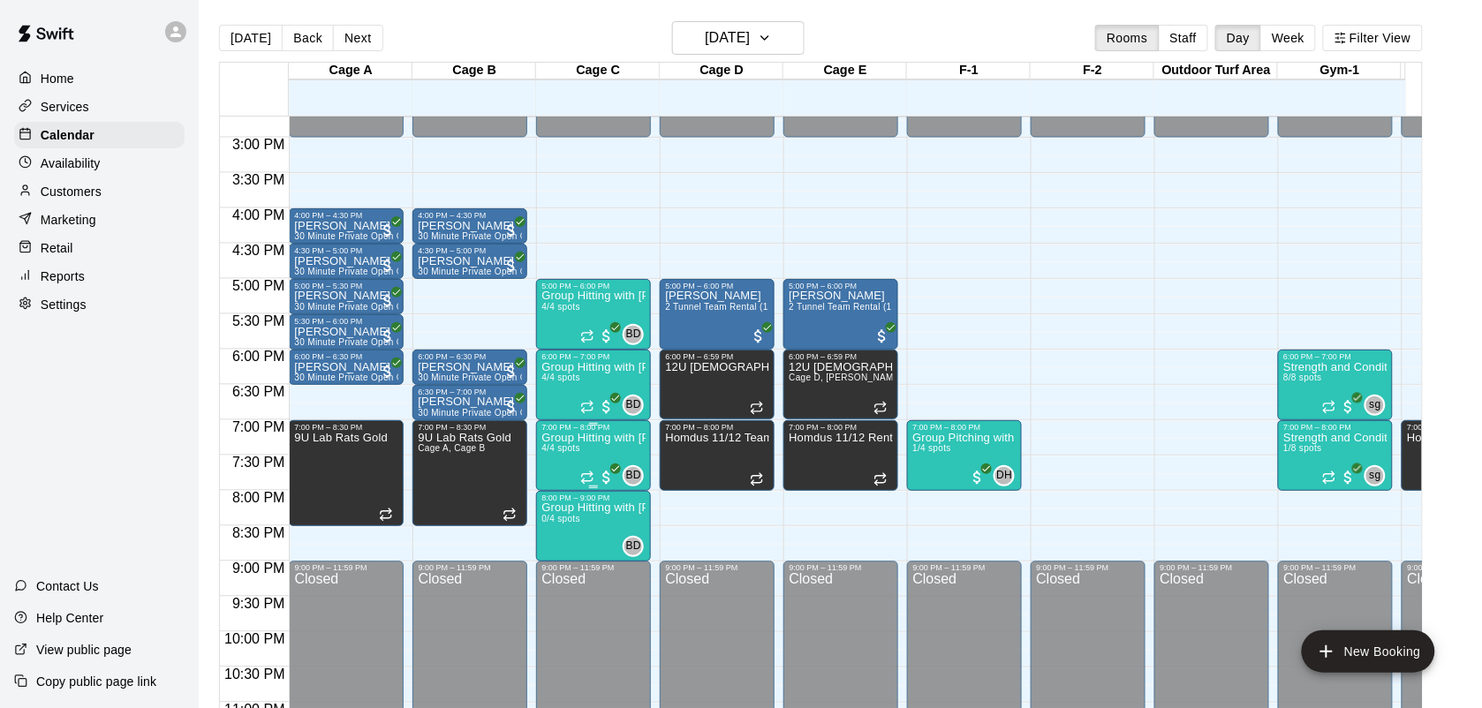
click at [583, 477] on icon "Recurring event" at bounding box center [587, 475] width 11 height 3
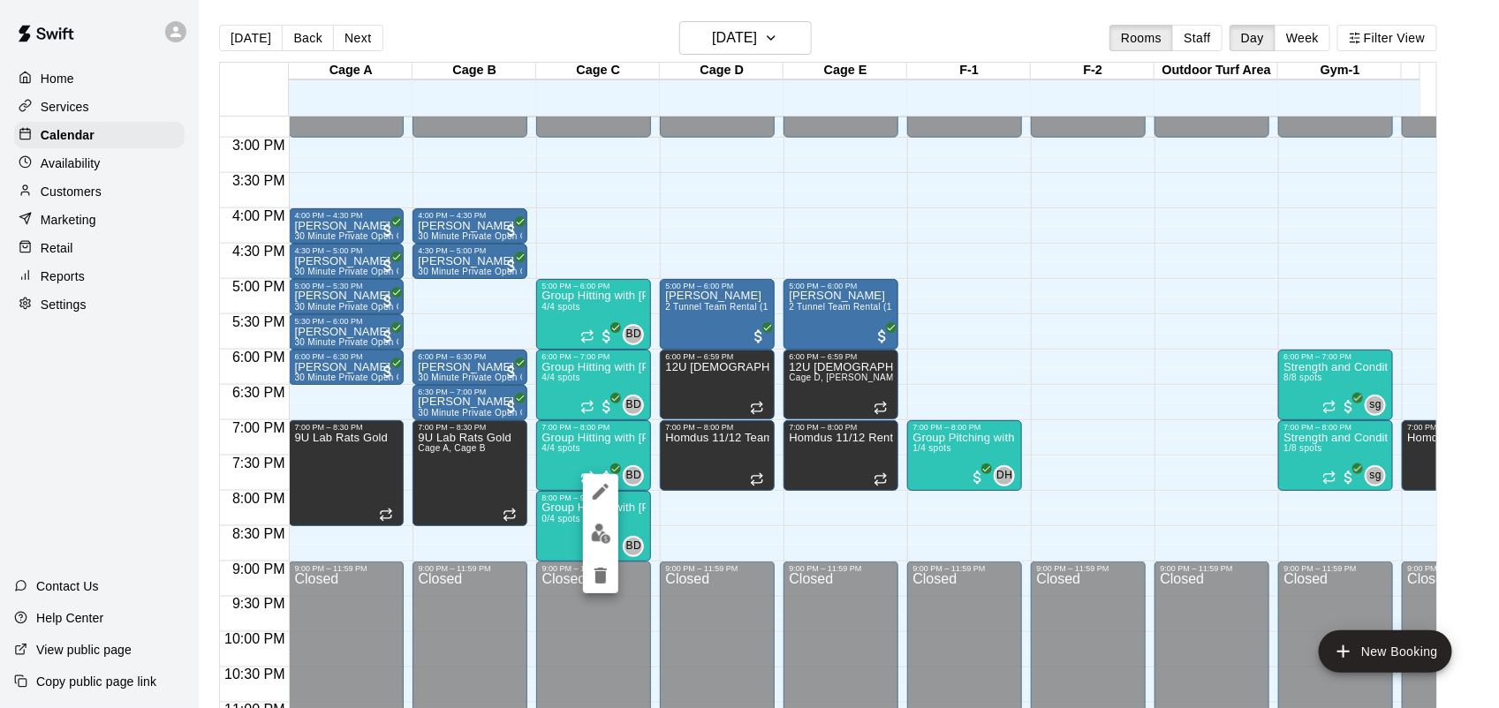
click at [605, 544] on button "edit" at bounding box center [600, 534] width 35 height 34
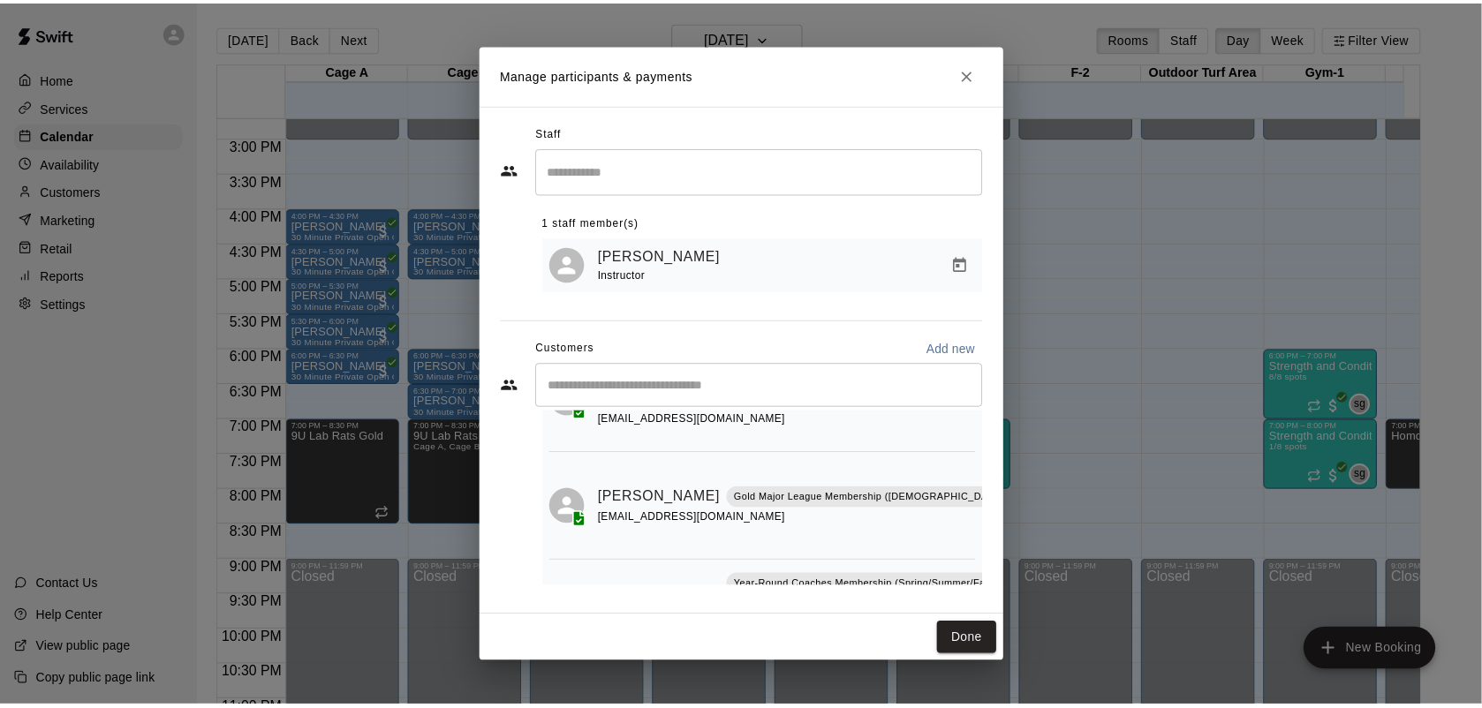
scroll to position [235, 0]
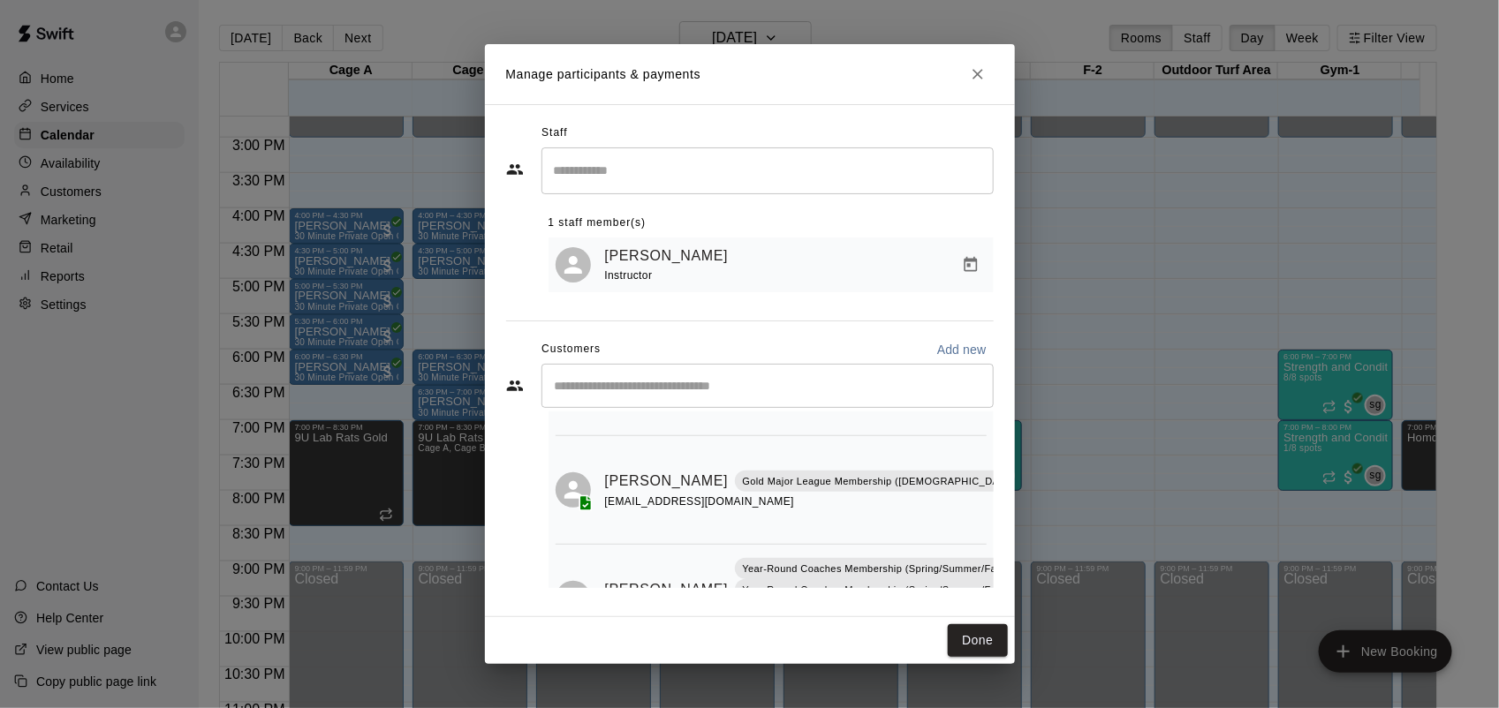
click at [974, 81] on icon "Close" at bounding box center [978, 74] width 18 height 18
